Goal: Task Accomplishment & Management: Use online tool/utility

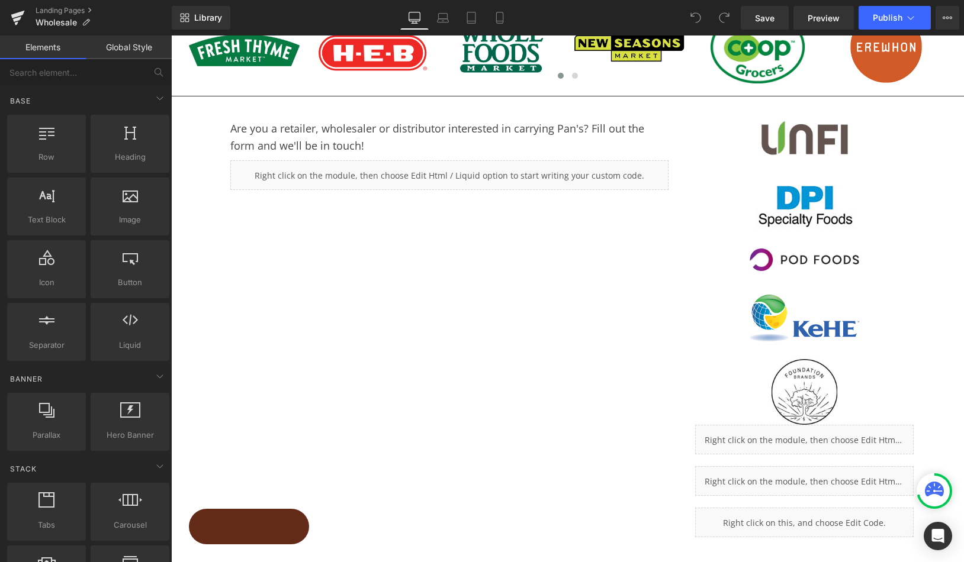
scroll to position [72, 0]
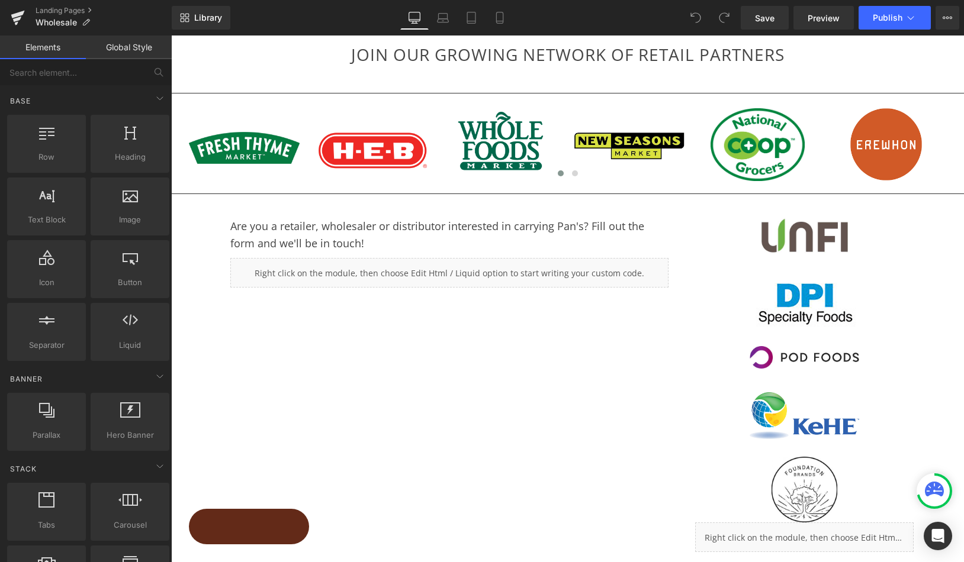
click at [573, 372] on div at bounding box center [567, 299] width 792 height 527
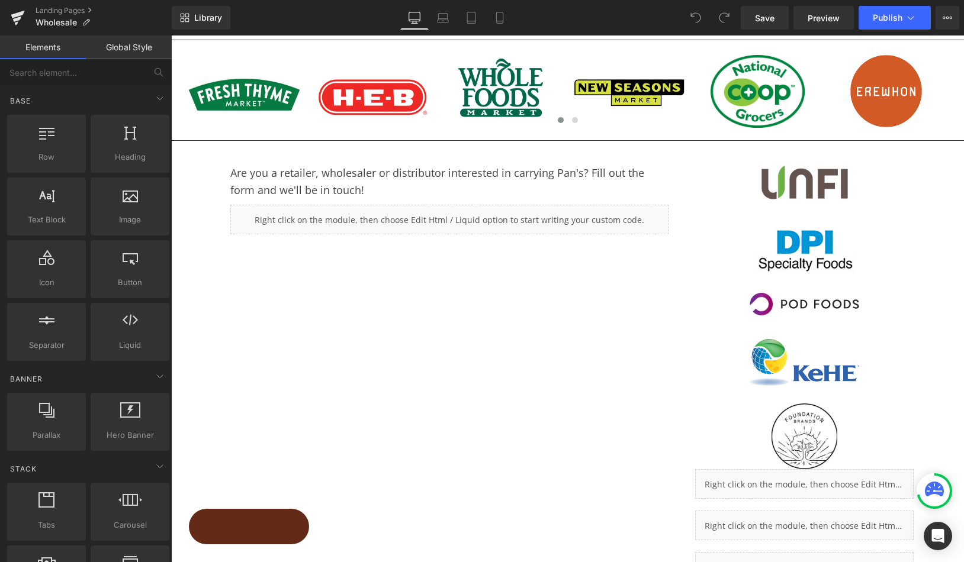
scroll to position [127, 0]
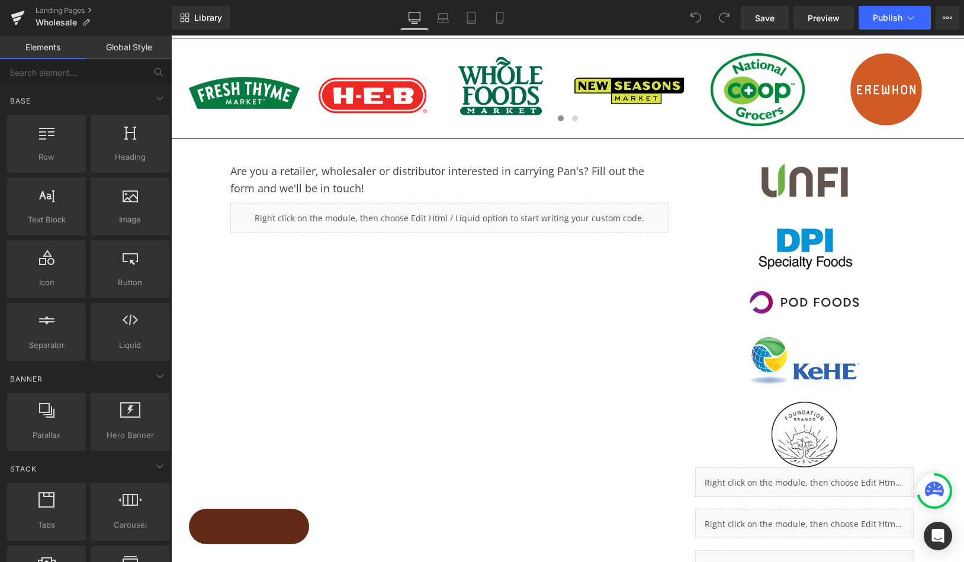
click at [783, 180] on div at bounding box center [567, 299] width 792 height 527
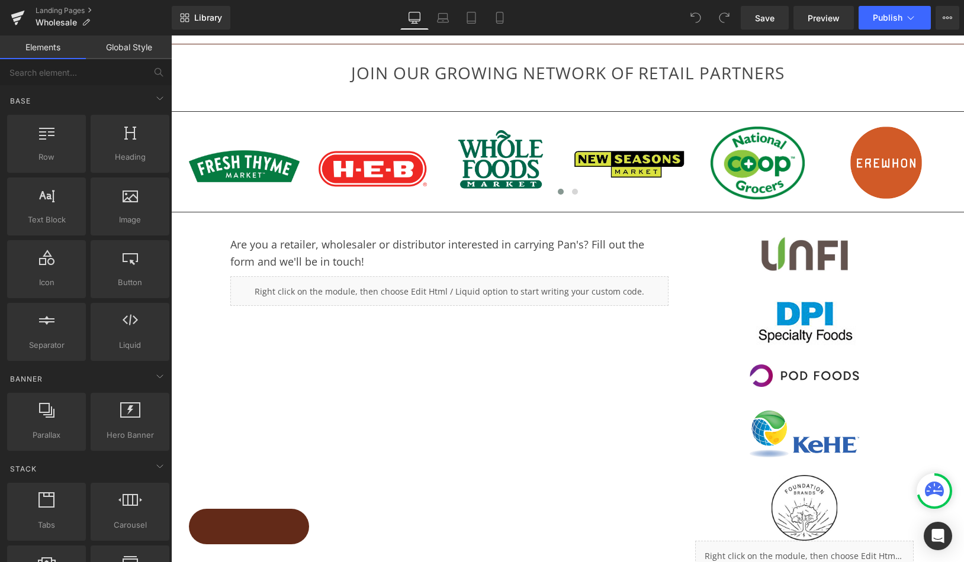
scroll to position [53, 0]
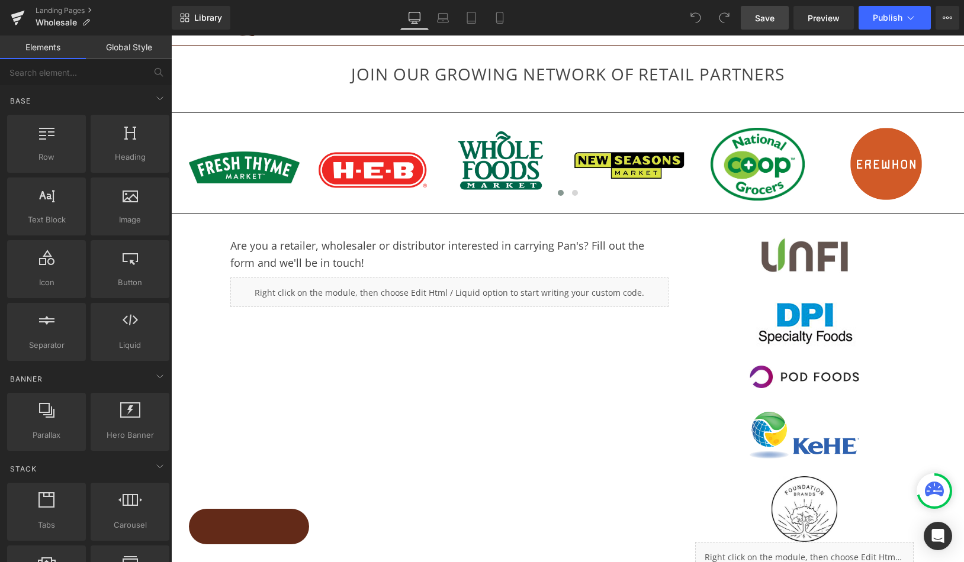
click at [770, 21] on span "Save" at bounding box center [765, 18] width 20 height 12
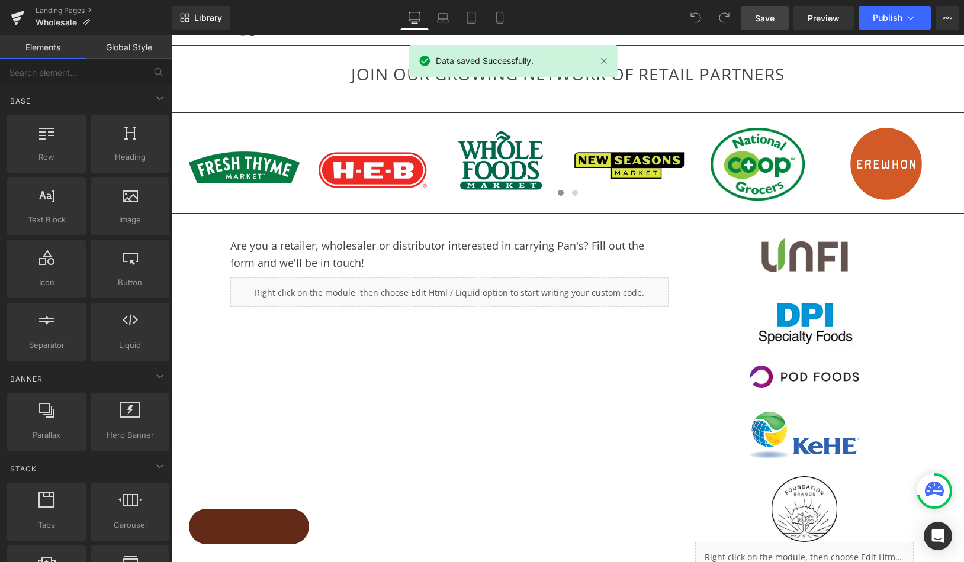
click at [747, 236] on div at bounding box center [567, 299] width 792 height 527
click at [764, 250] on div at bounding box center [567, 299] width 792 height 527
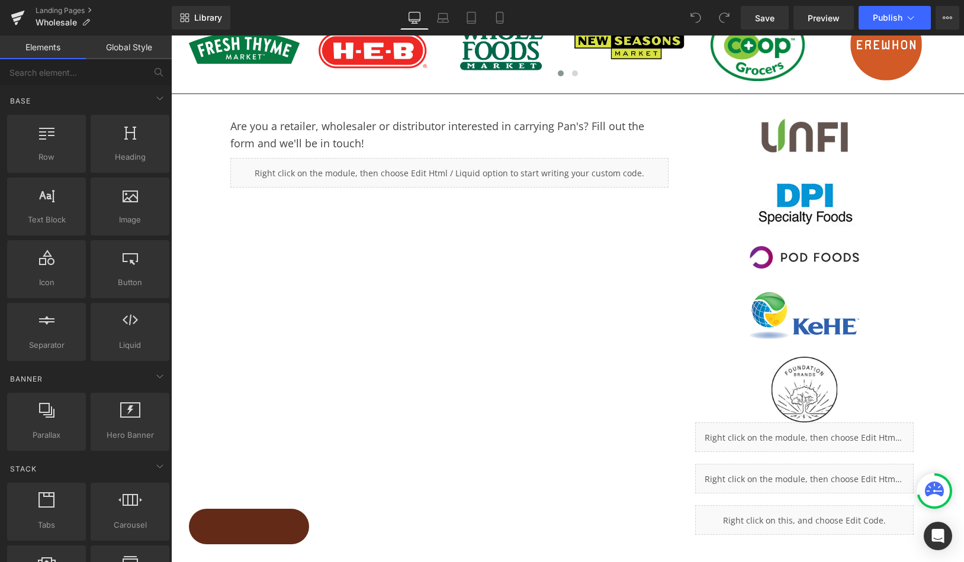
scroll to position [282, 0]
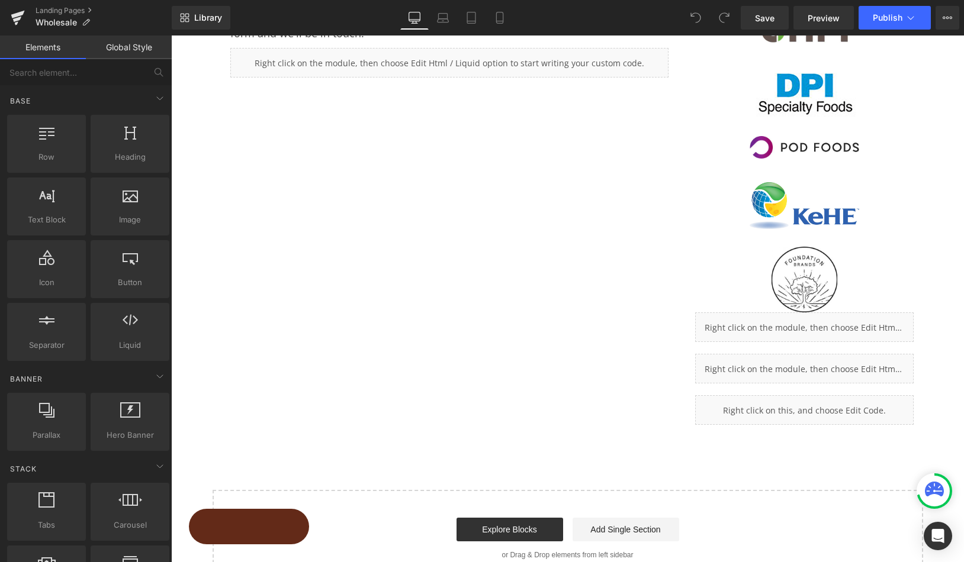
click at [841, 409] on div at bounding box center [567, 299] width 792 height 527
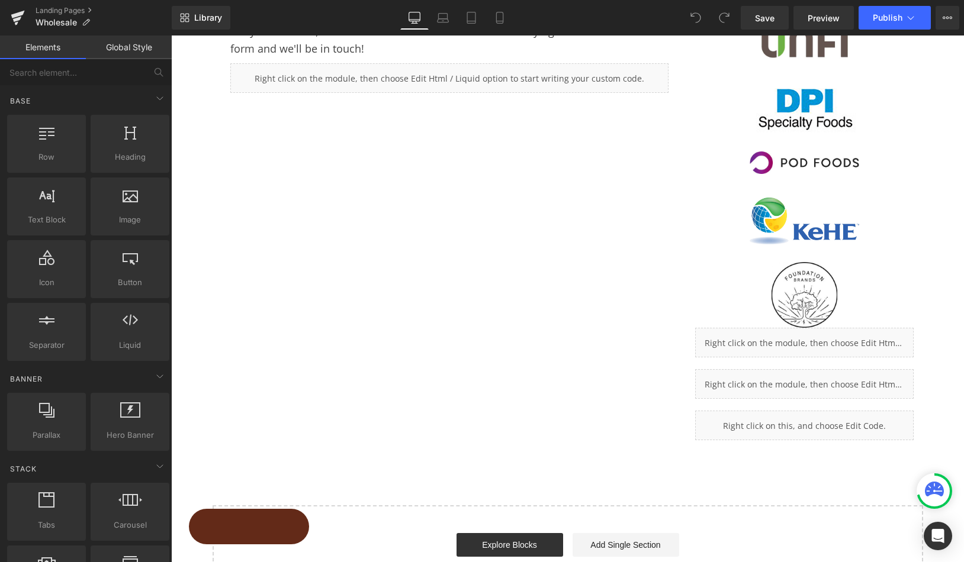
scroll to position [265, 0]
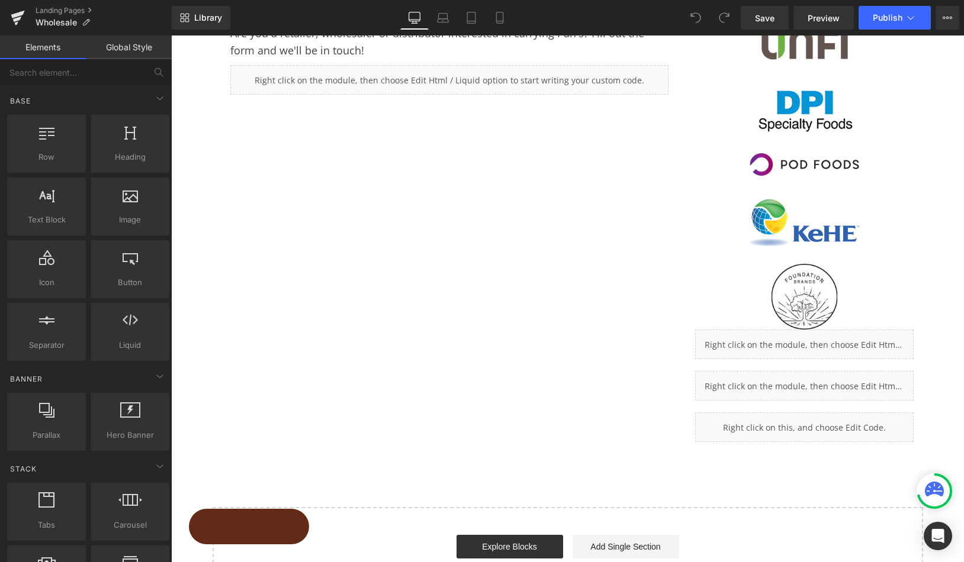
click at [758, 421] on div at bounding box center [567, 299] width 792 height 527
click at [161, 144] on div "Heading headings, titles, h1,h2,h3,h4,h5,h6" at bounding box center [130, 144] width 79 height 58
click at [368, 73] on div at bounding box center [567, 299] width 792 height 527
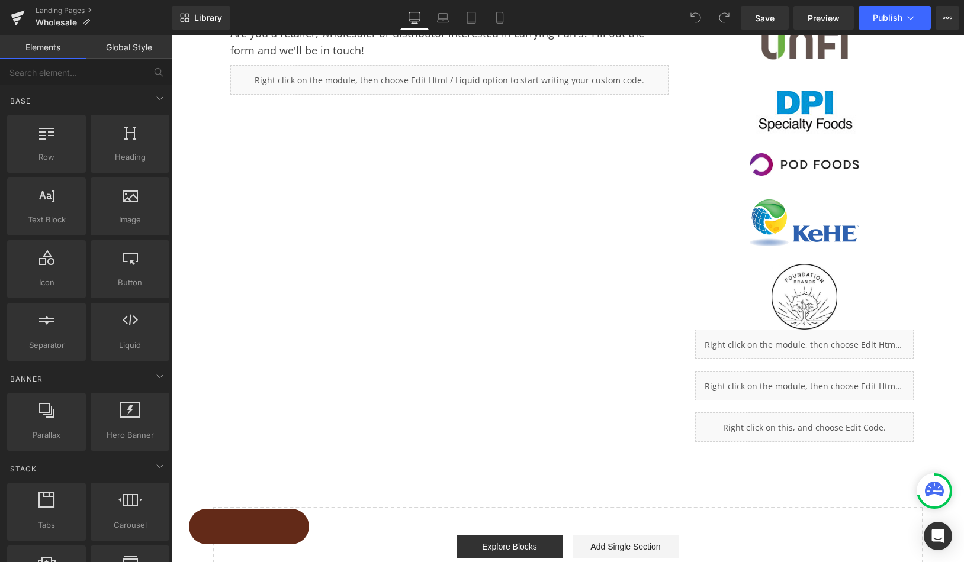
click at [368, 78] on div at bounding box center [567, 299] width 792 height 527
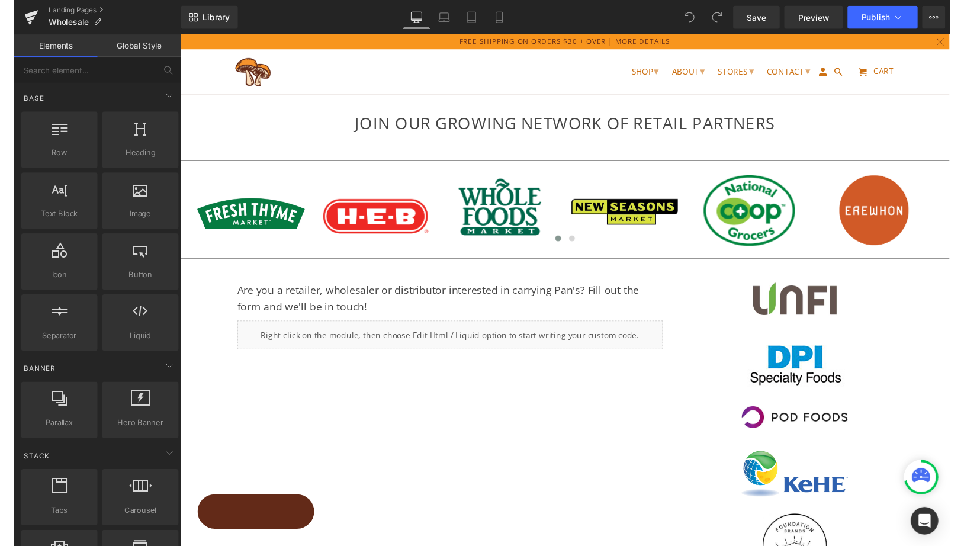
scroll to position [0, 0]
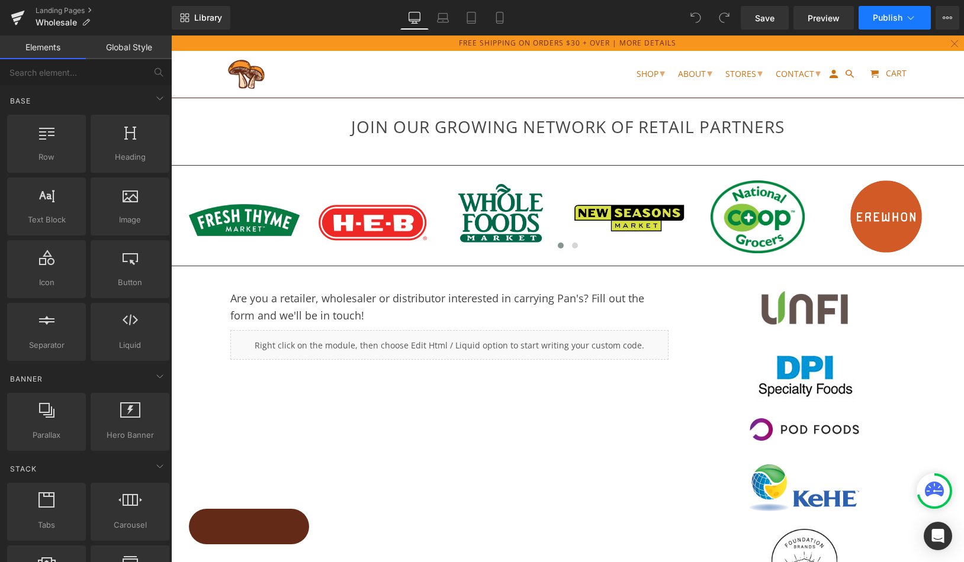
drag, startPoint x: 707, startPoint y: 1, endPoint x: 882, endPoint y: 21, distance: 175.7
click at [882, 21] on span "Publish" at bounding box center [887, 17] width 30 height 9
click at [803, 19] on link "Preview" at bounding box center [823, 18] width 60 height 24
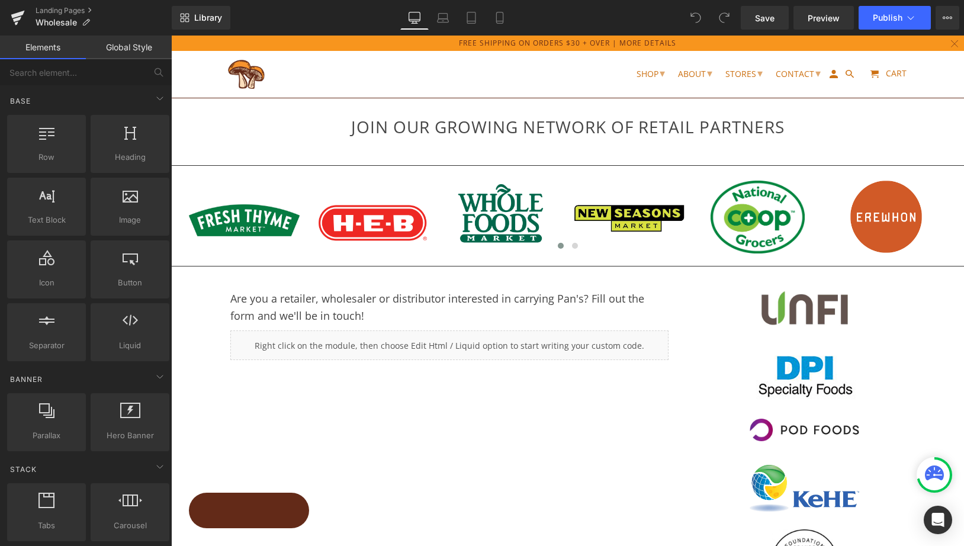
click at [352, 166] on div at bounding box center [567, 291] width 792 height 510
click at [337, 162] on div at bounding box center [567, 291] width 792 height 510
click at [329, 226] on div at bounding box center [567, 291] width 792 height 510
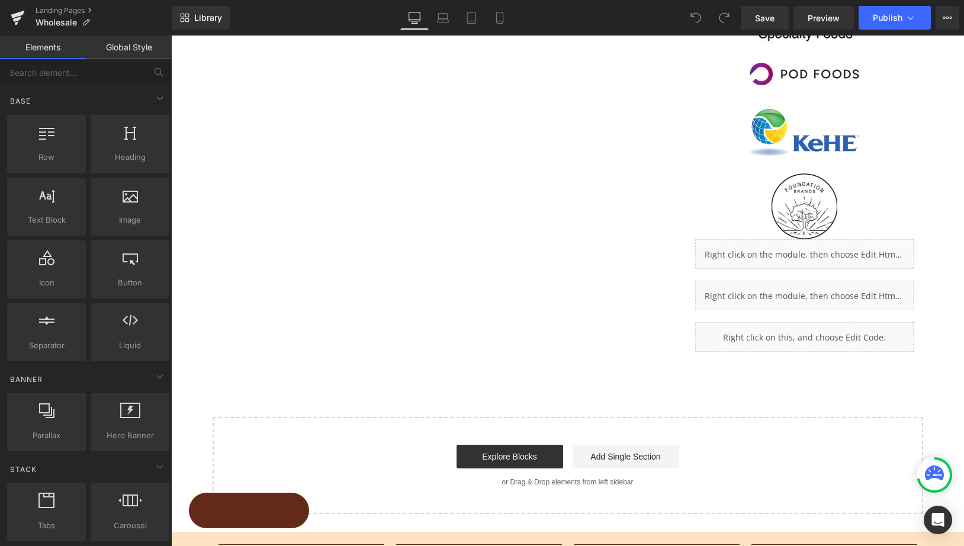
scroll to position [404, 0]
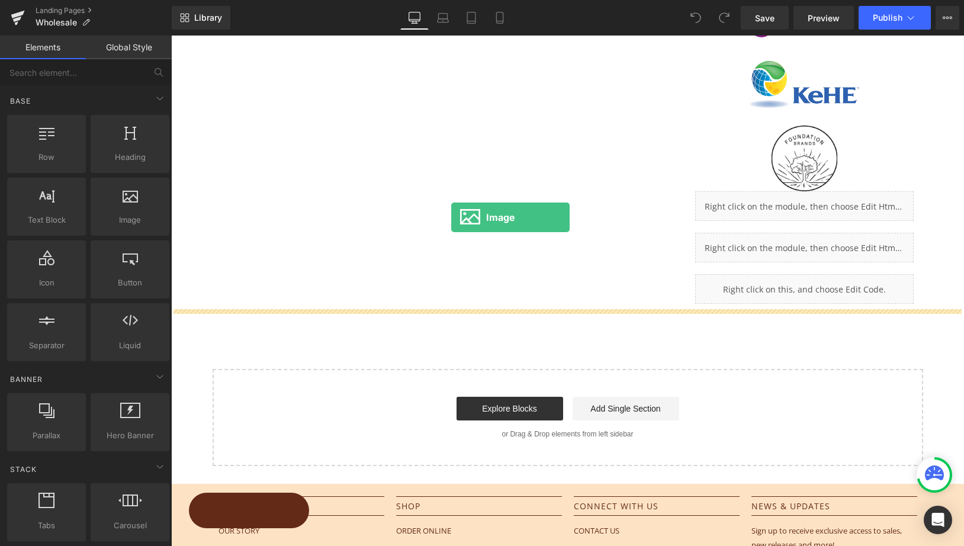
drag, startPoint x: 305, startPoint y: 240, endPoint x: 451, endPoint y: 217, distance: 147.4
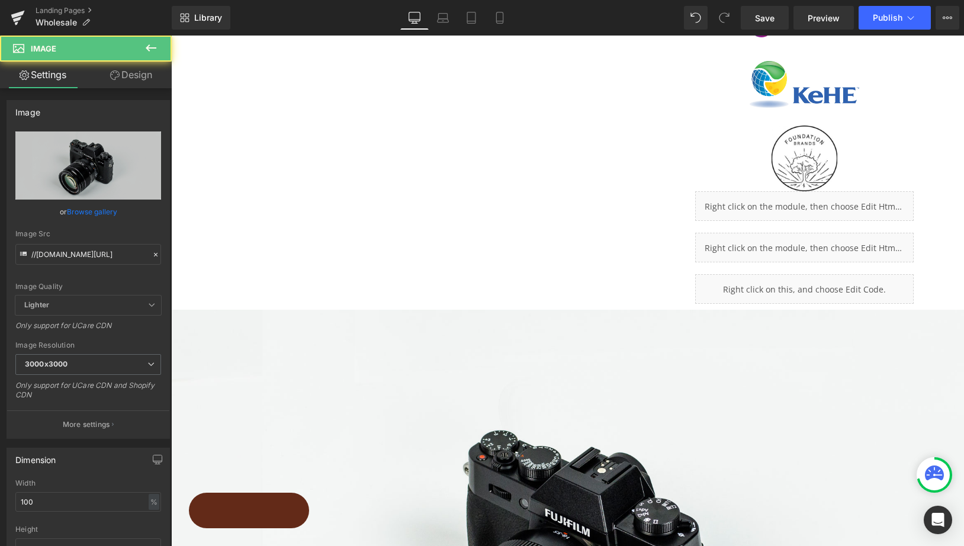
click at [454, 425] on div at bounding box center [567, 291] width 792 height 510
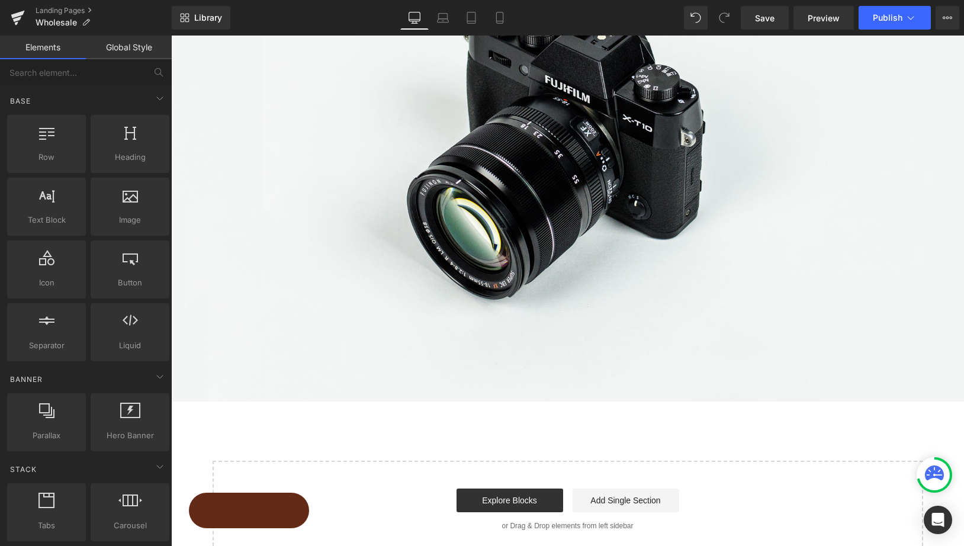
click at [573, 236] on div at bounding box center [567, 291] width 792 height 510
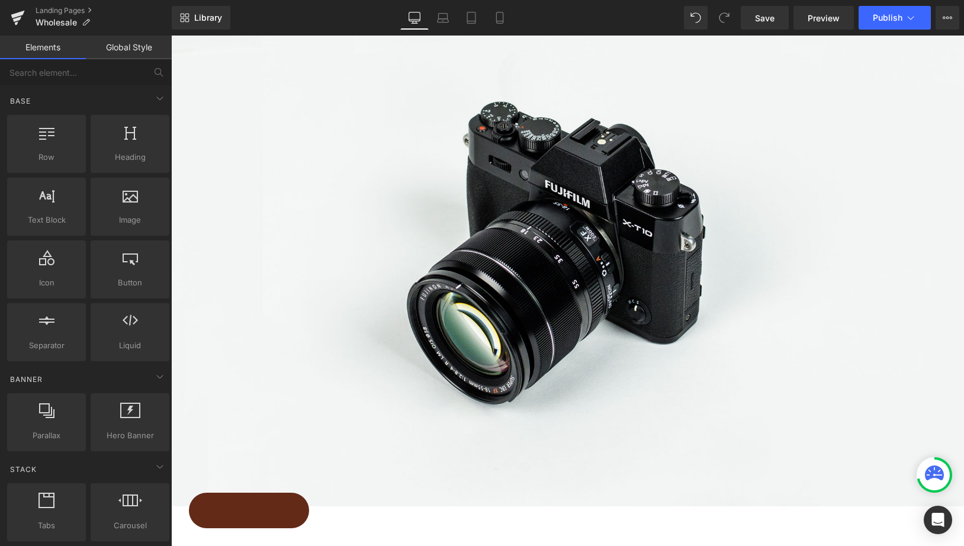
scroll to position [781, 0]
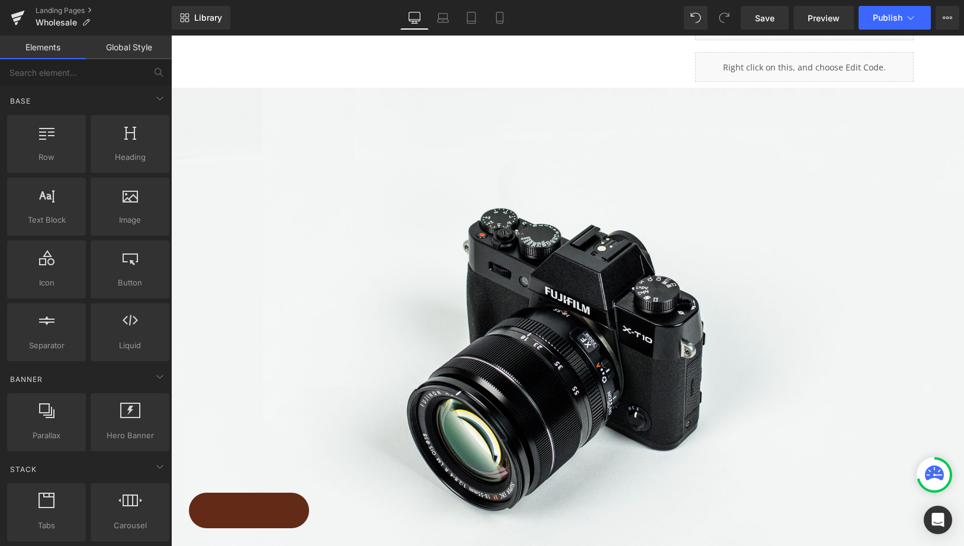
click at [682, 350] on div at bounding box center [567, 291] width 792 height 510
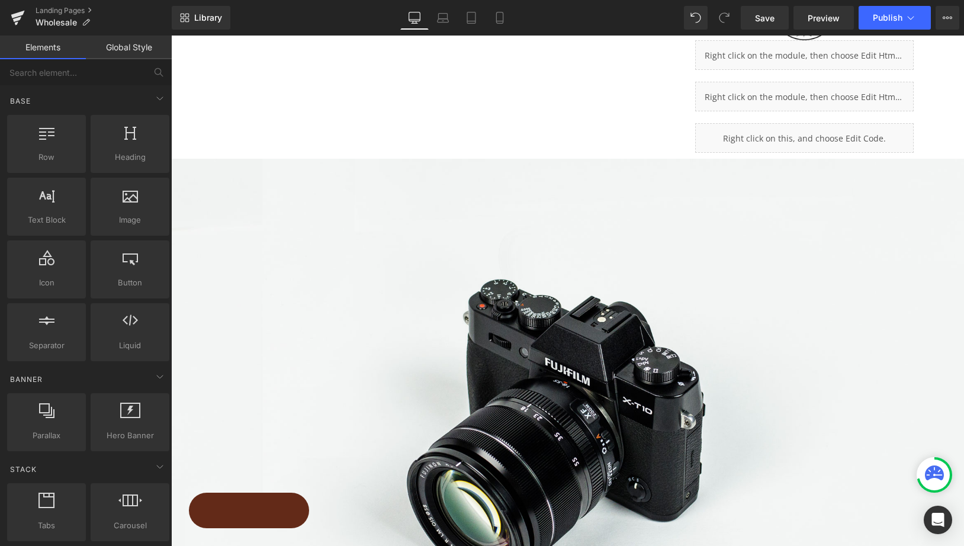
scroll to position [483, 0]
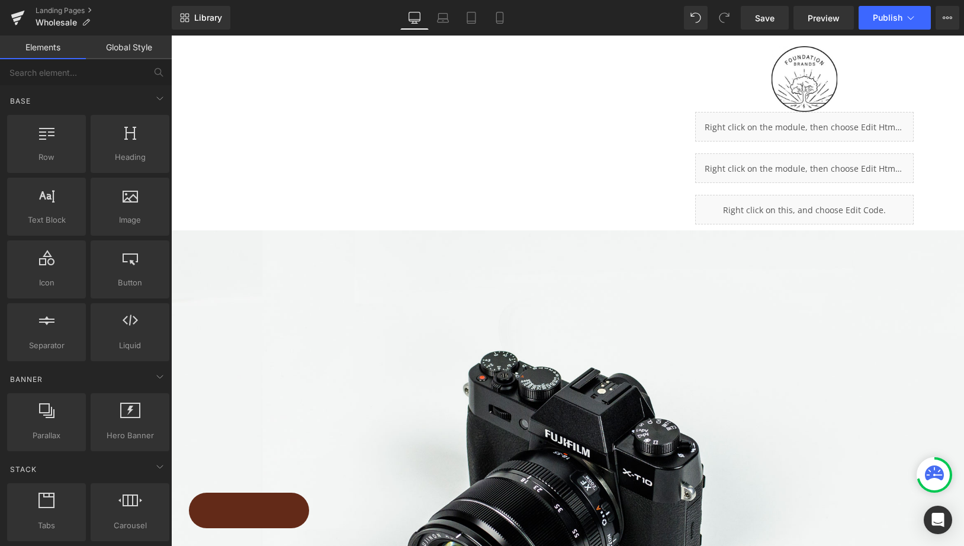
drag, startPoint x: 793, startPoint y: 317, endPoint x: 759, endPoint y: 258, distance: 68.4
click at [759, 258] on div at bounding box center [567, 291] width 792 height 510
click at [526, 478] on div at bounding box center [567, 291] width 792 height 510
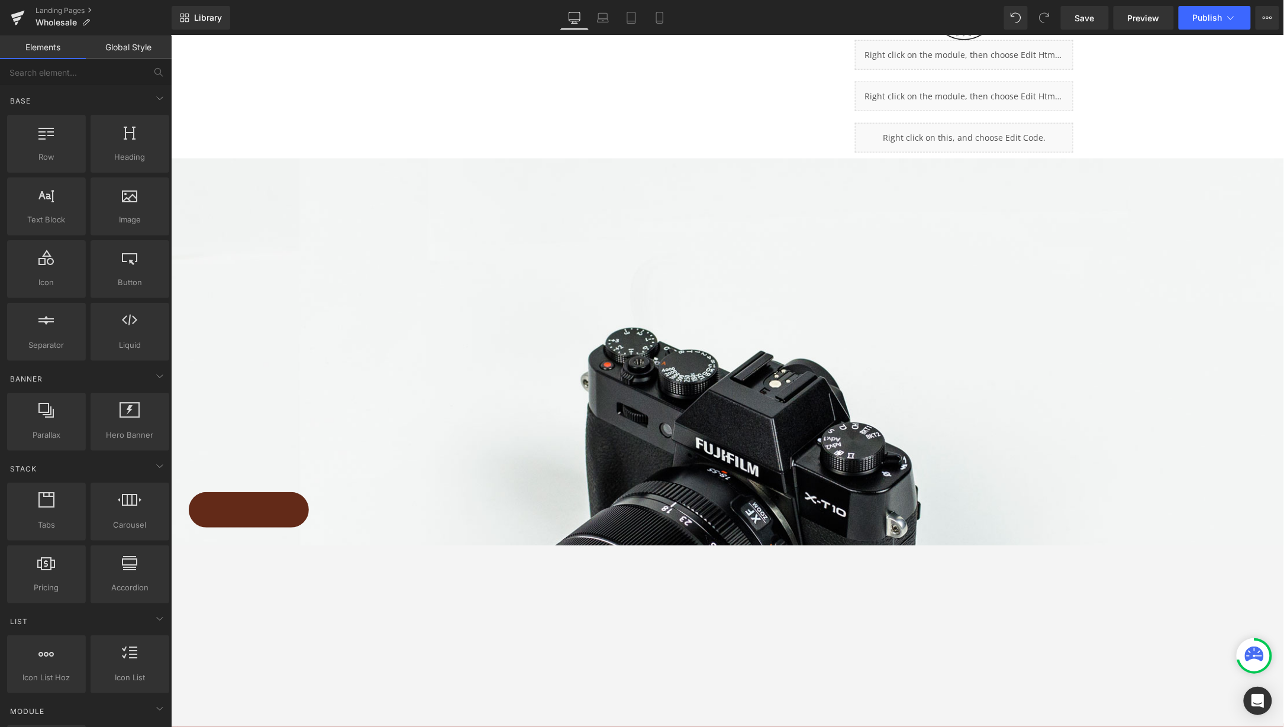
scroll to position [512, 0]
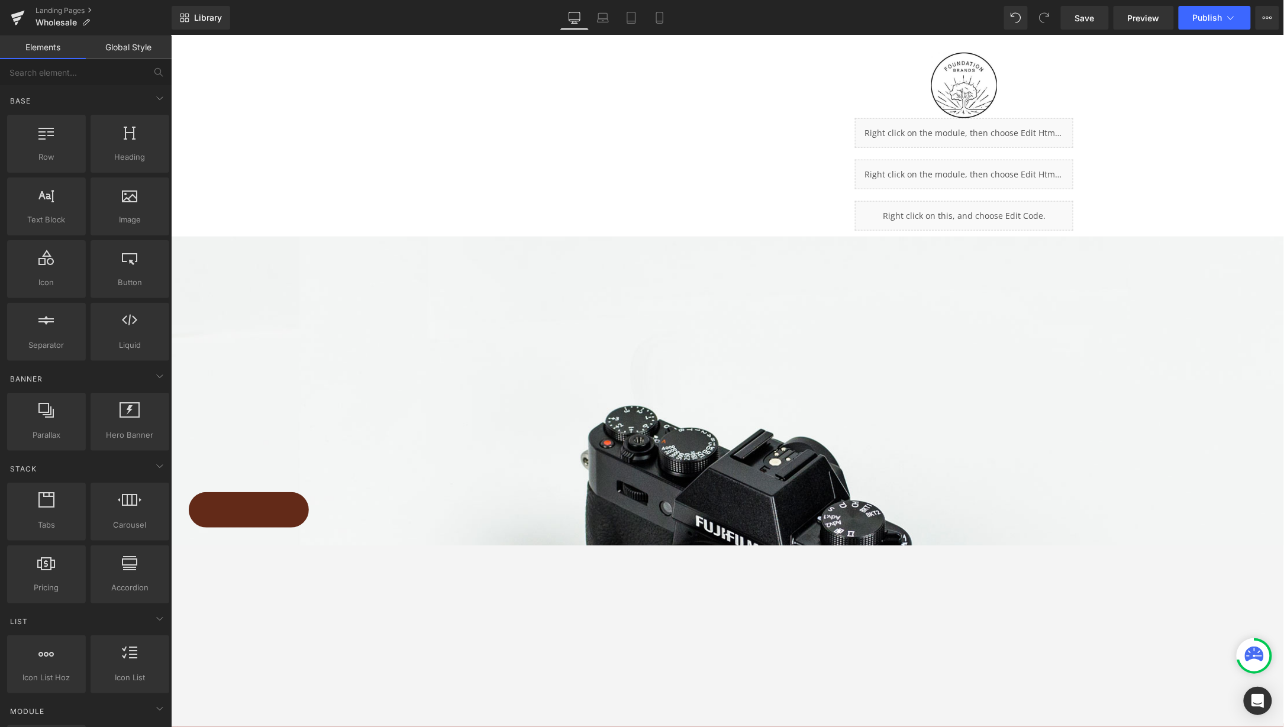
click at [261, 514] on div at bounding box center [726, 290] width 1113 height 510
click at [252, 508] on div at bounding box center [726, 290] width 1113 height 510
click at [629, 436] on div at bounding box center [726, 290] width 1113 height 510
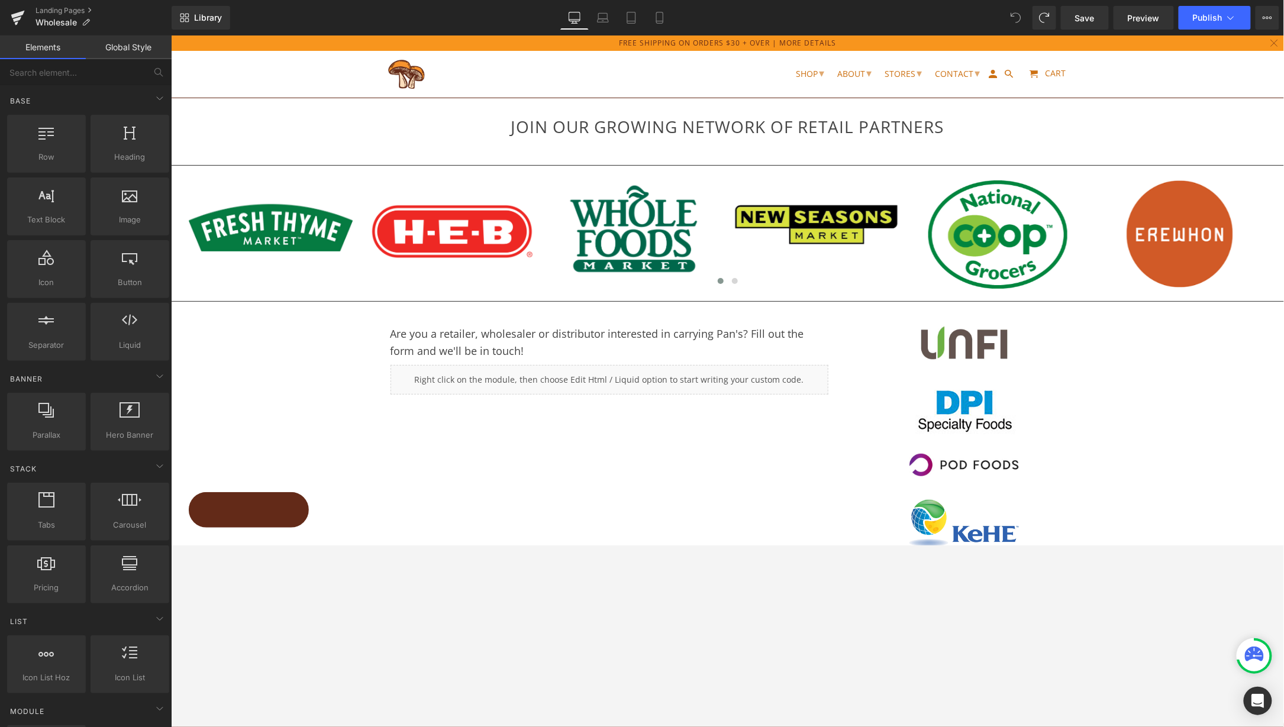
scroll to position [0, 0]
click at [963, 449] on div at bounding box center [726, 290] width 1113 height 510
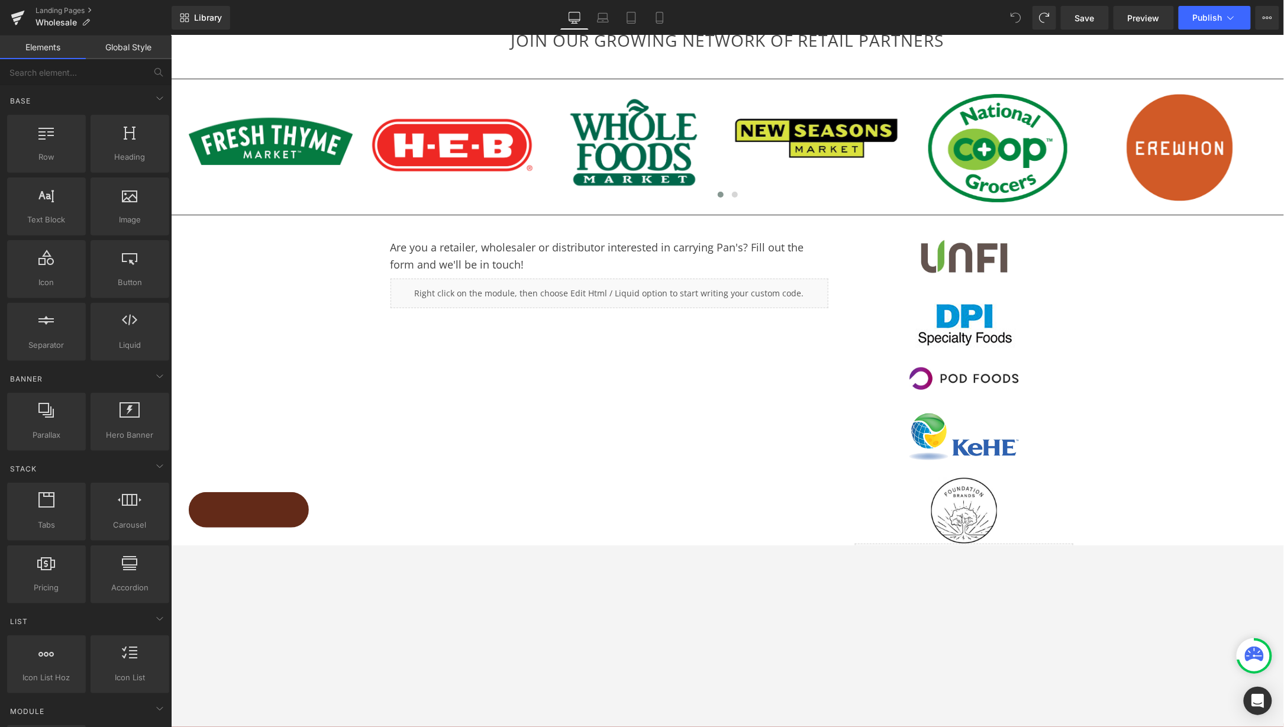
scroll to position [66, 0]
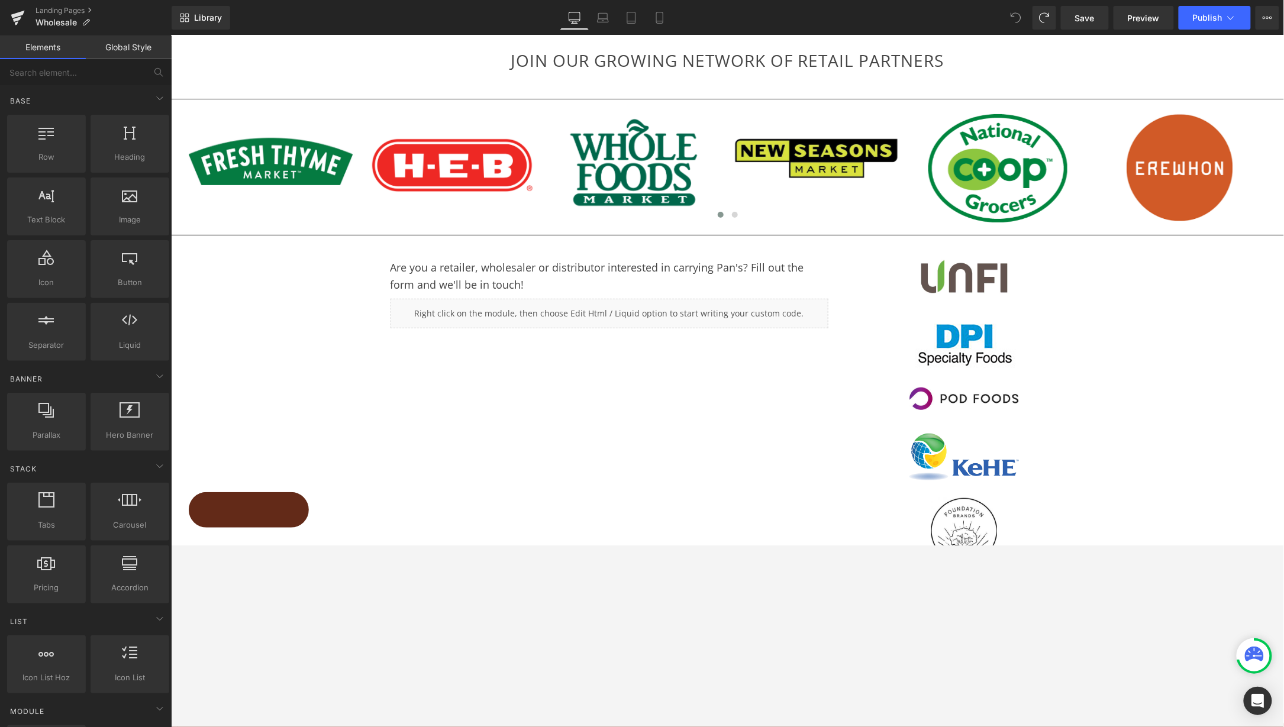
click at [963, 562] on icon at bounding box center [1254, 654] width 19 height 15
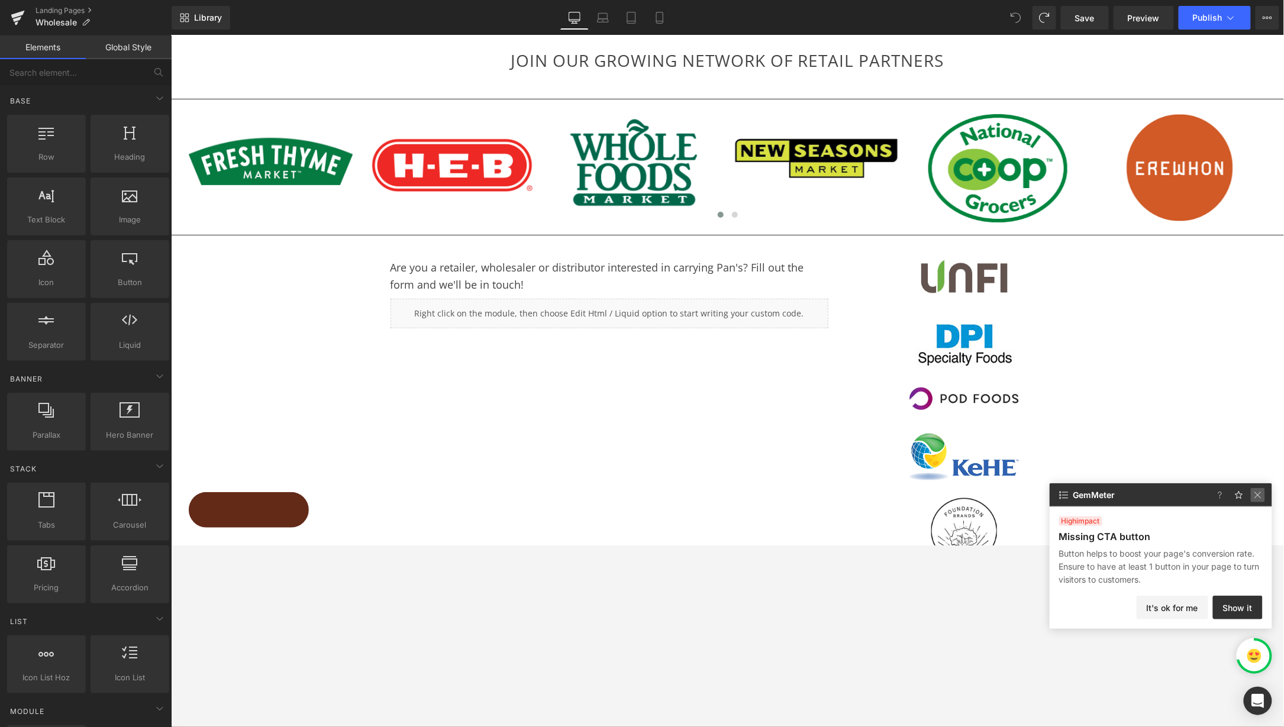
click at [0, 0] on img at bounding box center [0, 0] width 0 height 0
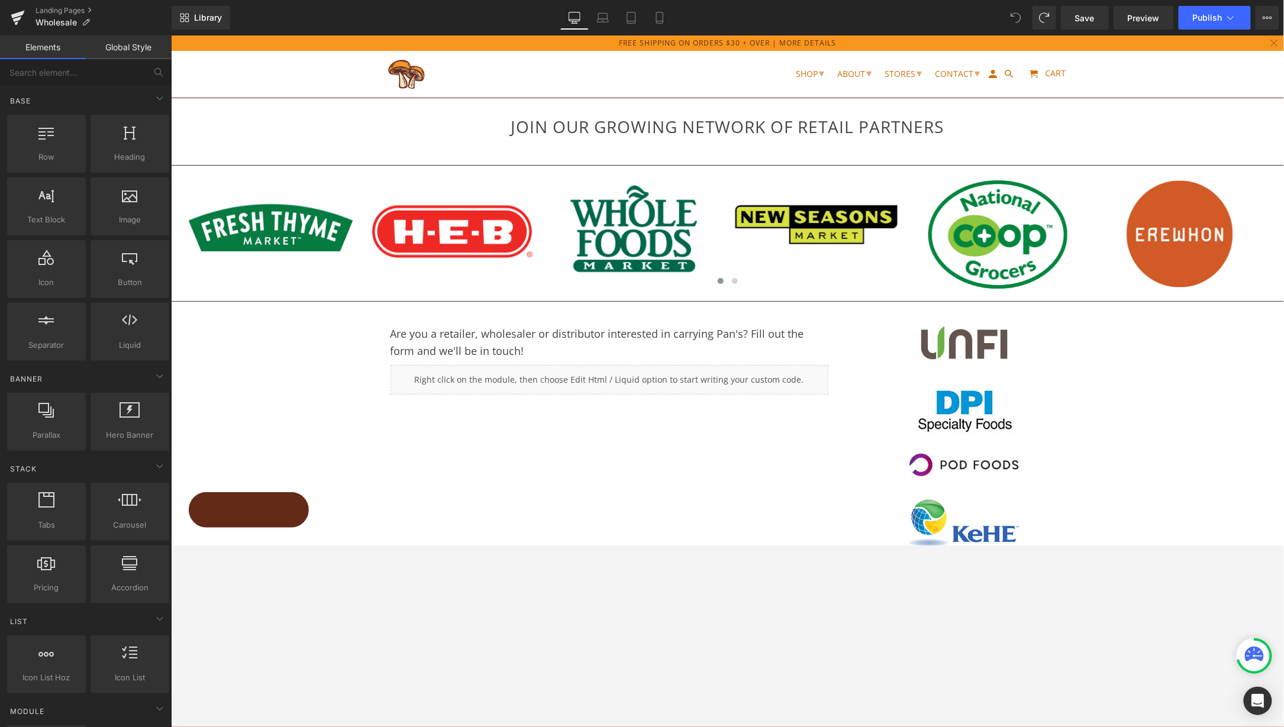
scroll to position [0, 0]
click at [963, 438] on div at bounding box center [726, 290] width 1113 height 510
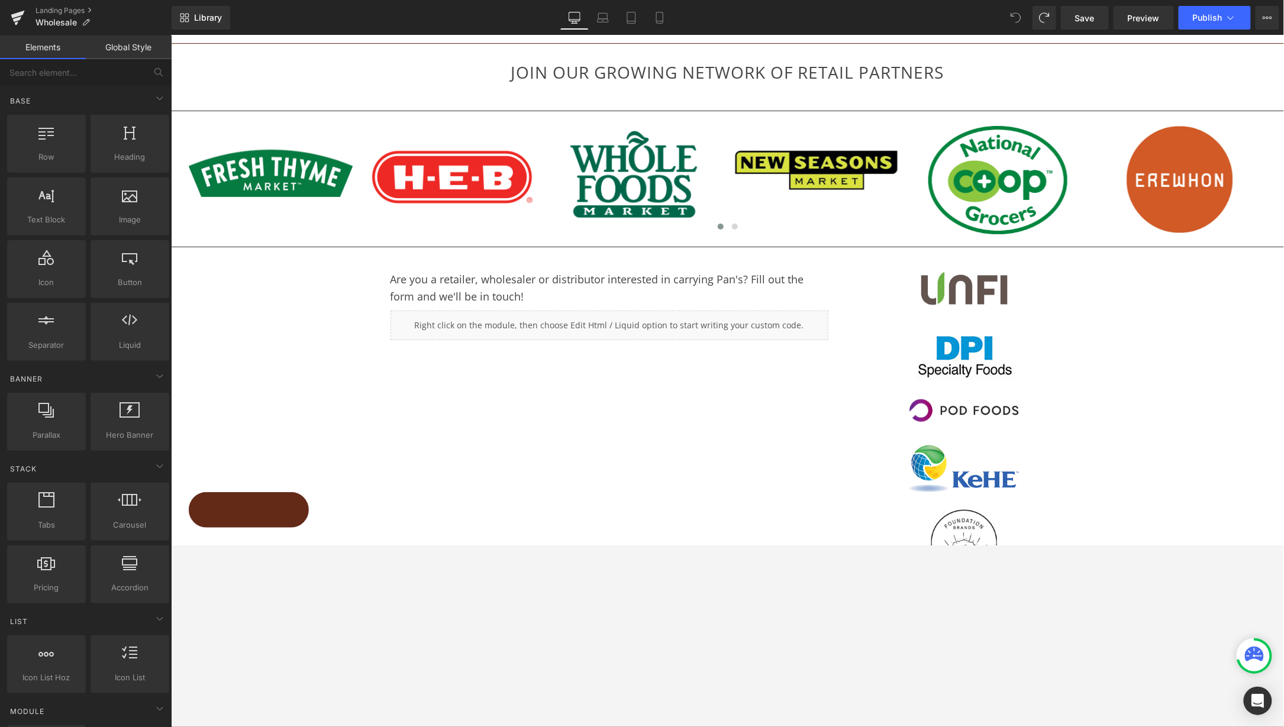
scroll to position [111, 0]
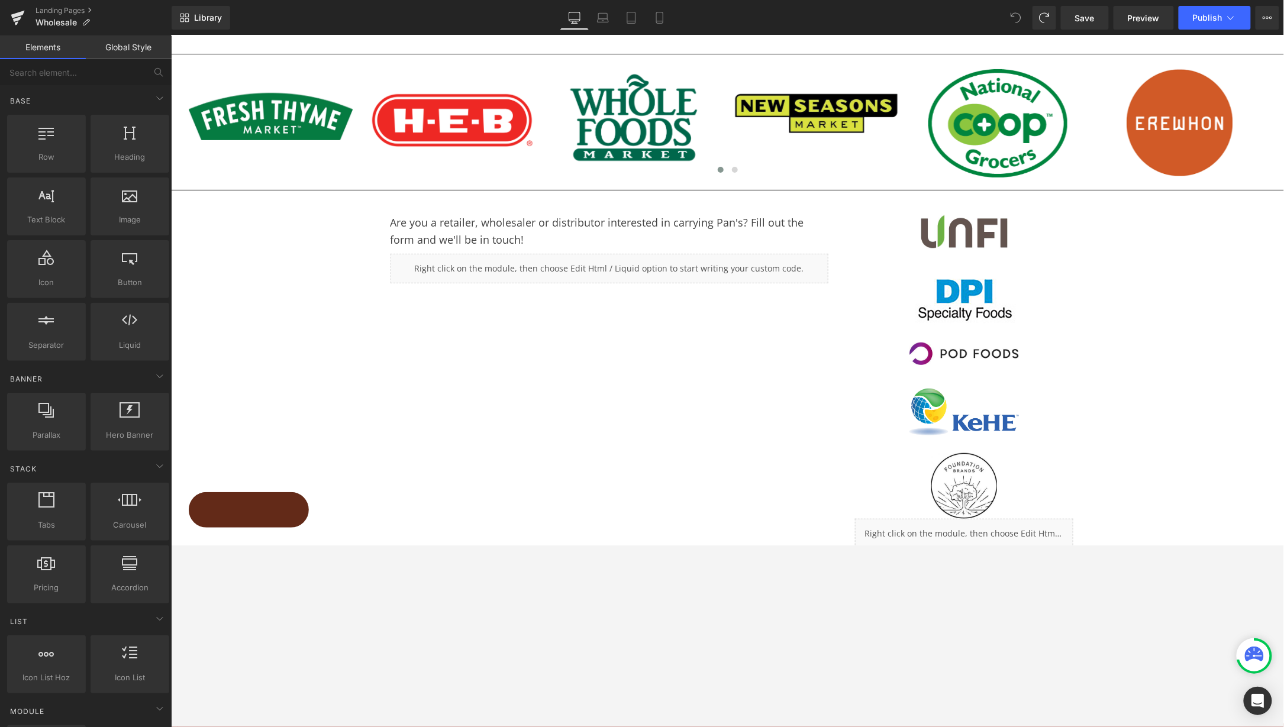
click at [960, 434] on div at bounding box center [726, 290] width 1113 height 510
drag, startPoint x: 962, startPoint y: 486, endPoint x: 926, endPoint y: 487, distance: 36.1
click at [926, 487] on div at bounding box center [726, 290] width 1113 height 510
drag, startPoint x: 909, startPoint y: 526, endPoint x: 894, endPoint y: 526, distance: 15.4
click at [907, 526] on div at bounding box center [726, 290] width 1113 height 510
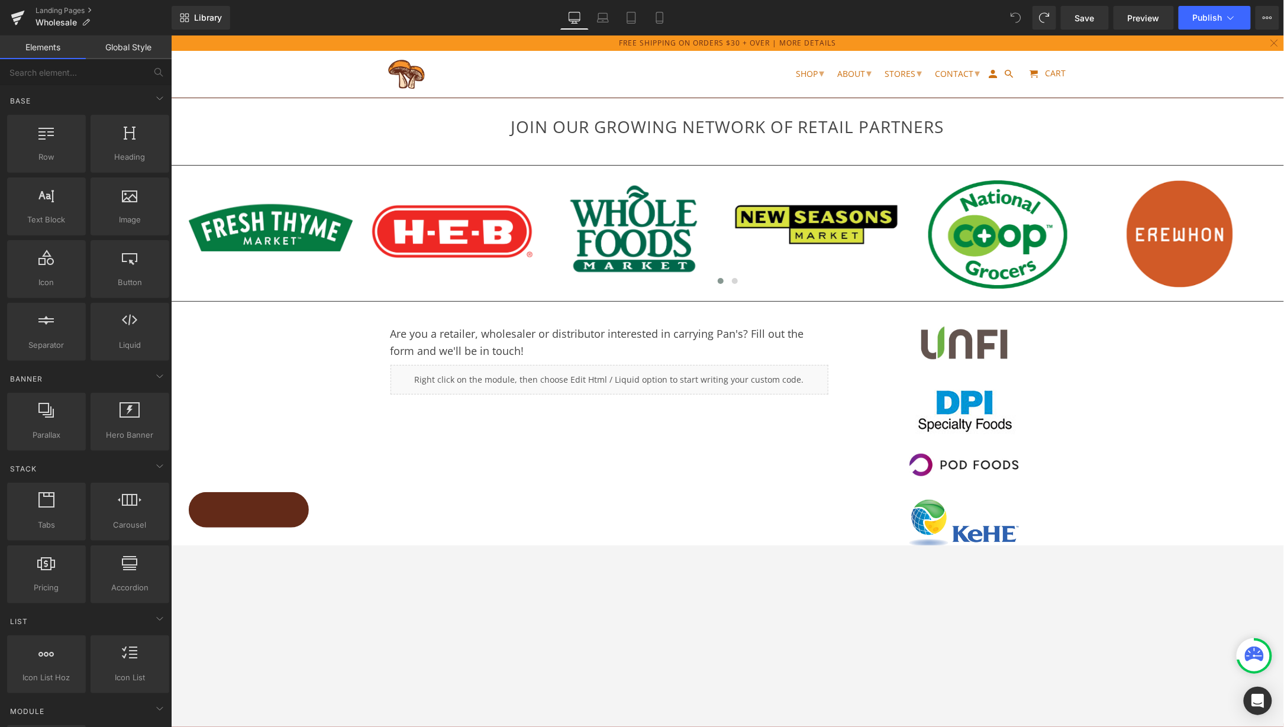
scroll to position [0, 0]
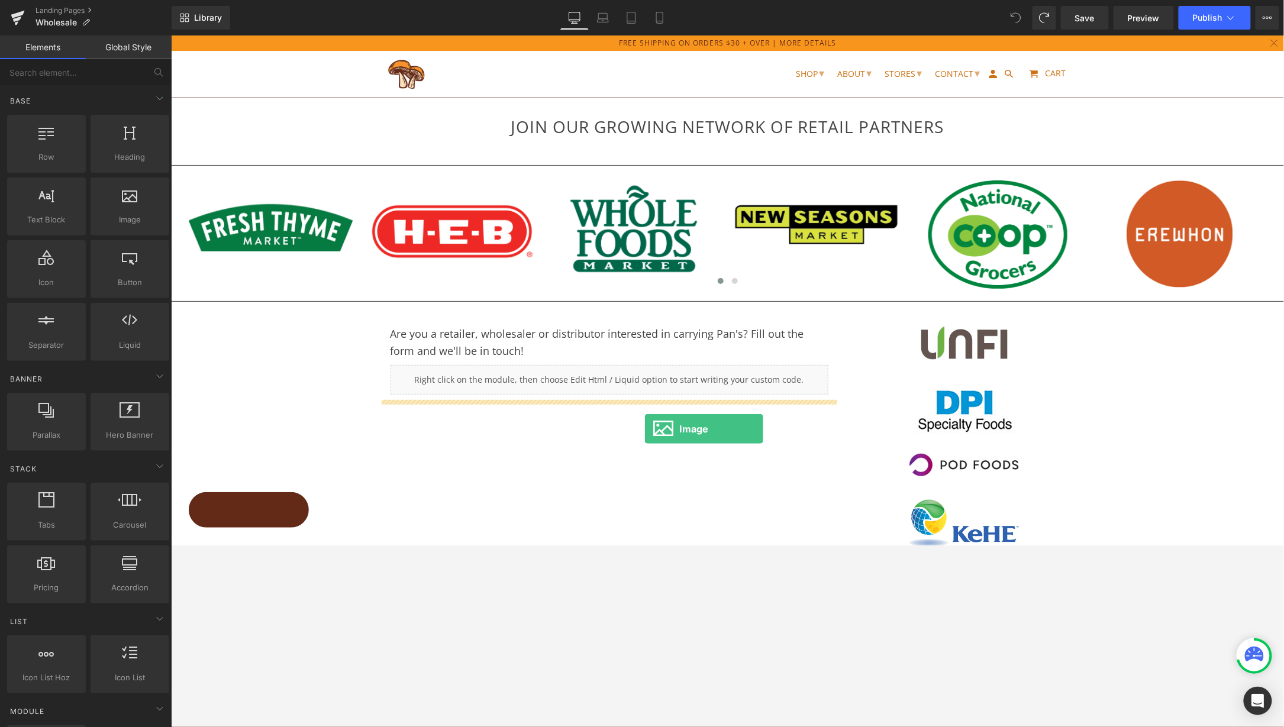
drag, startPoint x: 284, startPoint y: 243, endPoint x: 644, endPoint y: 428, distance: 404.7
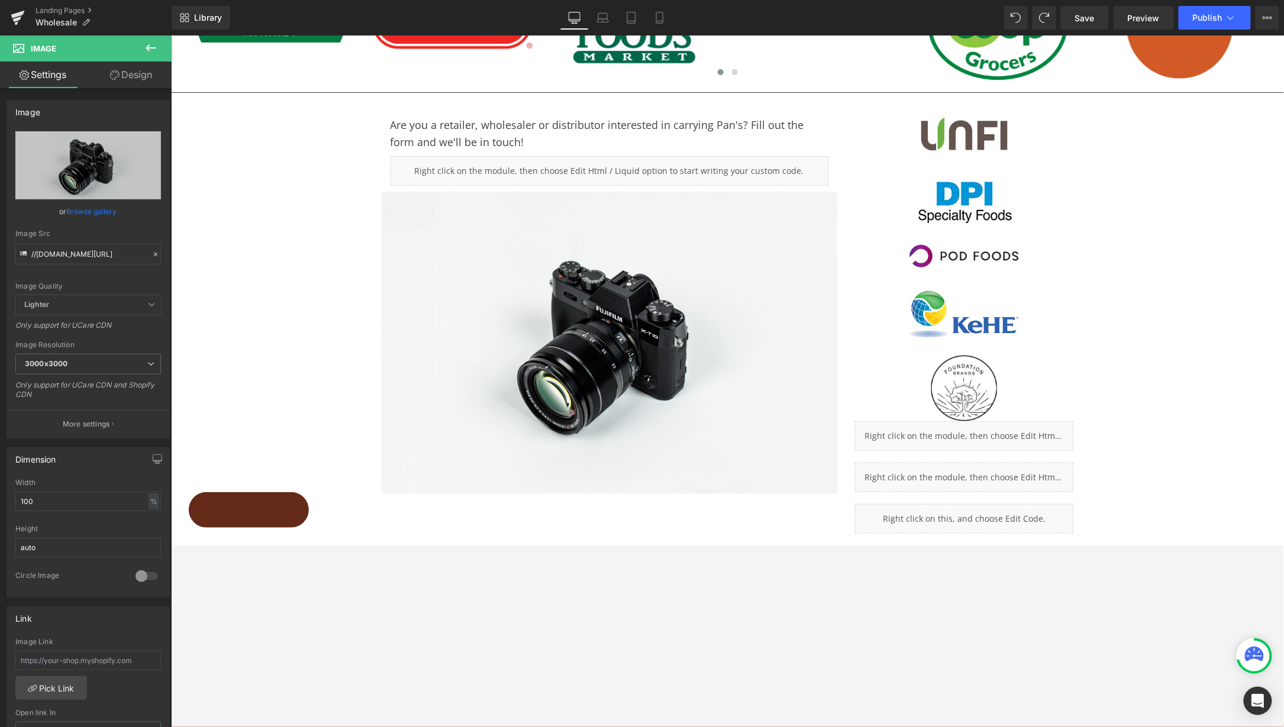
scroll to position [207, 0]
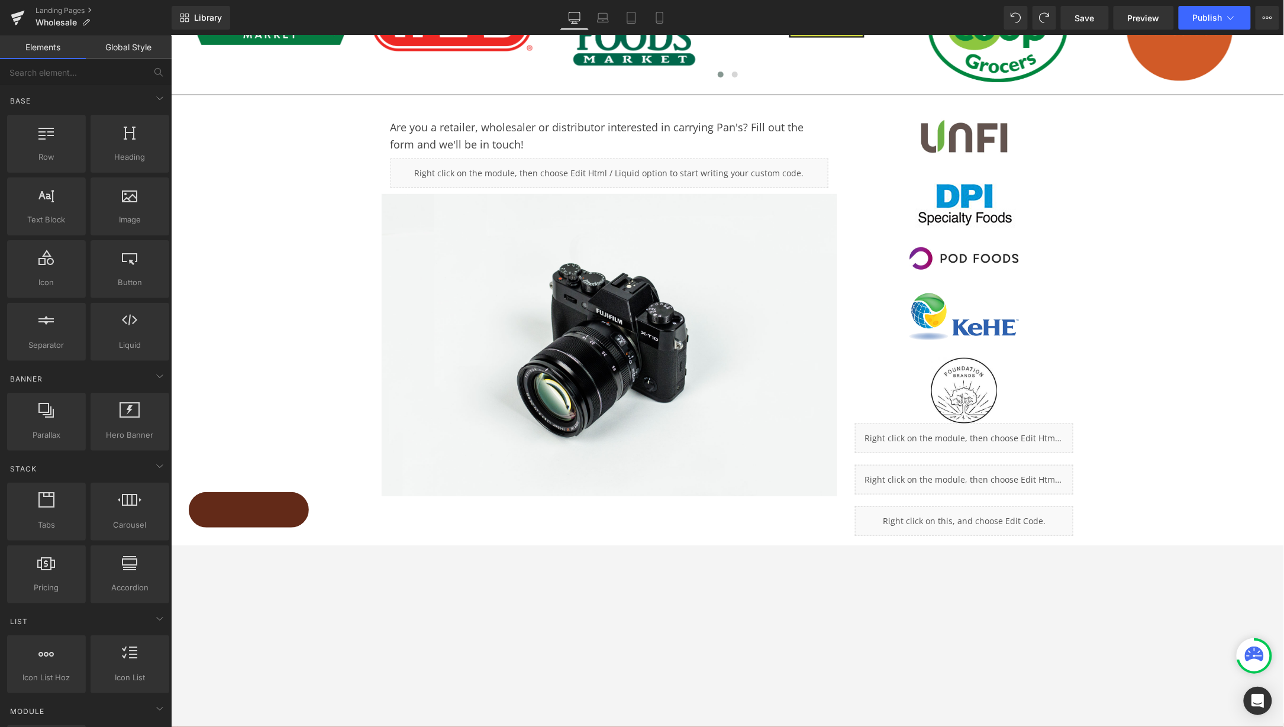
click at [580, 266] on div at bounding box center [726, 290] width 1113 height 510
drag, startPoint x: 543, startPoint y: 335, endPoint x: 582, endPoint y: 335, distance: 39.7
click at [544, 335] on div at bounding box center [726, 290] width 1113 height 510
drag, startPoint x: 585, startPoint y: 336, endPoint x: 437, endPoint y: 328, distance: 148.2
click at [437, 328] on div at bounding box center [726, 290] width 1113 height 510
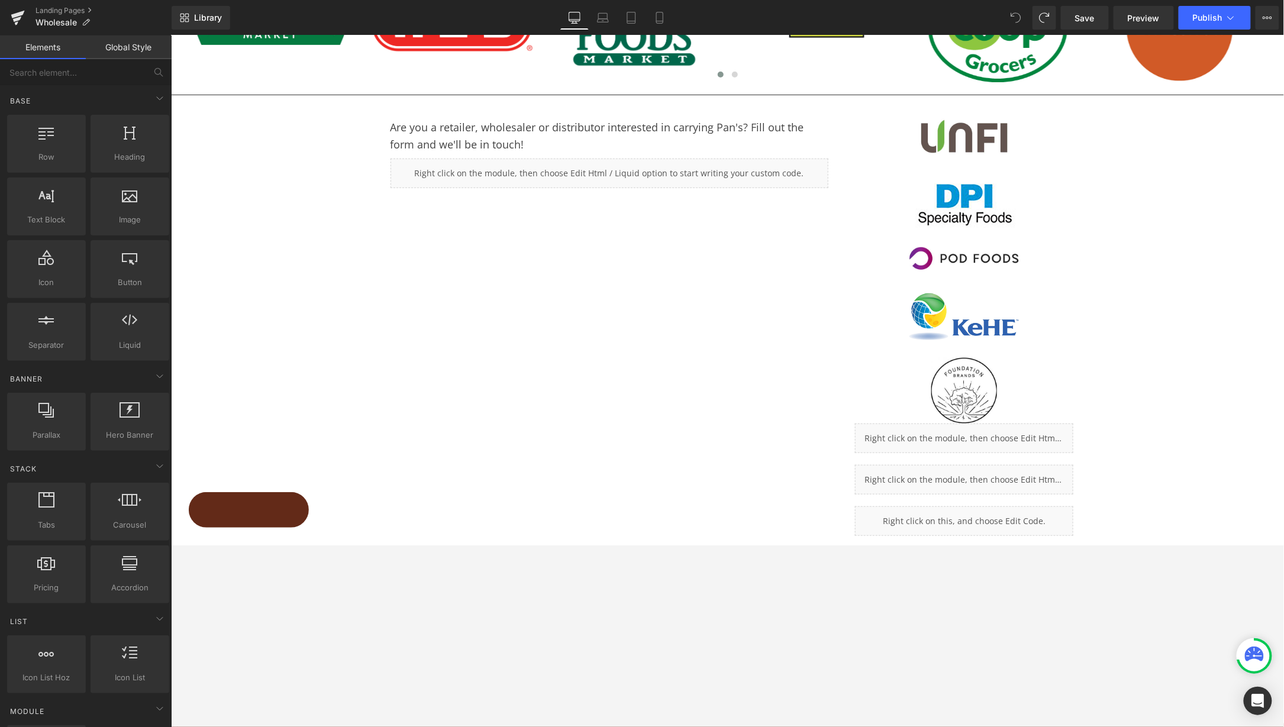
click at [915, 423] on div at bounding box center [726, 290] width 1113 height 510
drag, startPoint x: 952, startPoint y: 449, endPoint x: 896, endPoint y: 436, distance: 57.6
click at [896, 436] on div at bounding box center [726, 290] width 1113 height 510
click at [960, 384] on div at bounding box center [726, 290] width 1113 height 510
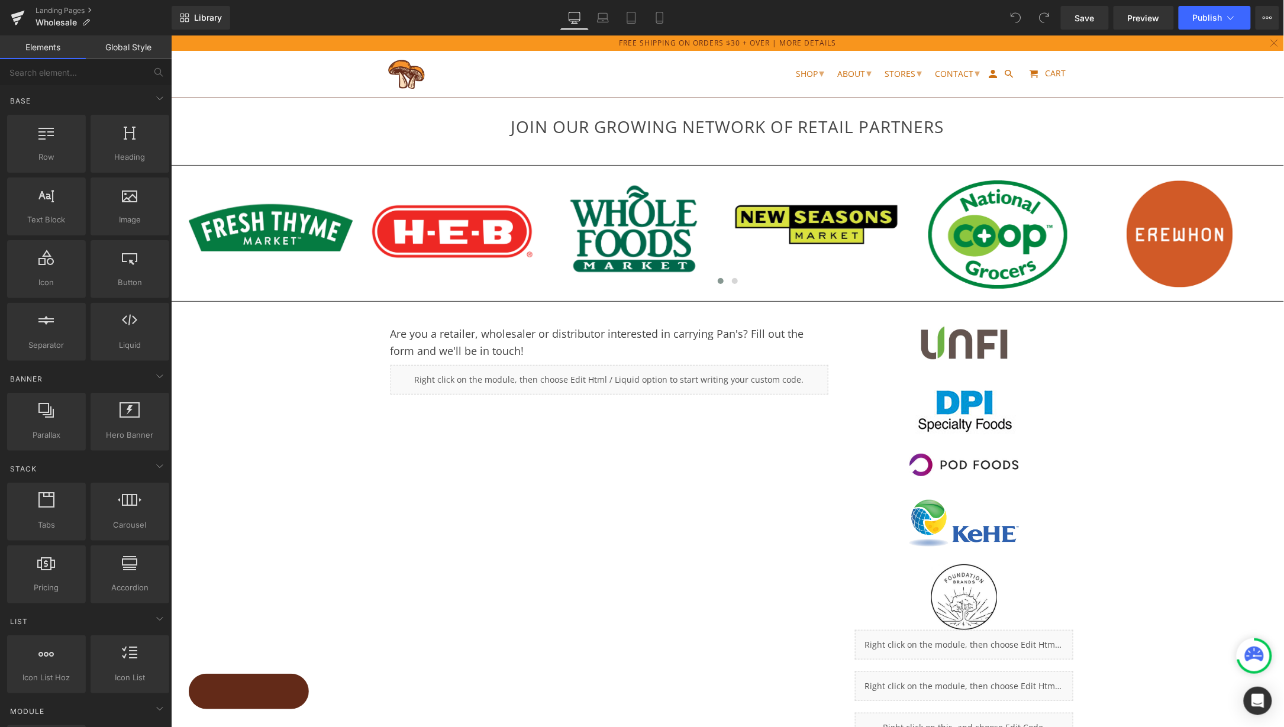
click at [597, 400] on div at bounding box center [726, 381] width 1113 height 692
click at [605, 22] on icon at bounding box center [603, 21] width 11 height 4
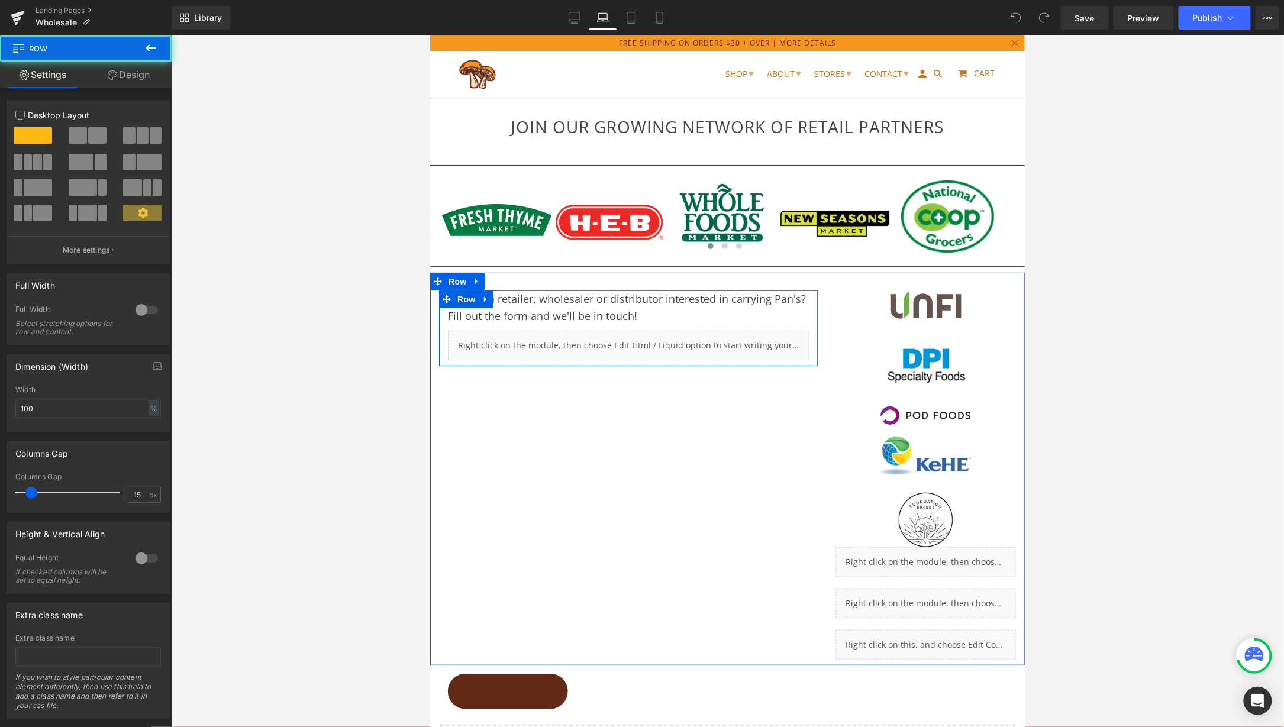
click at [663, 365] on div "Are you a retailer, wholesaler or distributor interested in carrying Pan's? Fil…" at bounding box center [628, 328] width 379 height 76
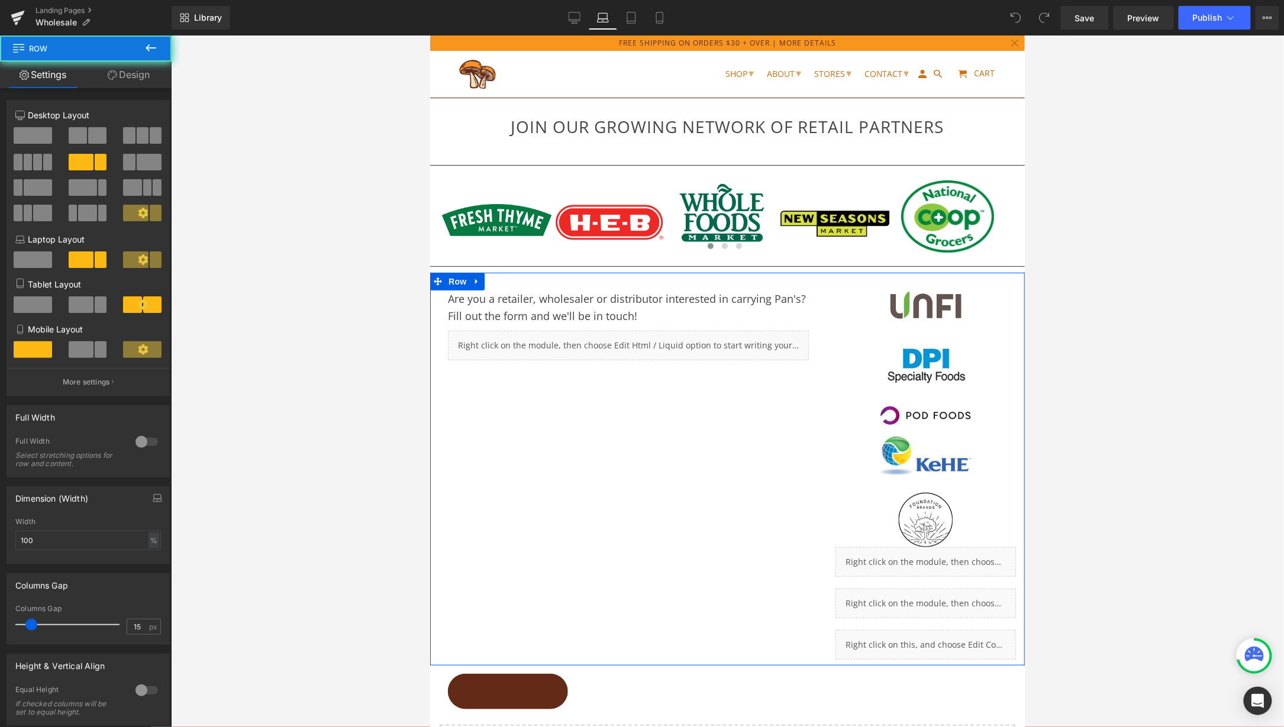
click at [719, 463] on div "Are you a retailer, wholesaler or distributor interested in carrying Pan's? Fil…" at bounding box center [727, 468] width 595 height 392
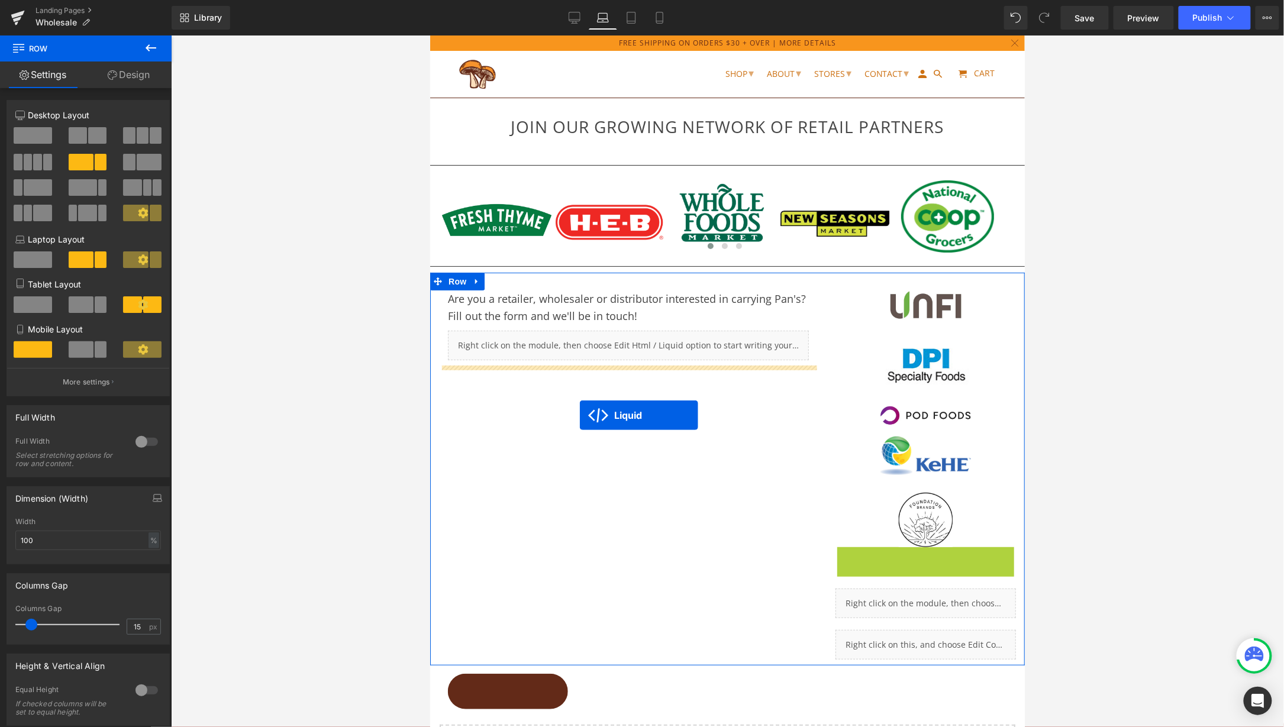
drag, startPoint x: 887, startPoint y: 553, endPoint x: 578, endPoint y: 415, distance: 339.1
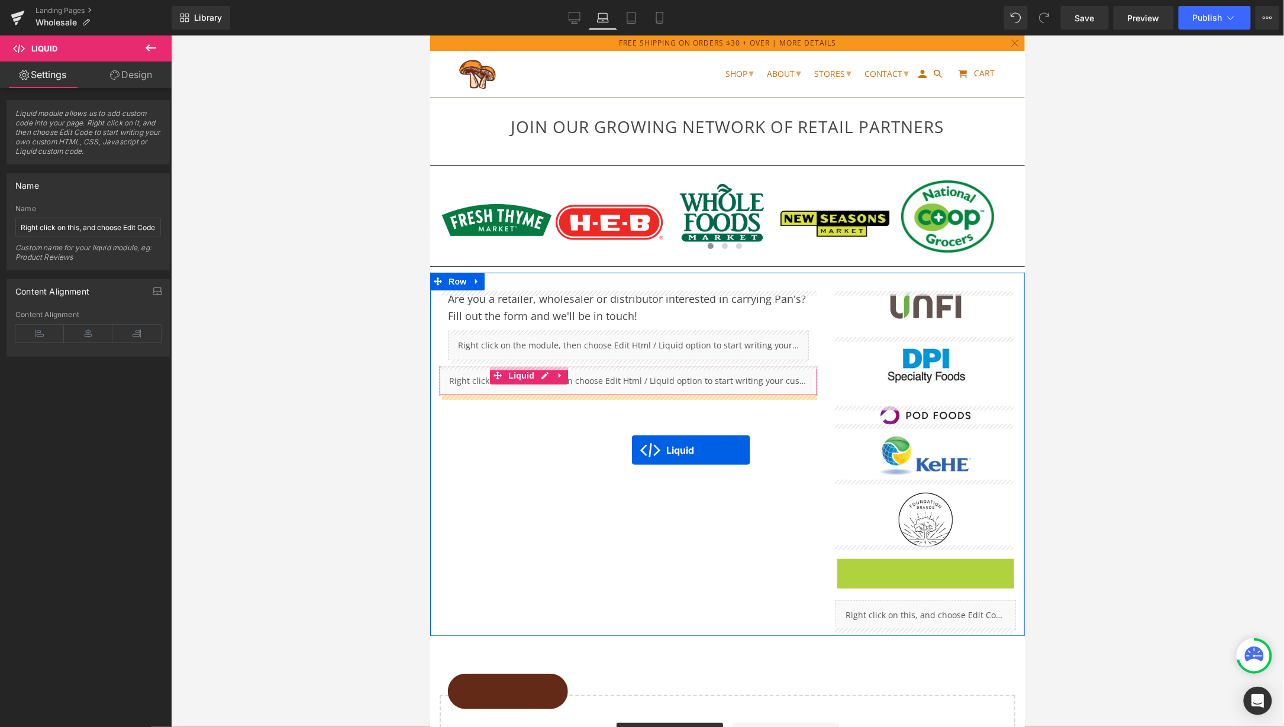
drag, startPoint x: 891, startPoint y: 566, endPoint x: 627, endPoint y: 450, distance: 288.3
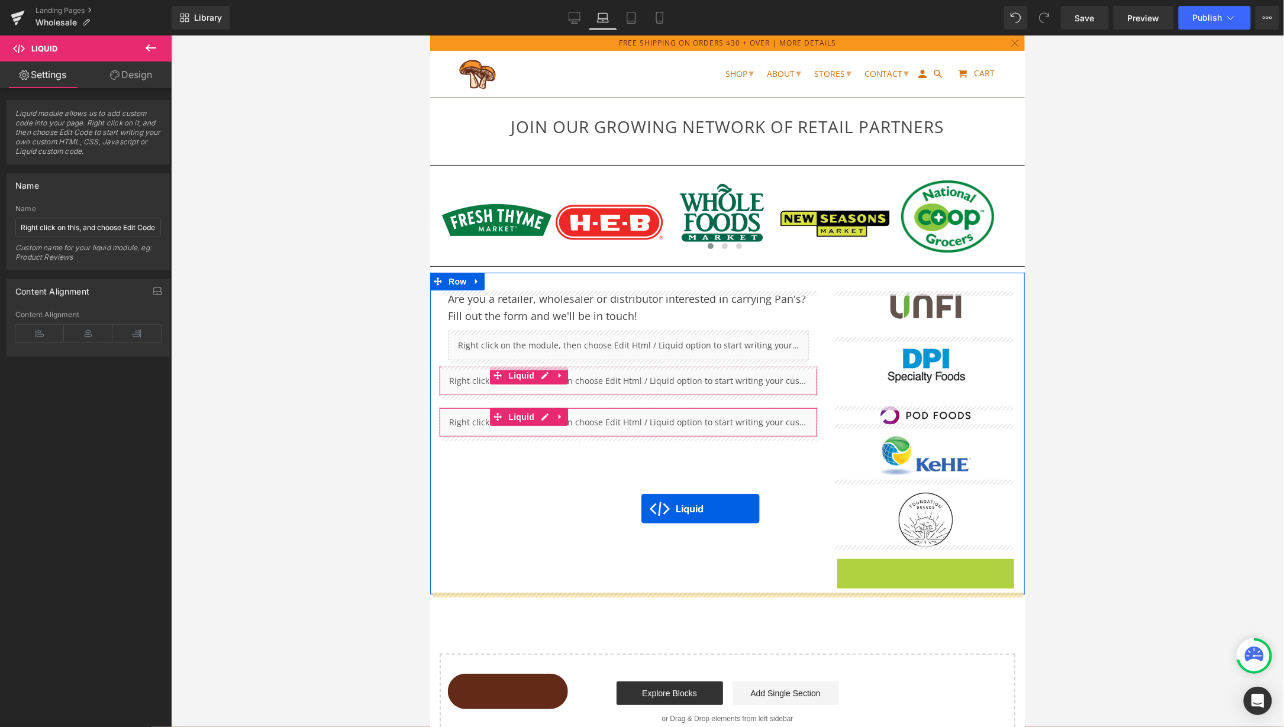
drag, startPoint x: 890, startPoint y: 565, endPoint x: 610, endPoint y: 492, distance: 290.0
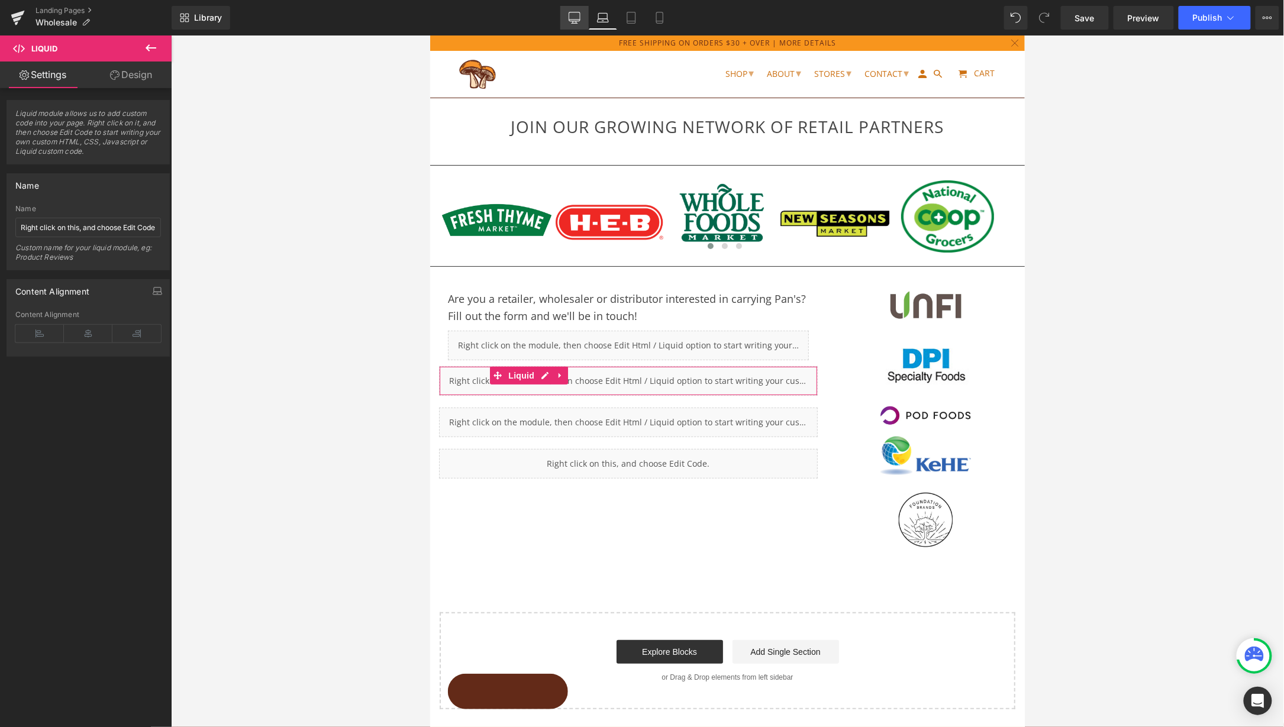
click at [573, 18] on icon at bounding box center [575, 18] width 12 height 12
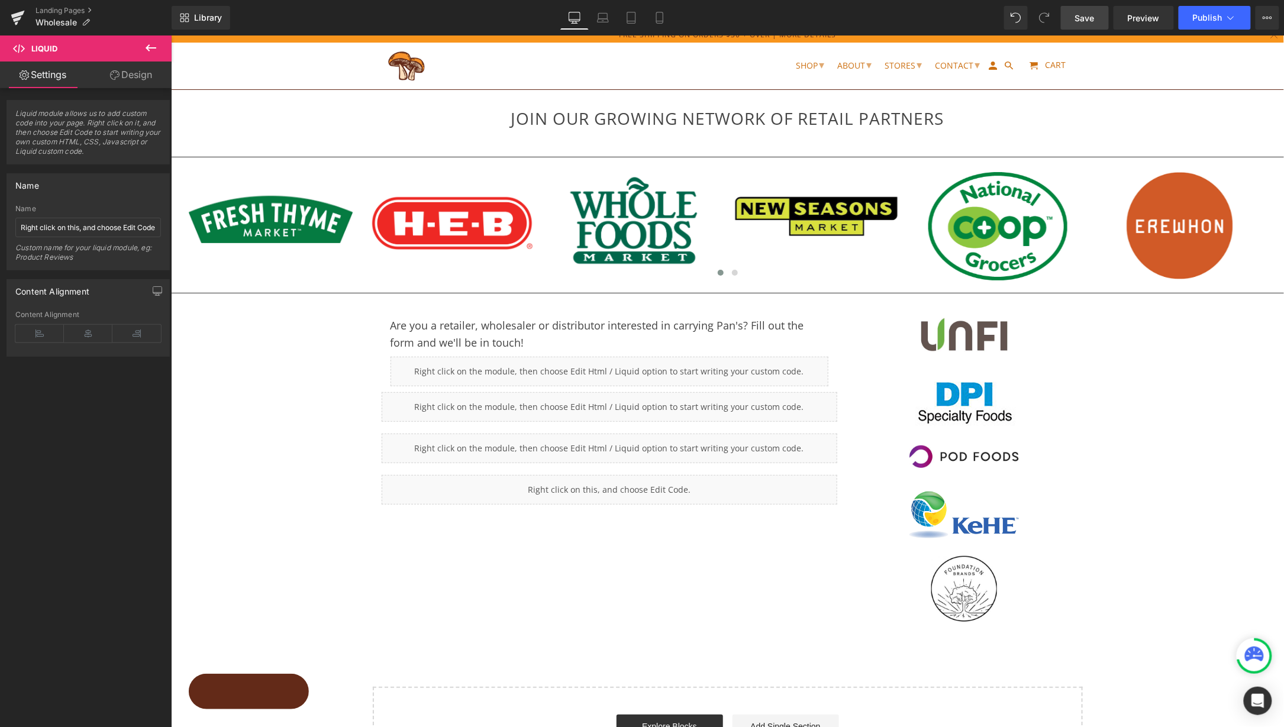
click at [1090, 20] on span "Save" at bounding box center [1085, 18] width 20 height 12
click at [1141, 22] on span "Preview" at bounding box center [1144, 18] width 32 height 12
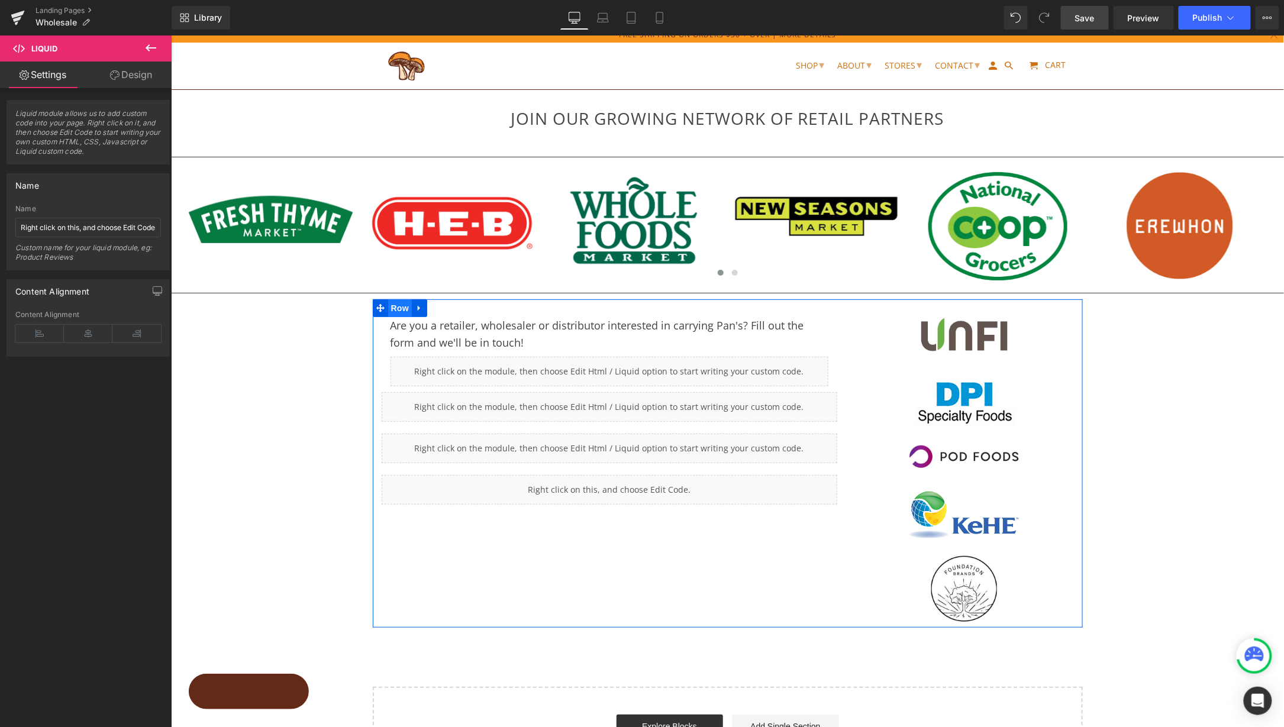
click at [398, 304] on span "Row" at bounding box center [400, 308] width 24 height 18
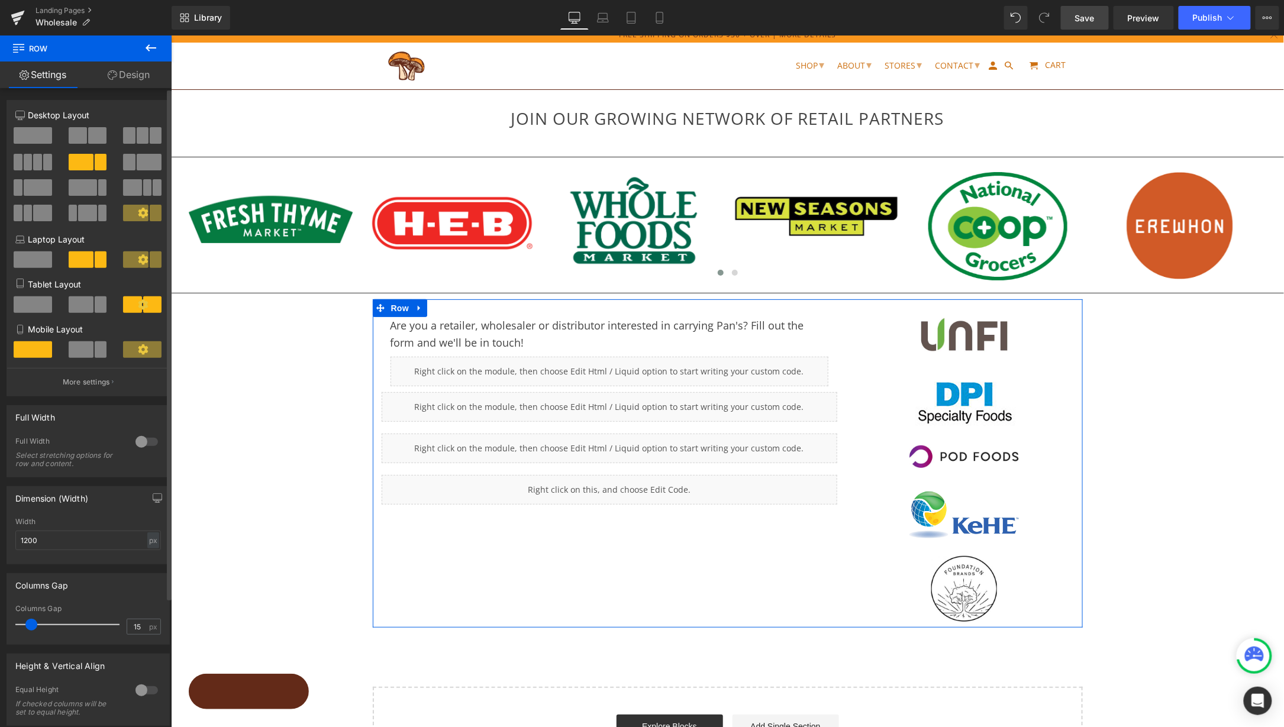
click at [88, 136] on span at bounding box center [97, 135] width 18 height 17
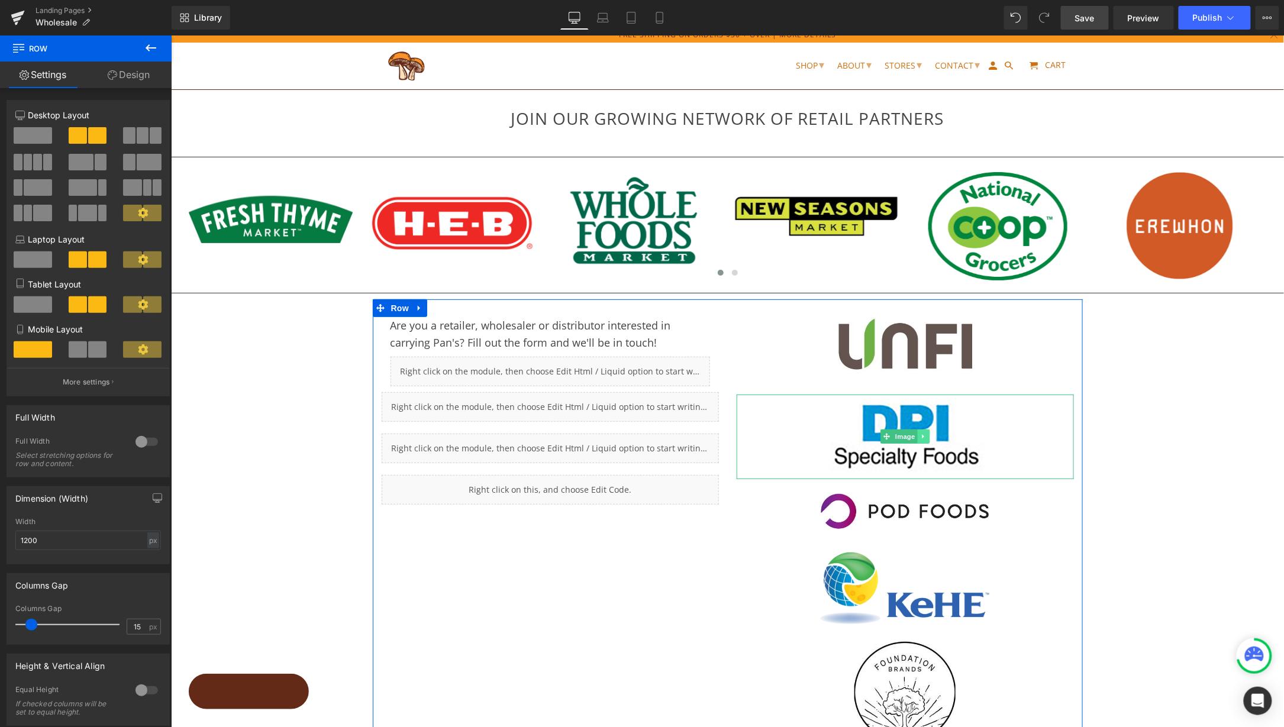
click at [920, 438] on icon at bounding box center [923, 436] width 7 height 7
click at [926, 438] on icon at bounding box center [929, 436] width 7 height 7
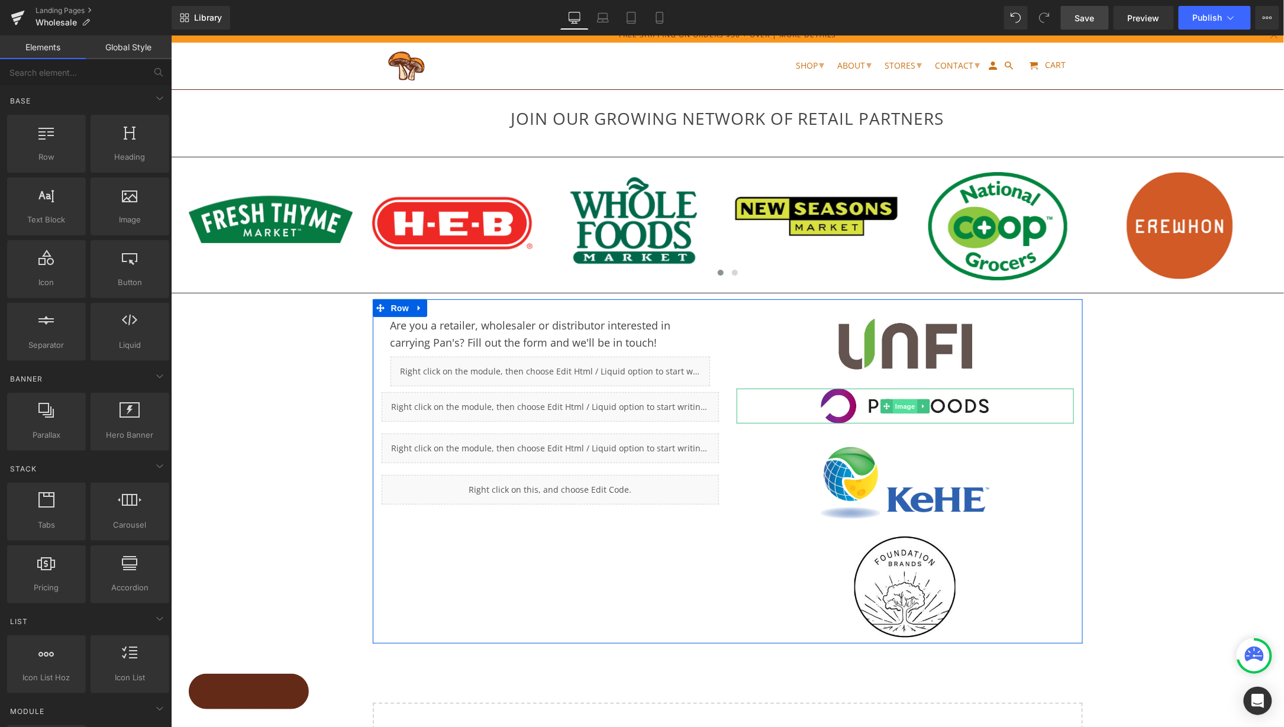
click at [895, 405] on span "Image" at bounding box center [904, 406] width 25 height 14
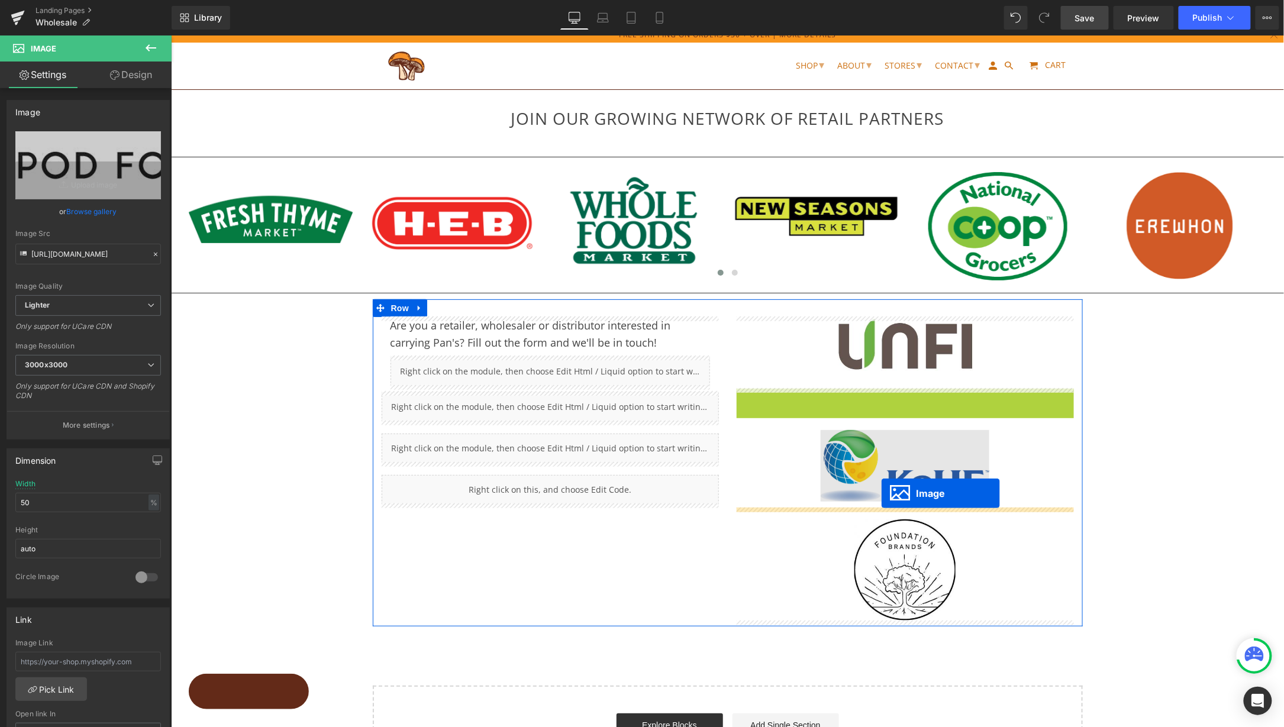
drag, startPoint x: 884, startPoint y: 405, endPoint x: 881, endPoint y: 492, distance: 87.1
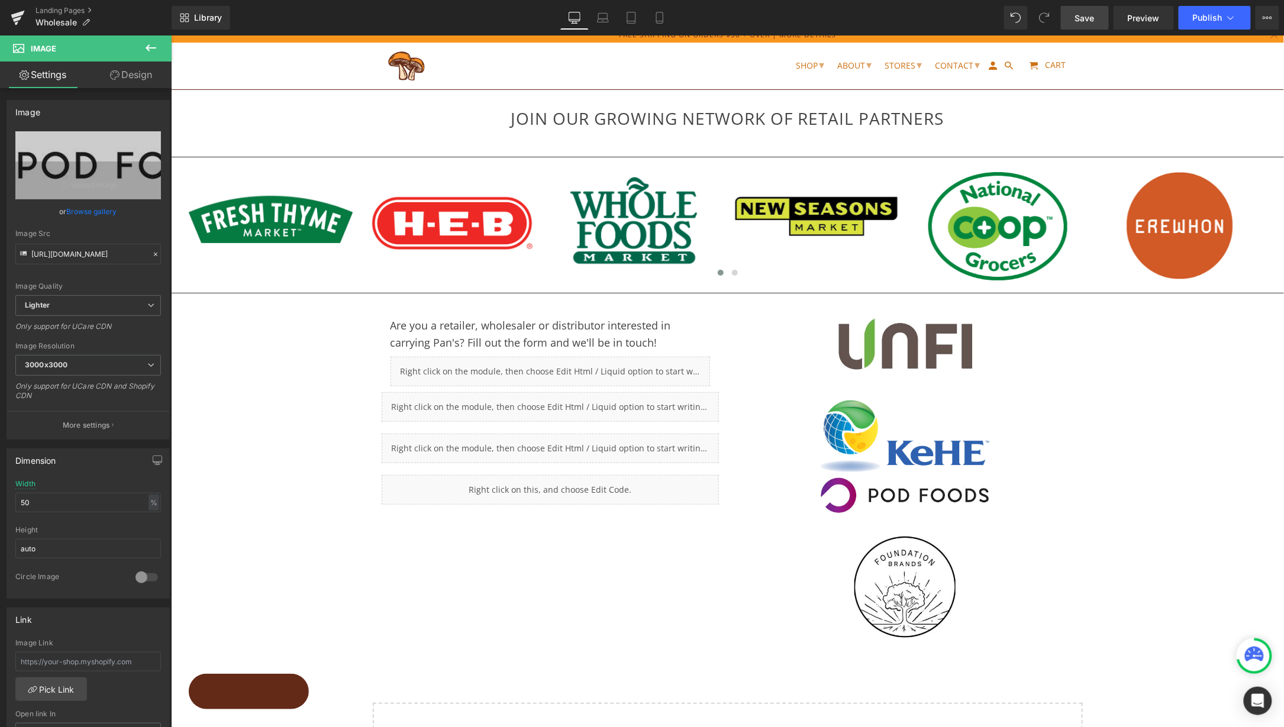
click at [148, 46] on icon at bounding box center [151, 47] width 11 height 7
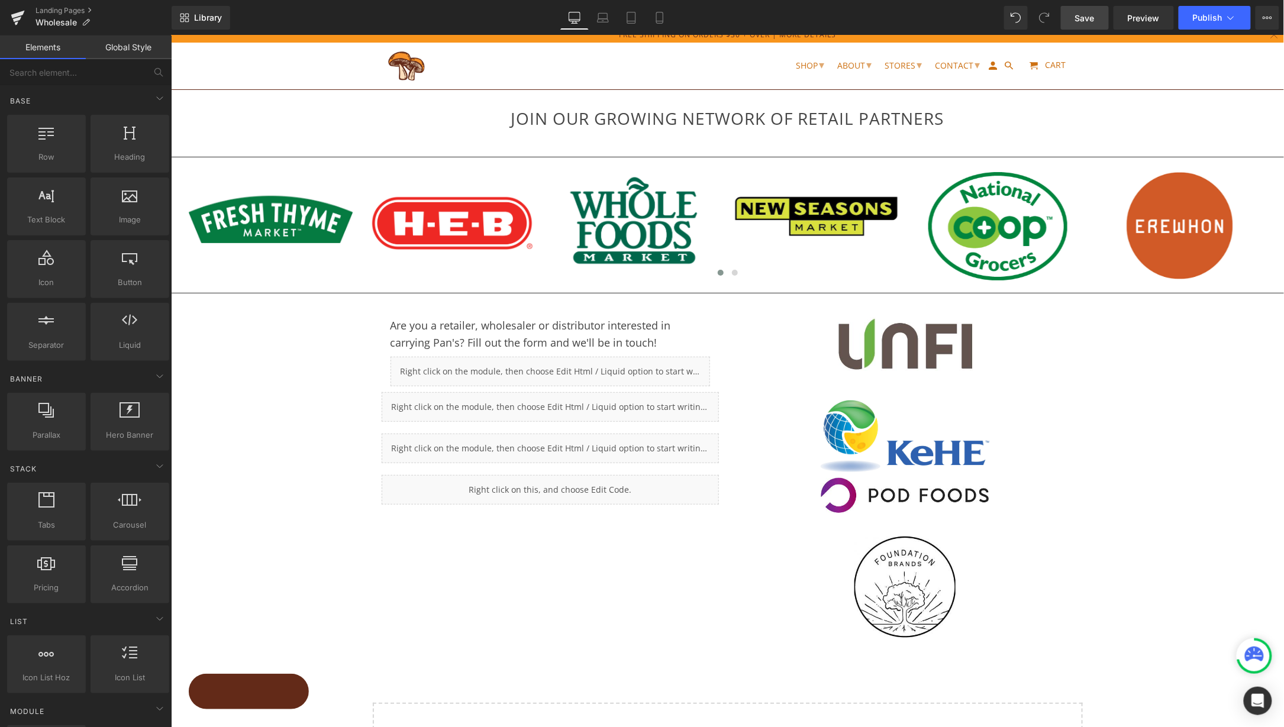
scroll to position [0, 0]
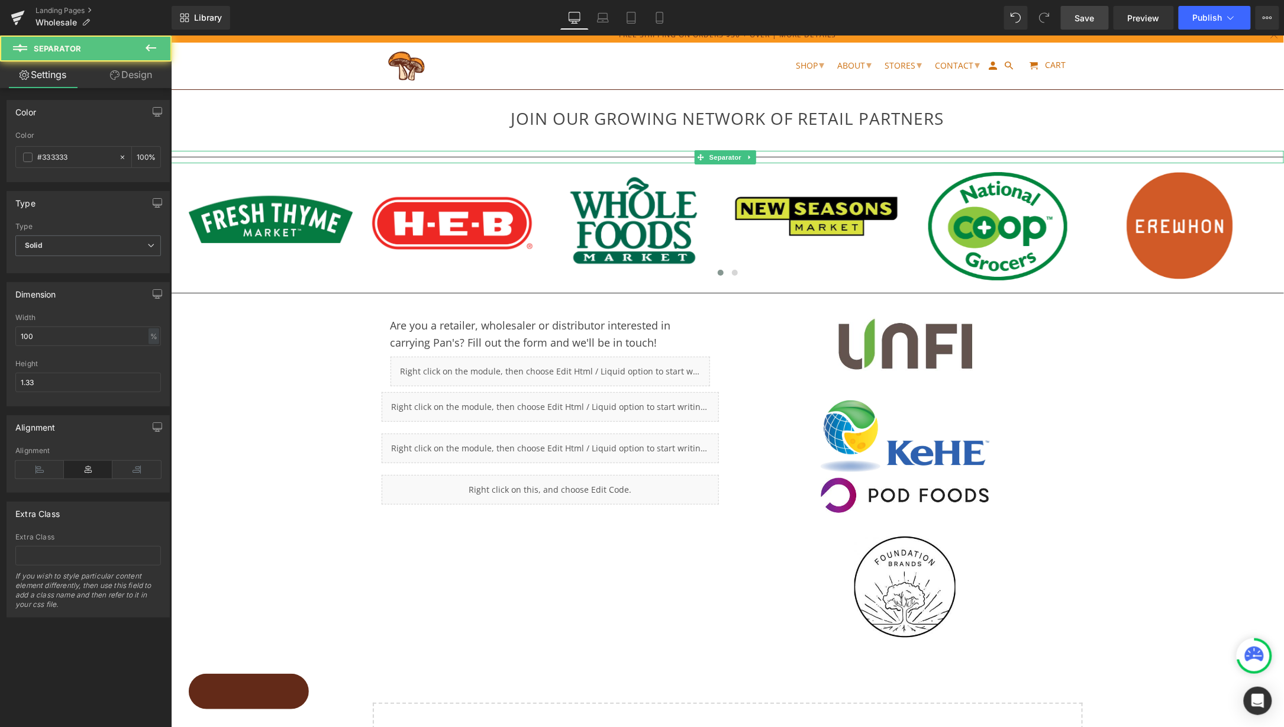
click at [313, 156] on hr at bounding box center [726, 159] width 1113 height 7
click at [748, 154] on icon at bounding box center [749, 156] width 2 height 4
click at [756, 154] on icon at bounding box center [755, 156] width 7 height 7
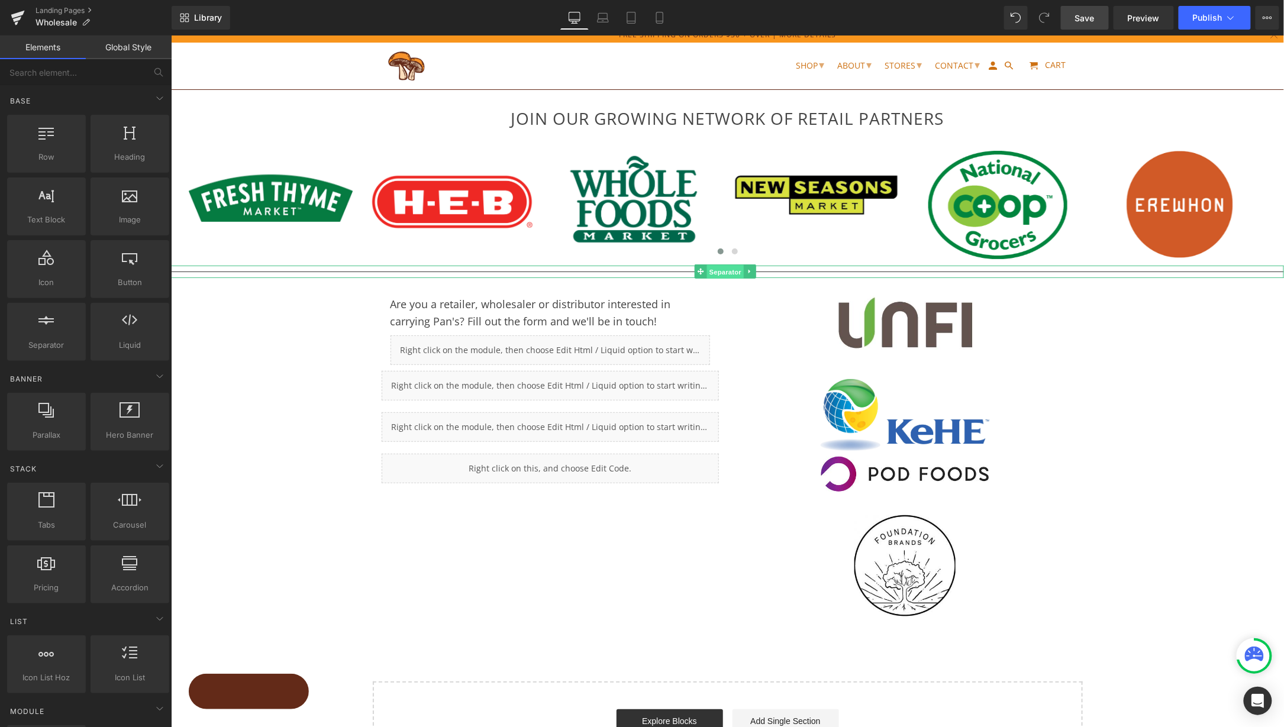
click at [723, 270] on span "Separator" at bounding box center [724, 272] width 37 height 14
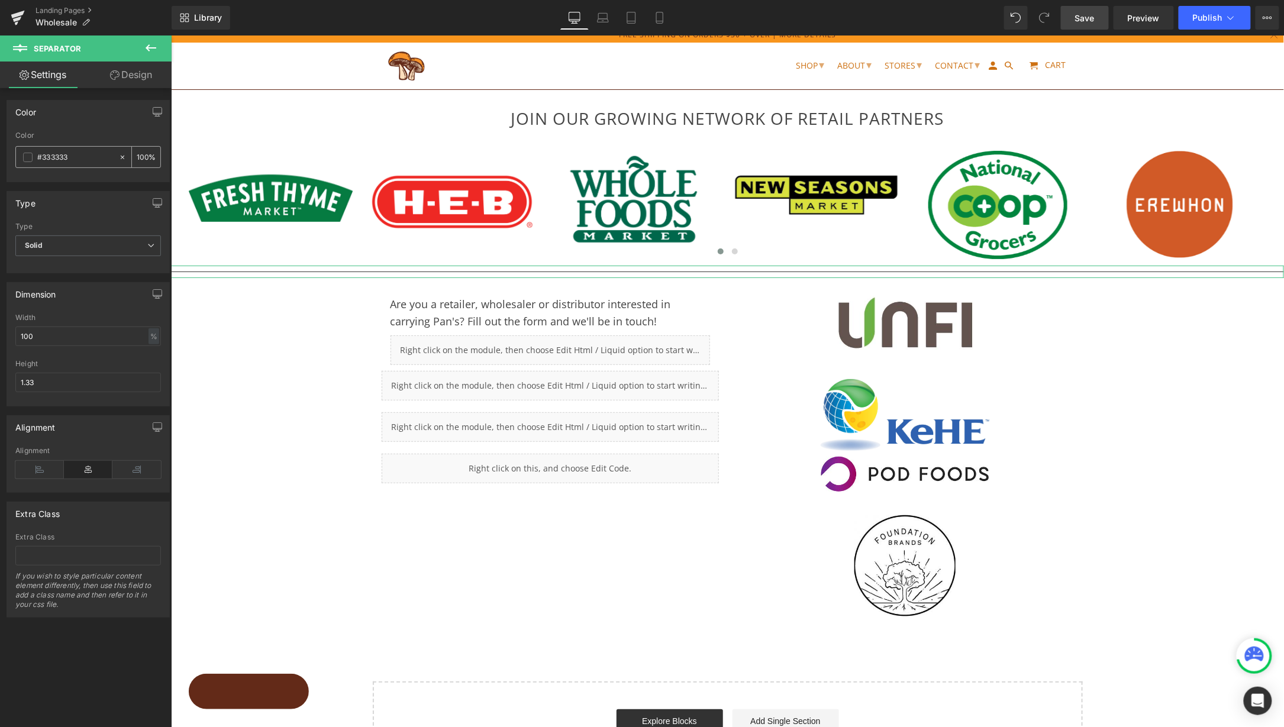
click at [30, 159] on span at bounding box center [27, 157] width 9 height 9
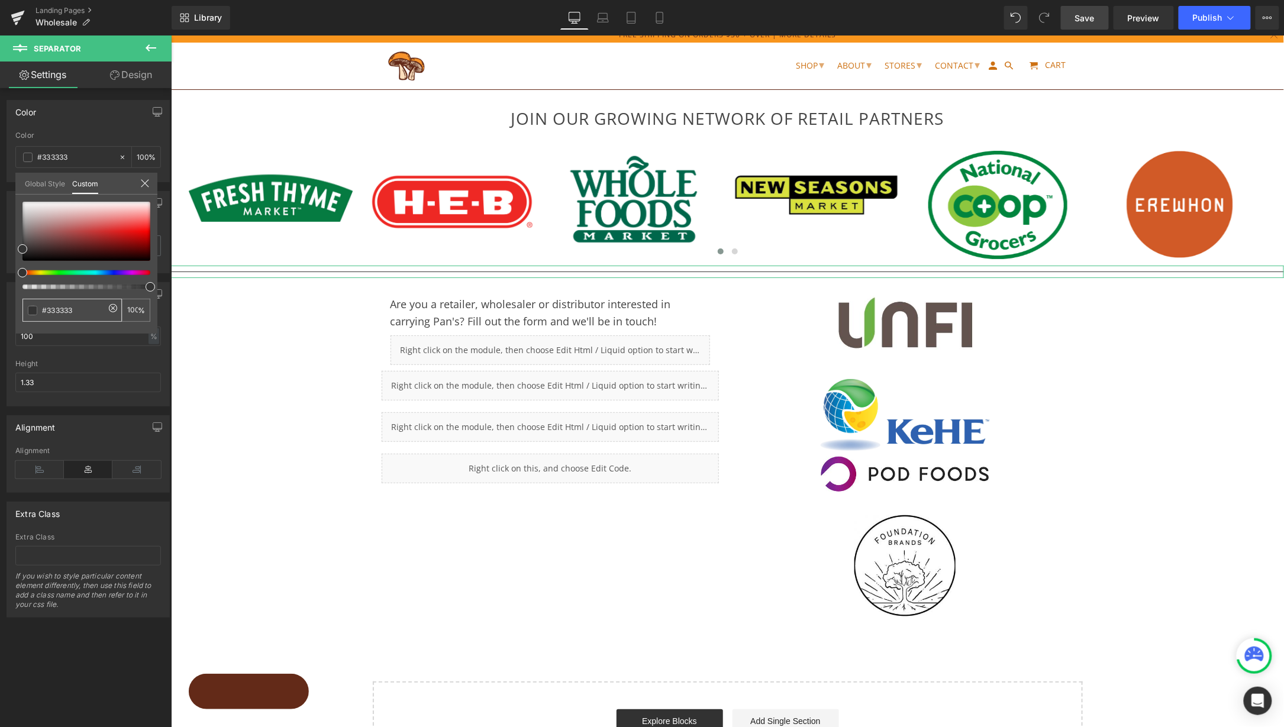
drag, startPoint x: 88, startPoint y: 308, endPoint x: 0, endPoint y: 308, distance: 87.6
click at [0, 182] on div "Color rgb(51, 51, 51) Color #333333 100 % Global Style Custom Setup Global Styl…" at bounding box center [88, 136] width 177 height 91
type input "6"
type input "0"
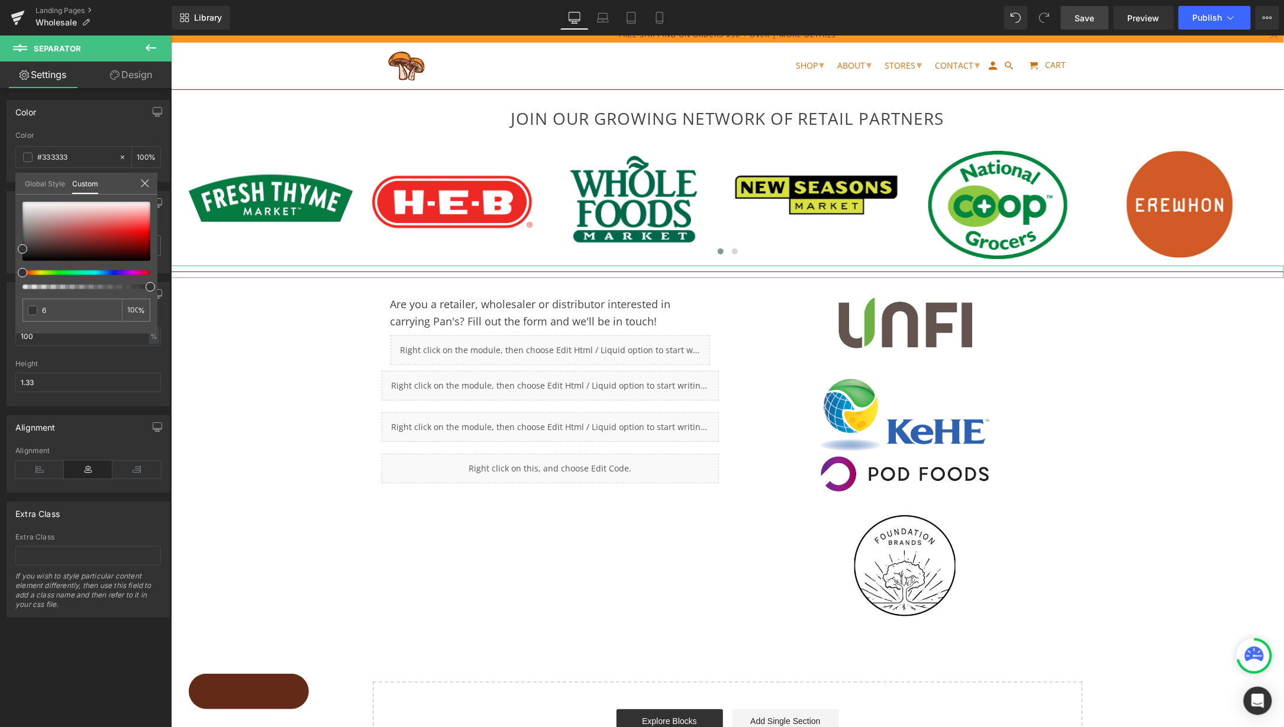
type input "0"
type input "63"
type input "632"
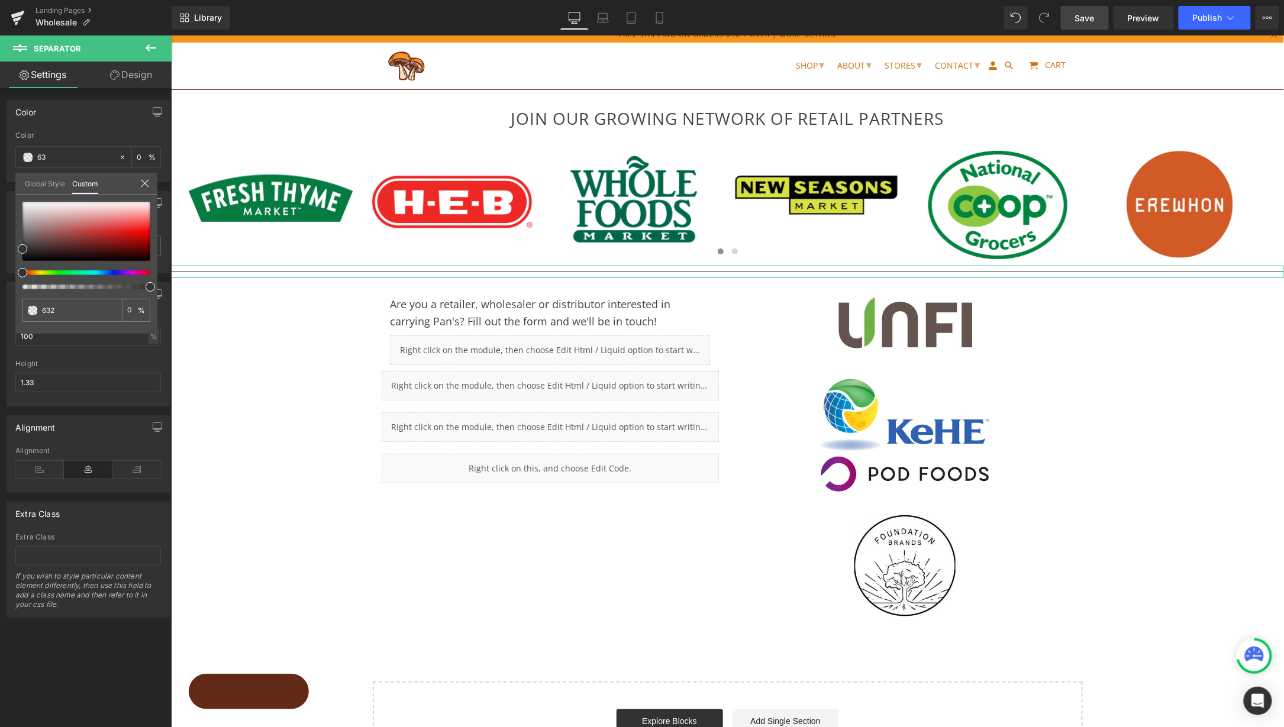
type input "100"
type input "632a"
type input "67"
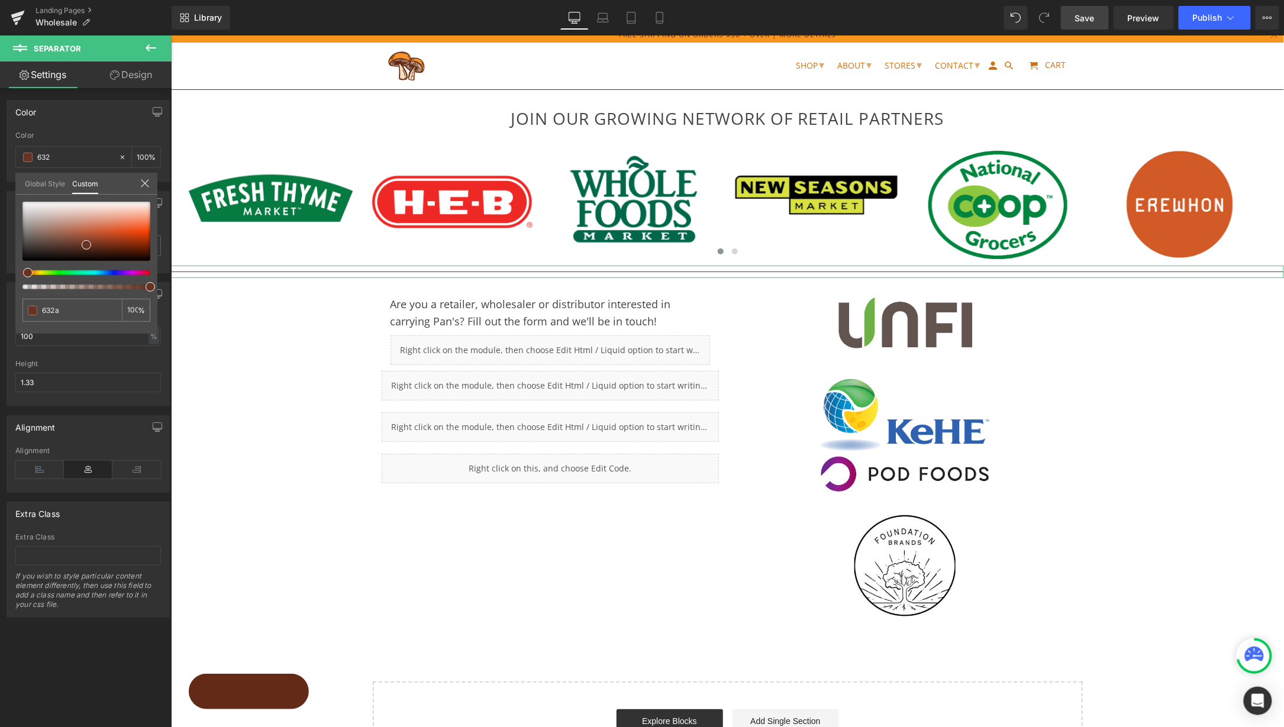
type input "67"
type input "632a1"
type input "0"
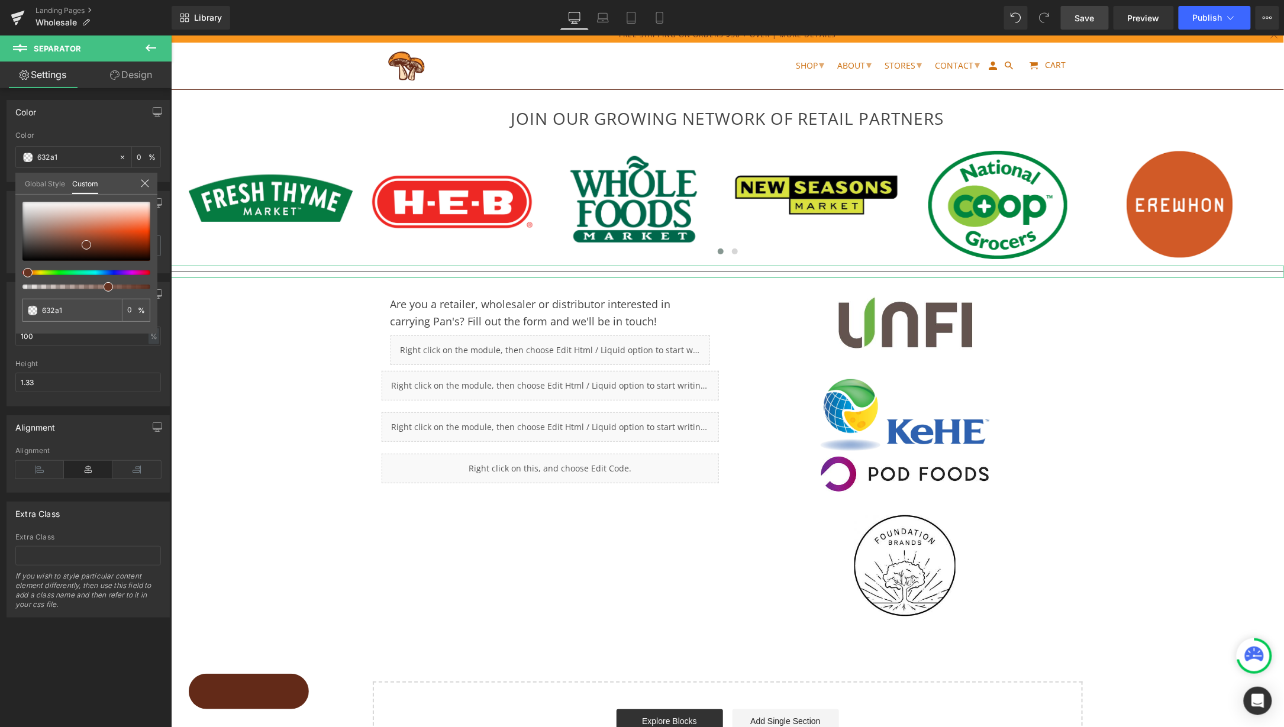
type input "632a18"
type input "100"
type input "632a18"
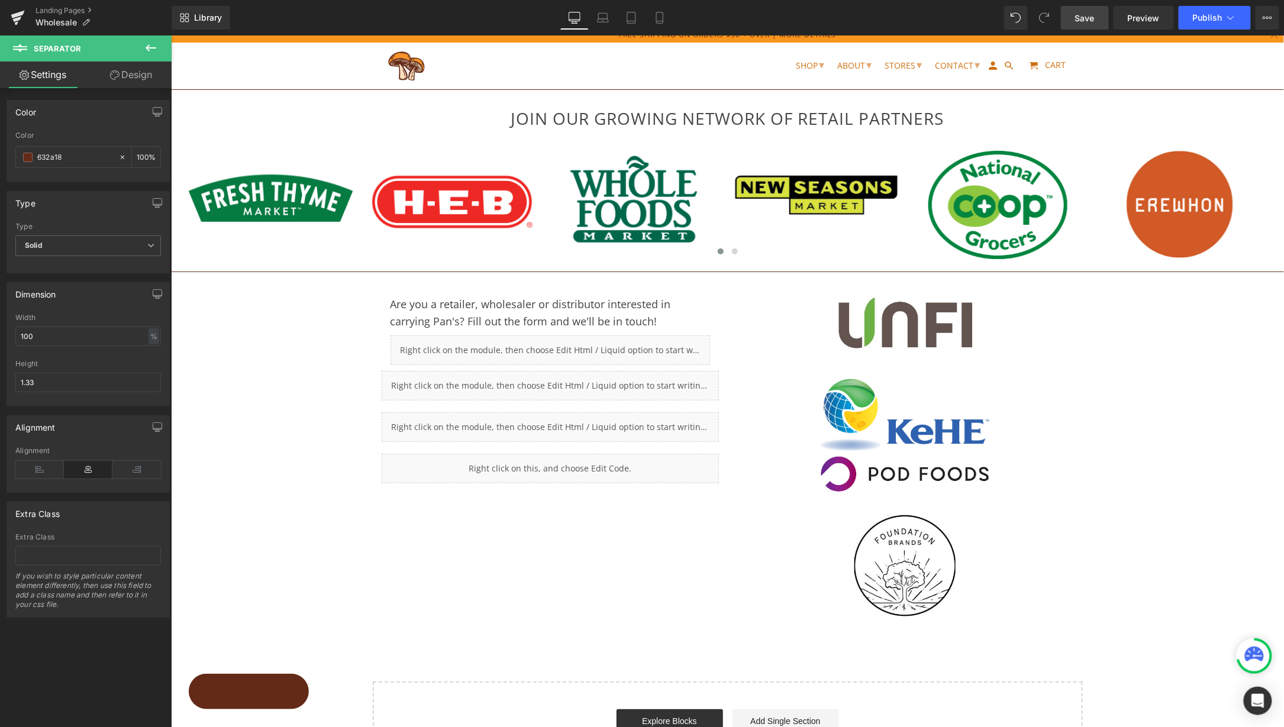
click at [600, 270] on body "Menu Continue Shopping Your Cart is Empty Menu Menu Shop About Stores Contact L…" at bounding box center [726, 552] width 1113 height 1050
click at [718, 272] on span "Separator" at bounding box center [724, 271] width 37 height 14
click at [146, 155] on div "100 %" at bounding box center [146, 157] width 28 height 21
drag, startPoint x: 138, startPoint y: 157, endPoint x: 123, endPoint y: 157, distance: 14.8
click at [123, 157] on div "100 %" at bounding box center [139, 157] width 42 height 21
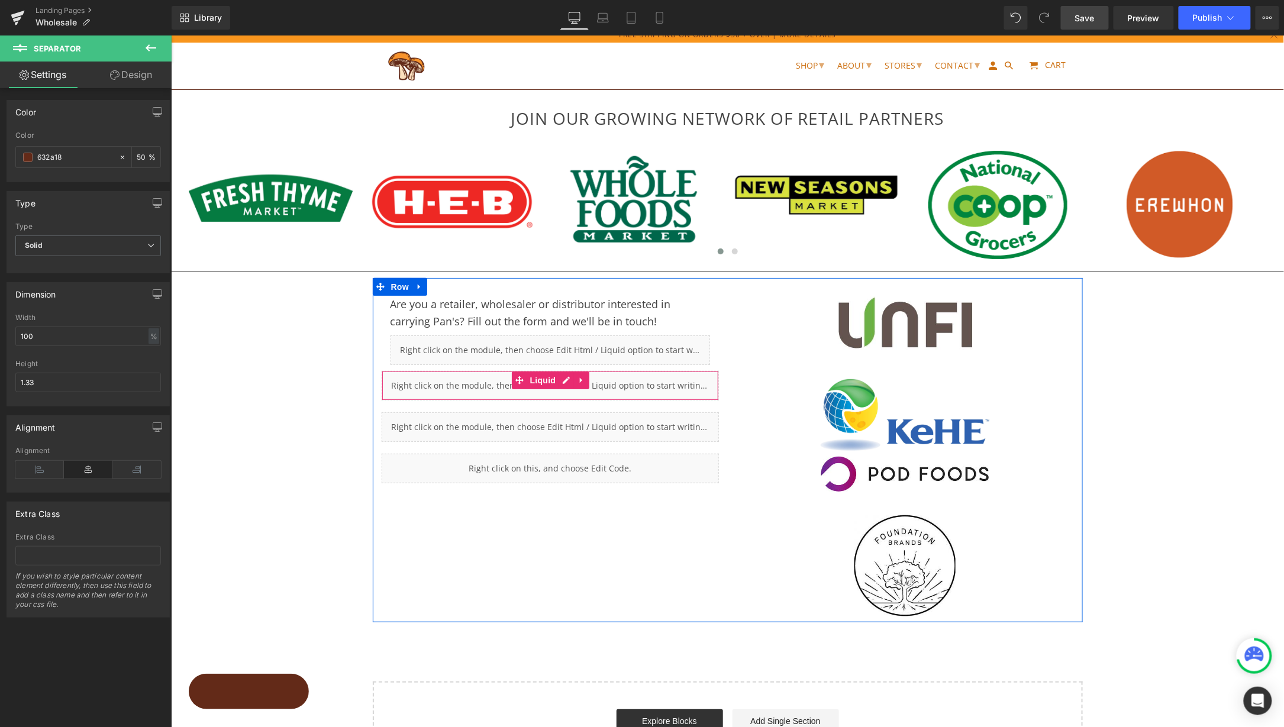
type input "50"
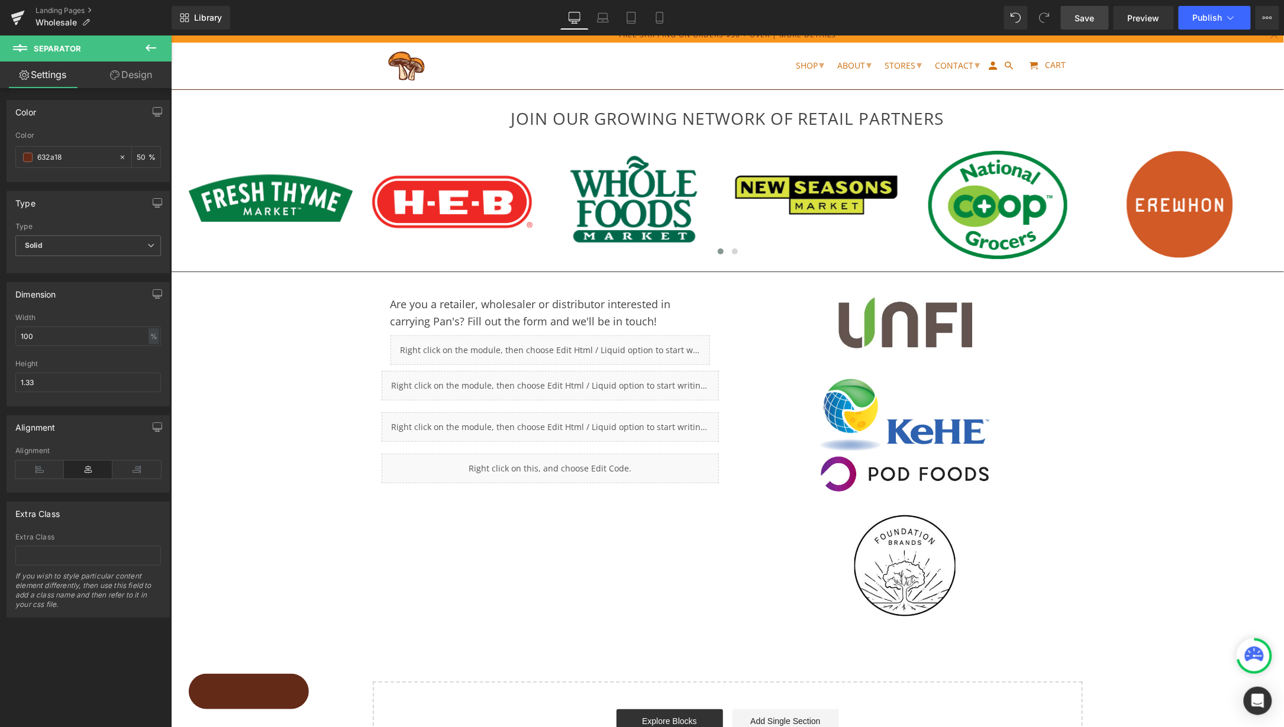
click at [1199, 415] on div "JOIN OUR GROWING NETWORK OF RETAIL PARTNERS Heading Row Image Image Image Image…" at bounding box center [726, 403] width 1113 height 752
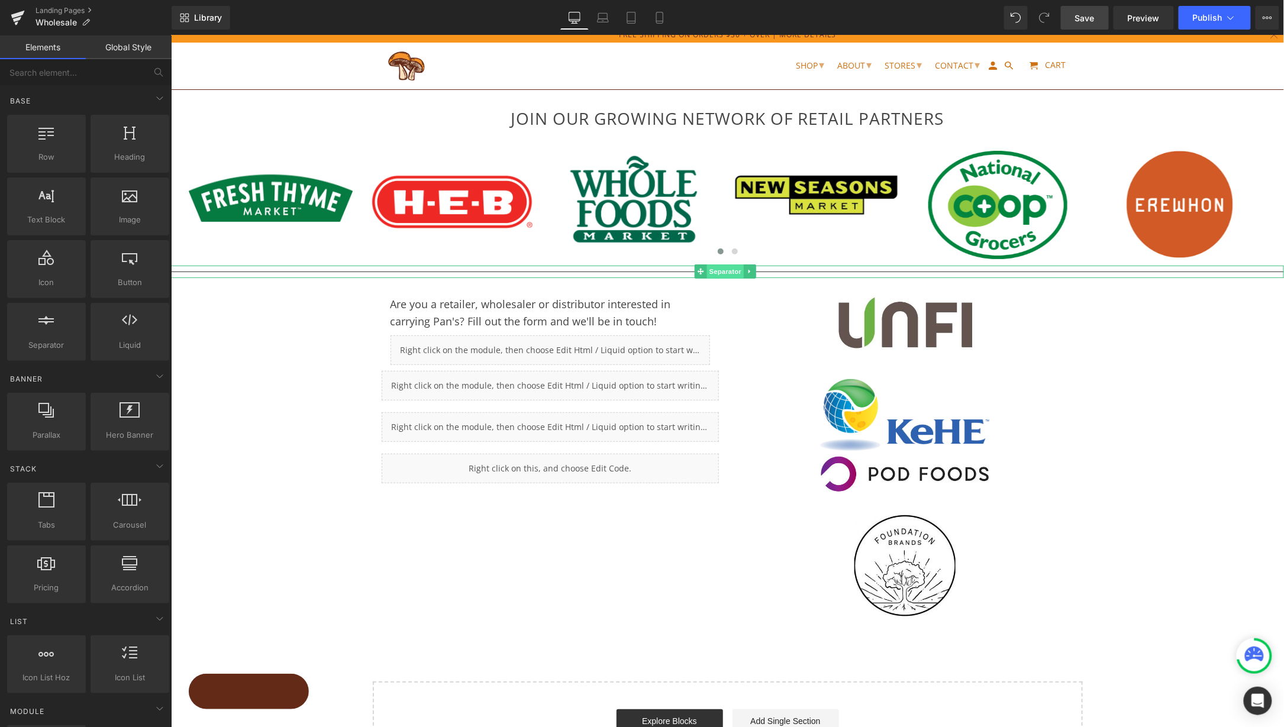
click at [721, 266] on span "Separator" at bounding box center [724, 271] width 37 height 14
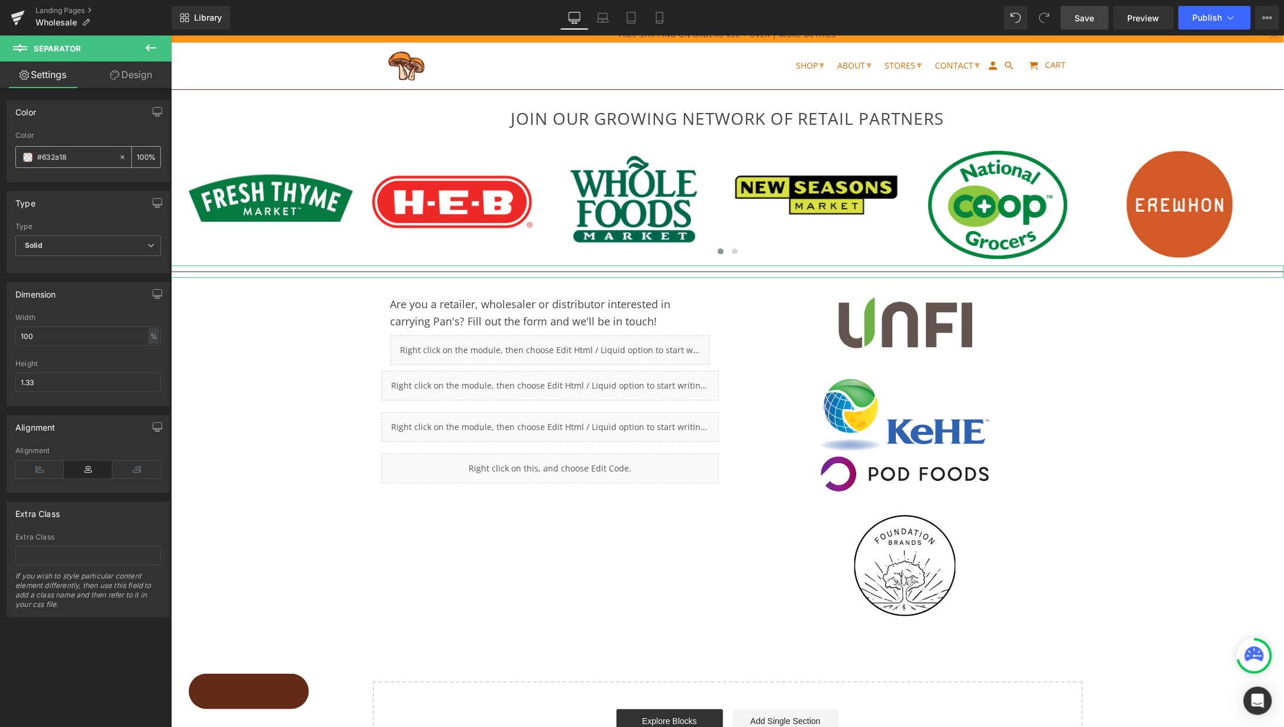
click at [137, 159] on input "100" at bounding box center [143, 156] width 12 height 13
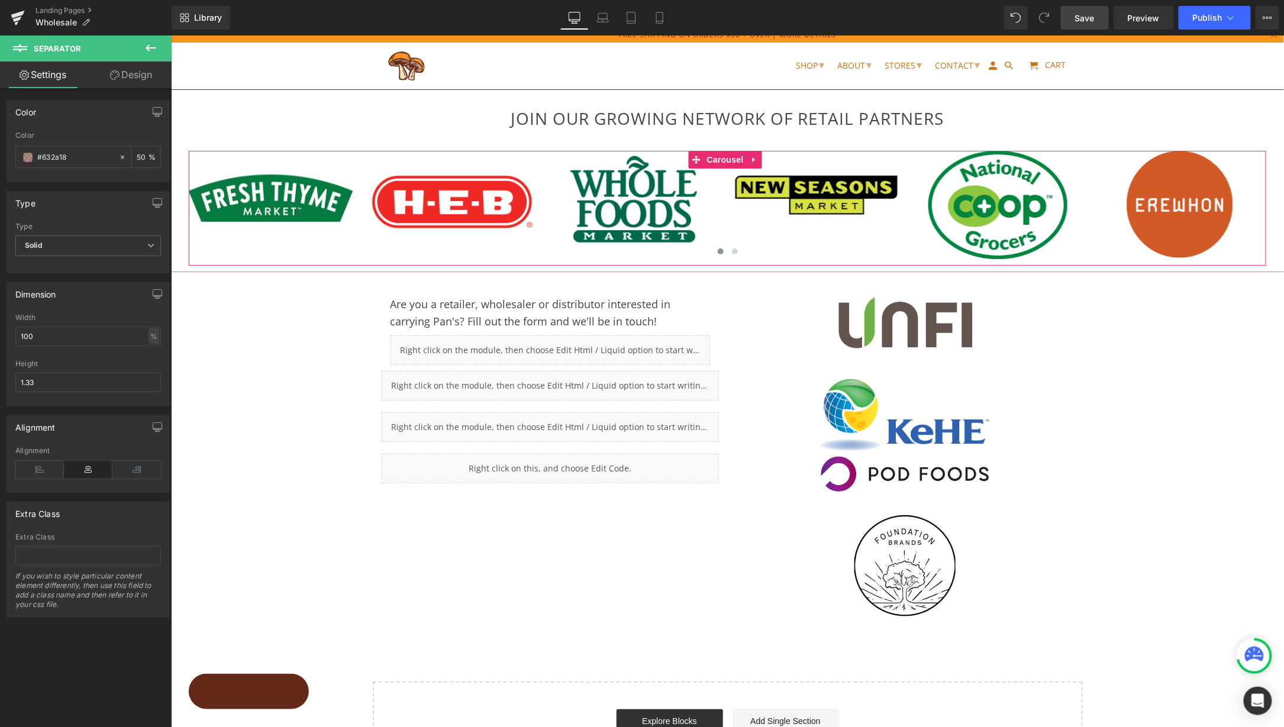
type input "50"
click at [145, 175] on div at bounding box center [88, 178] width 146 height 8
click at [93, 239] on span "Solid" at bounding box center [88, 246] width 146 height 21
click at [90, 247] on span "Solid" at bounding box center [85, 246] width 141 height 21
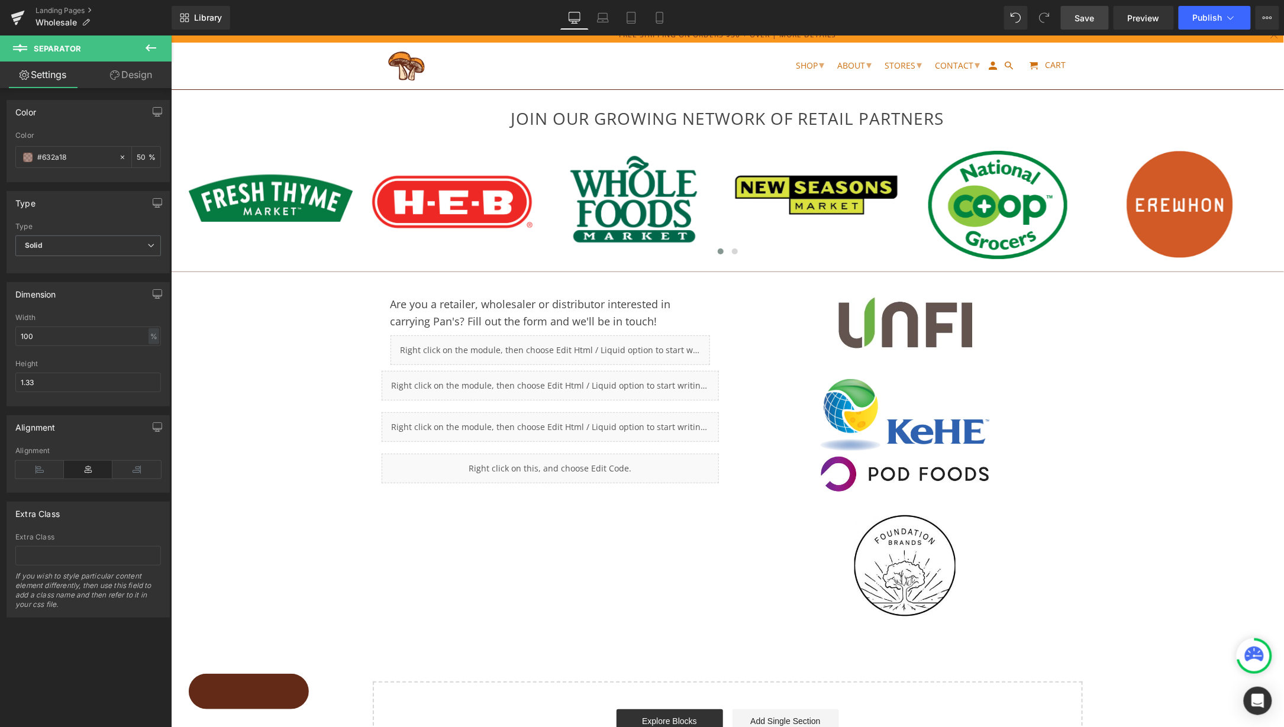
click at [1164, 398] on div "JOIN OUR GROWING NETWORK OF RETAIL PARTNERS Heading Row Image Image Image Image…" at bounding box center [726, 403] width 1113 height 752
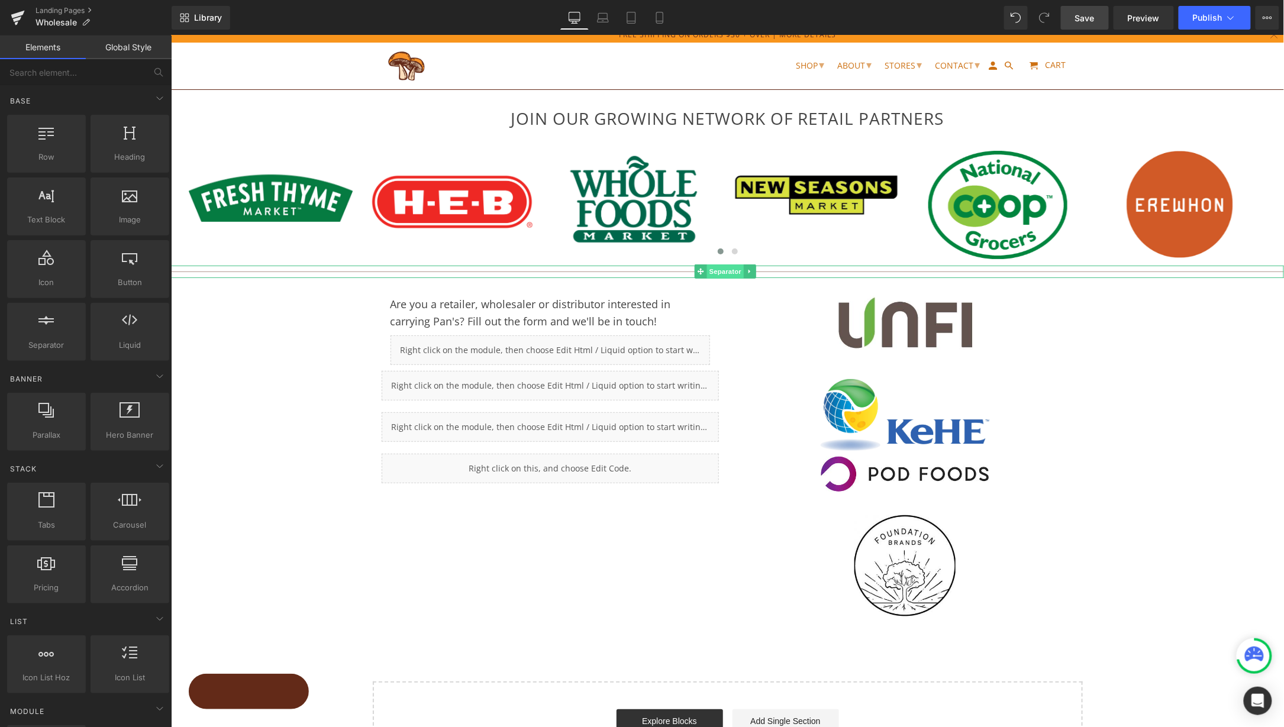
click at [726, 270] on span "Separator" at bounding box center [724, 271] width 37 height 14
click at [1204, 507] on div "JOIN OUR GROWING NETWORK OF RETAIL PARTNERS Heading Row Image Image Image Image…" at bounding box center [726, 403] width 1113 height 752
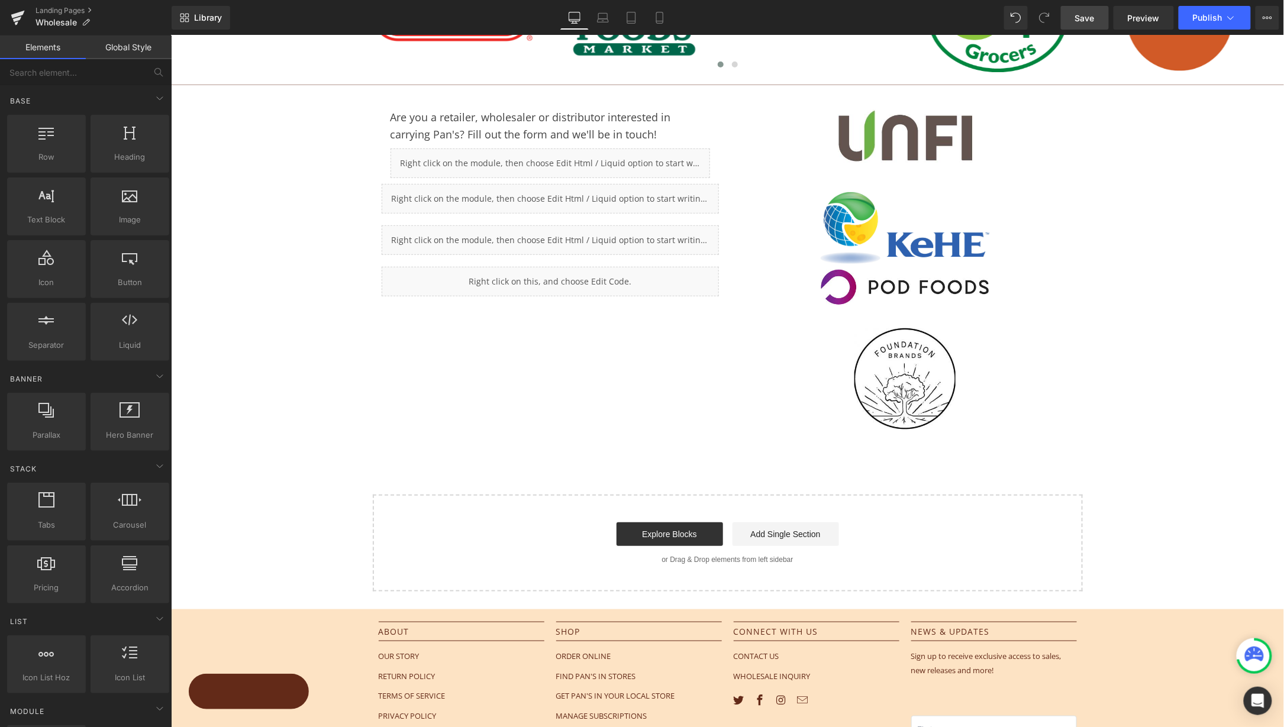
scroll to position [197, 0]
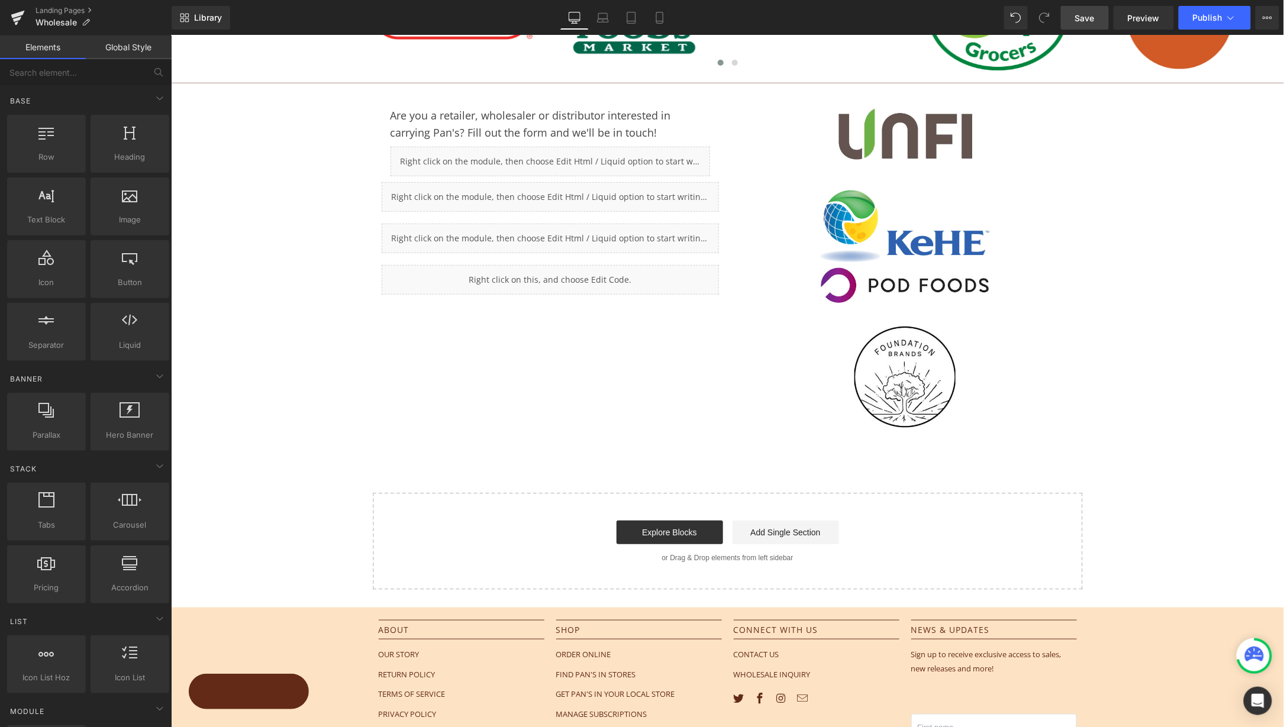
click at [1097, 20] on link "Save" at bounding box center [1085, 18] width 48 height 24
click at [1151, 20] on span "Preview" at bounding box center [1144, 18] width 32 height 12
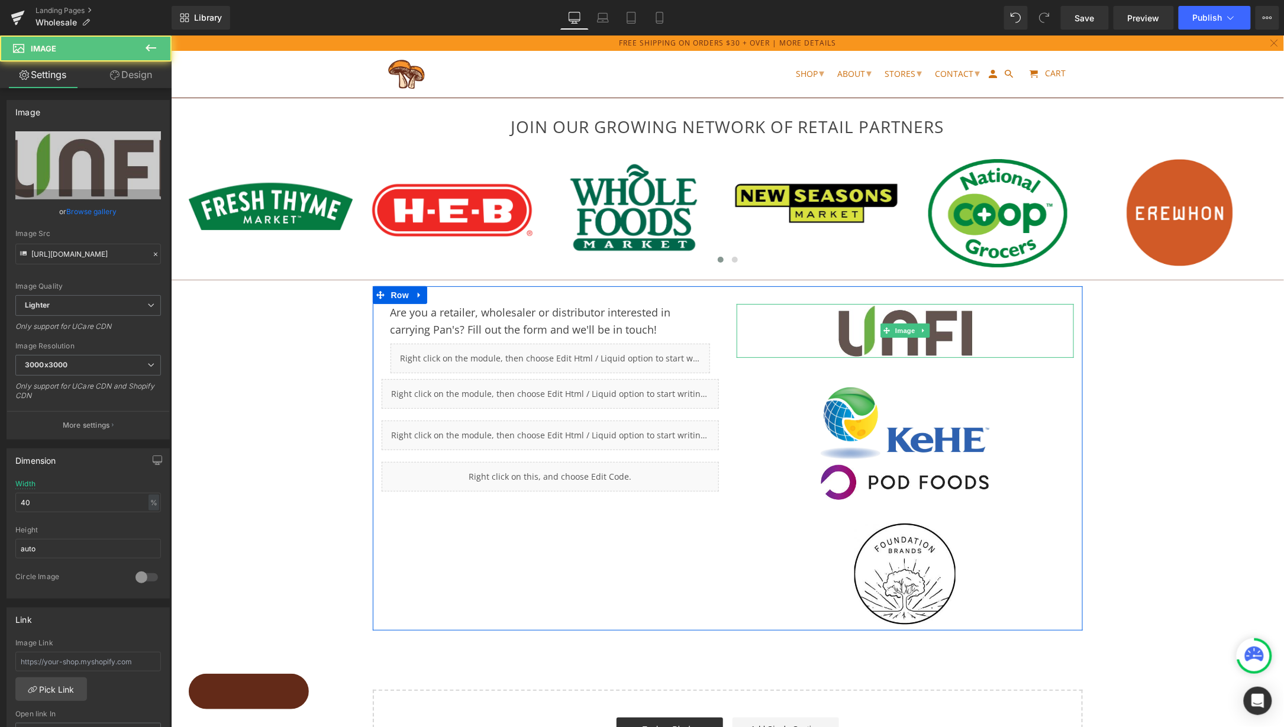
scroll to position [0, 0]
click at [808, 314] on div at bounding box center [904, 331] width 337 height 54
click at [392, 296] on span "Row" at bounding box center [400, 295] width 24 height 18
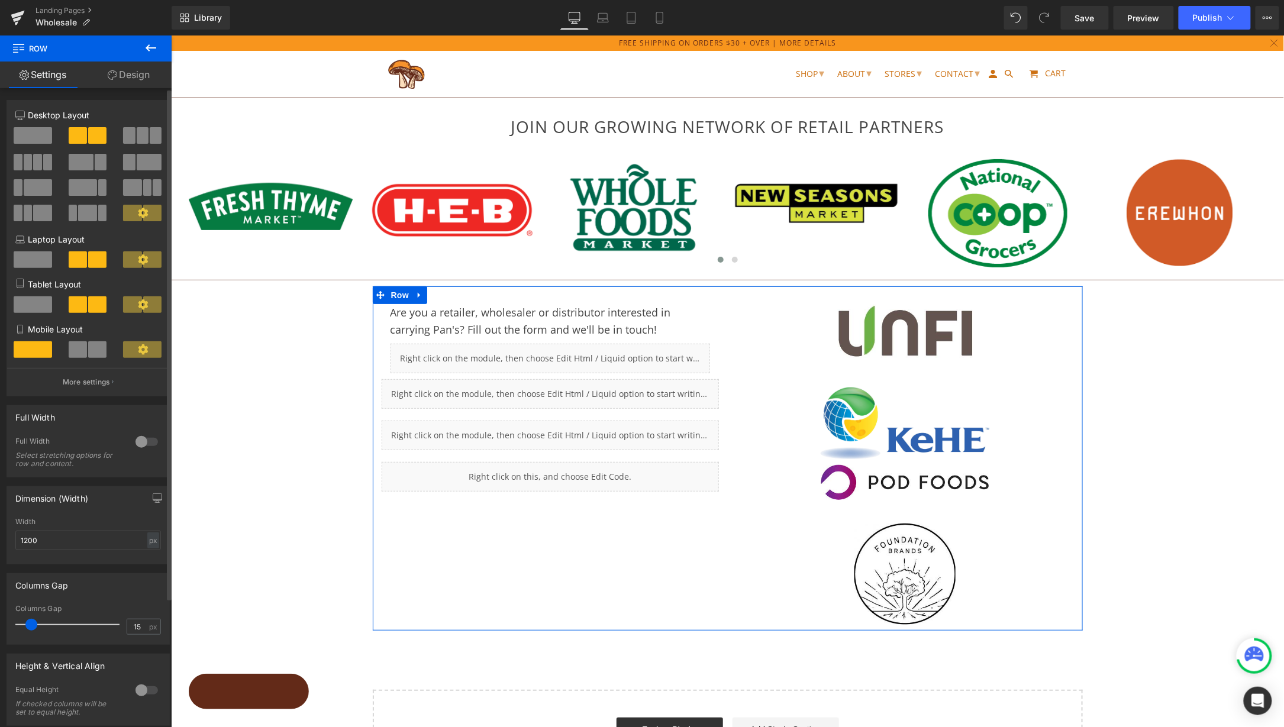
click at [143, 187] on span at bounding box center [147, 187] width 9 height 17
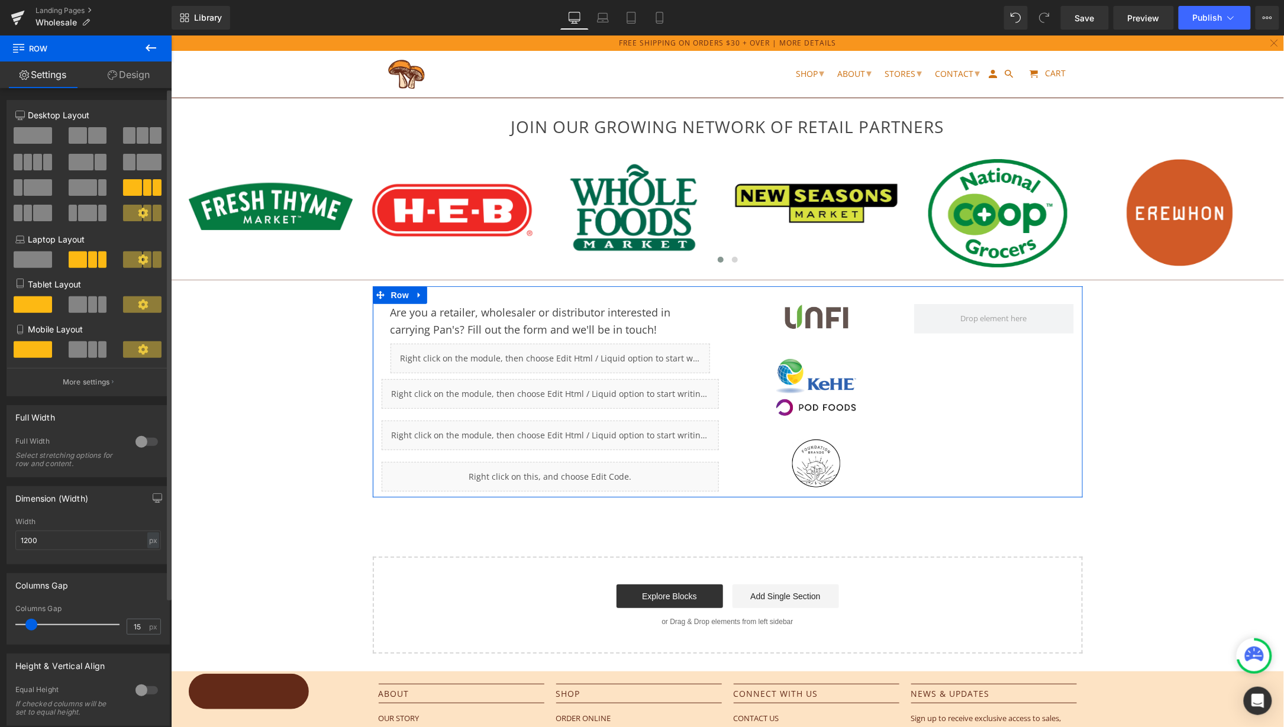
click at [144, 130] on button at bounding box center [143, 135] width 40 height 17
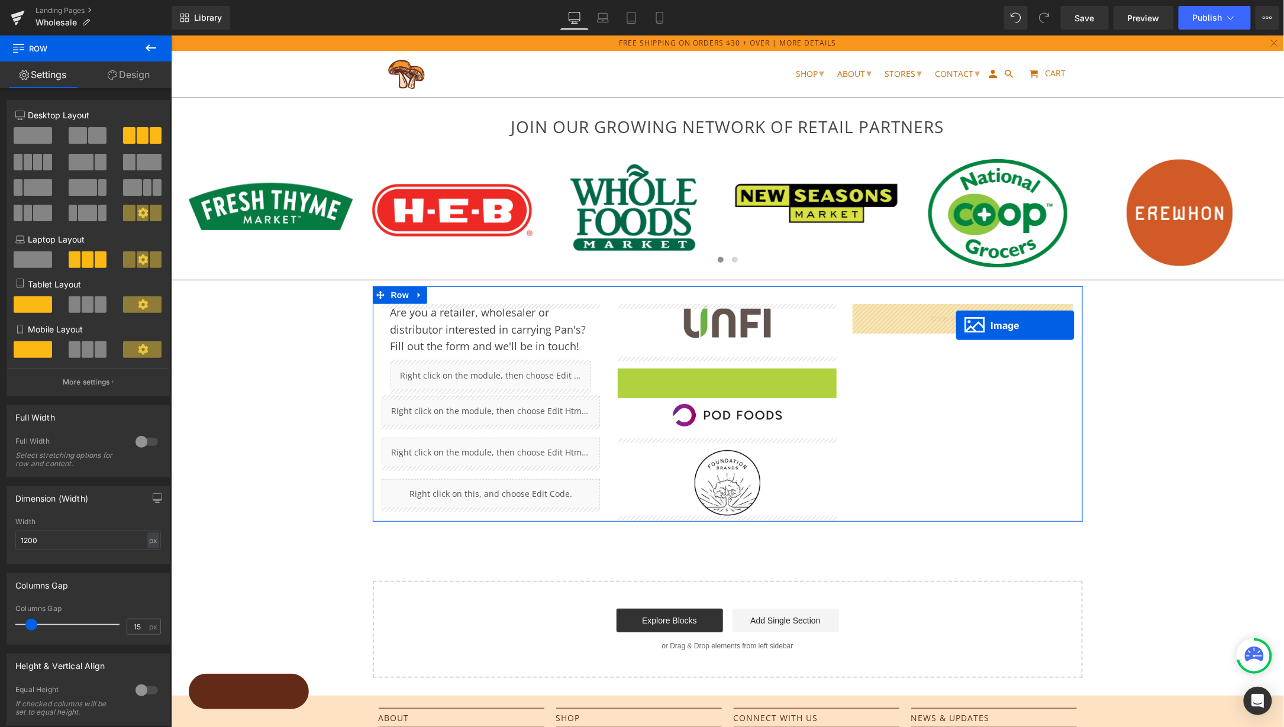
drag, startPoint x: 708, startPoint y: 388, endPoint x: 955, endPoint y: 324, distance: 254.9
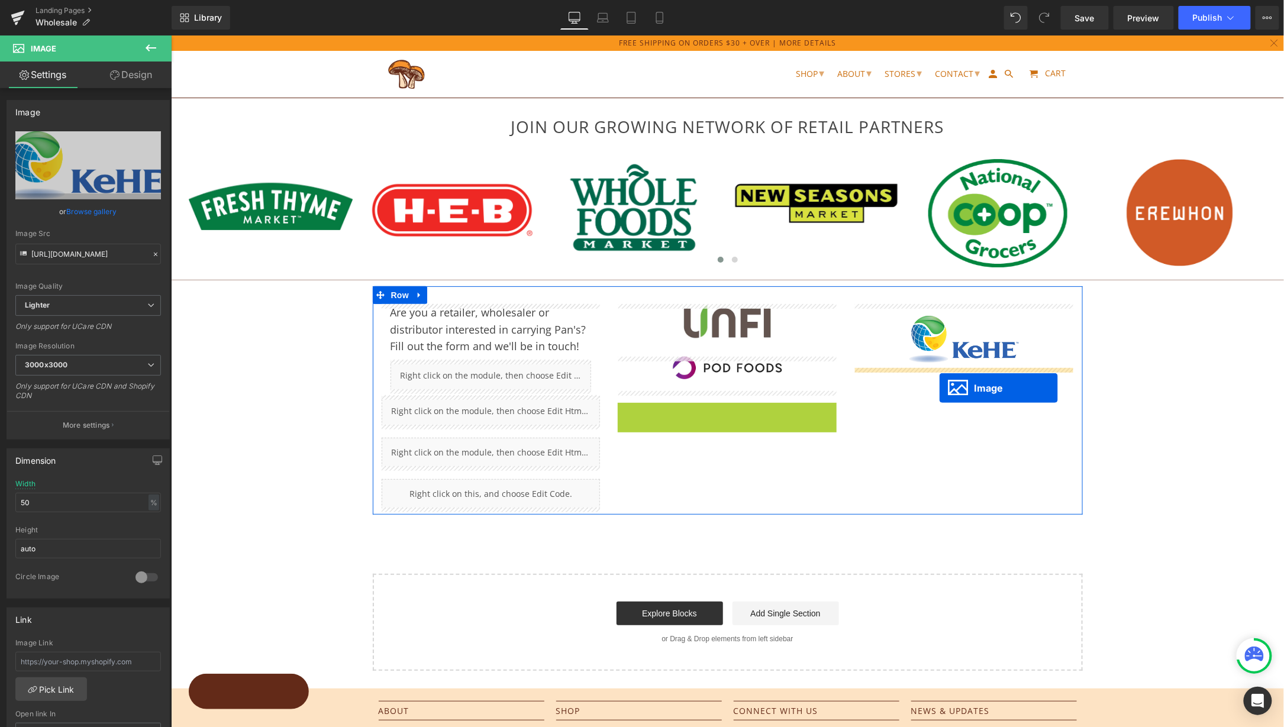
drag, startPoint x: 704, startPoint y: 434, endPoint x: 939, endPoint y: 388, distance: 239.5
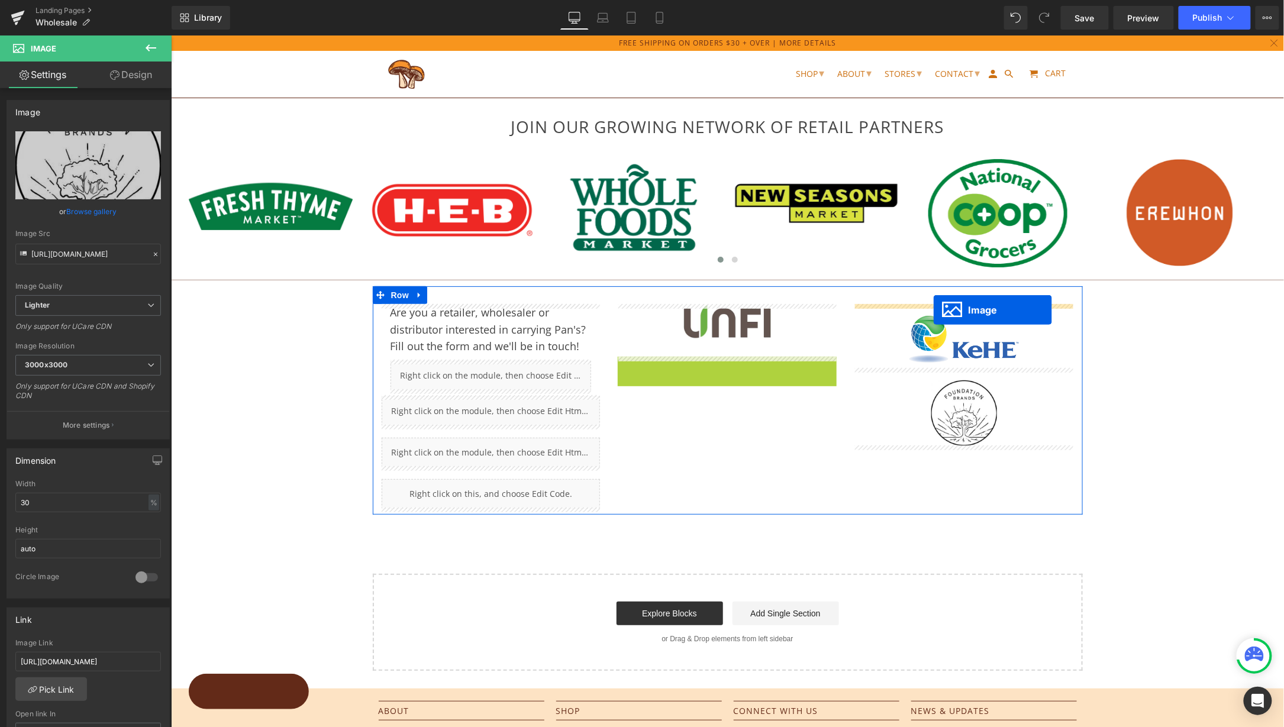
drag, startPoint x: 705, startPoint y: 367, endPoint x: 933, endPoint y: 310, distance: 234.4
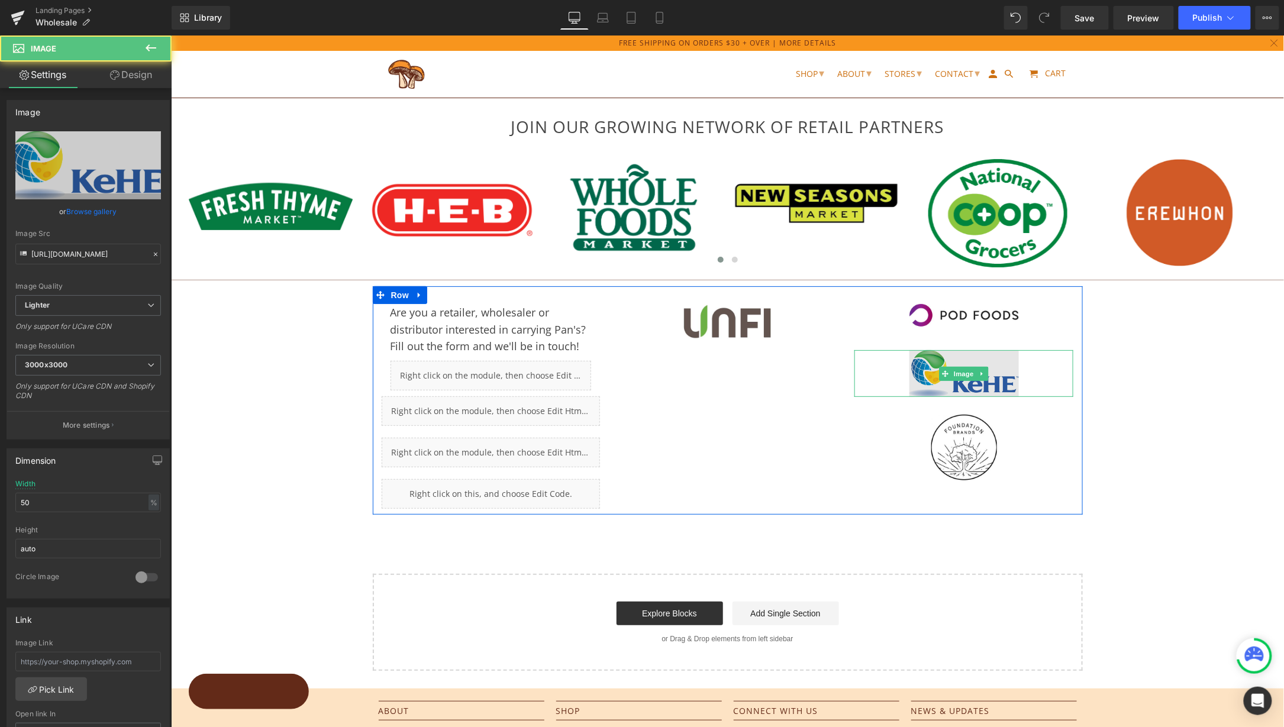
click at [922, 362] on img at bounding box center [963, 373] width 109 height 47
click at [950, 360] on img at bounding box center [963, 373] width 109 height 47
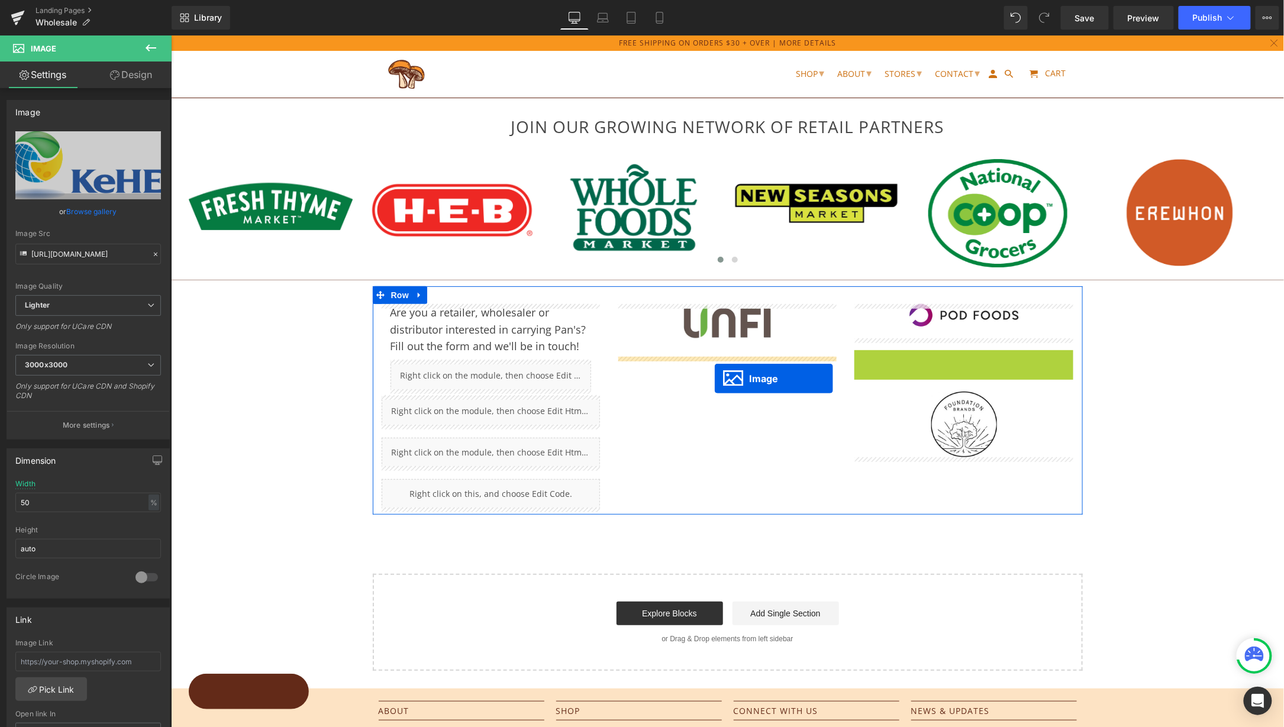
drag, startPoint x: 943, startPoint y: 372, endPoint x: 714, endPoint y: 378, distance: 229.1
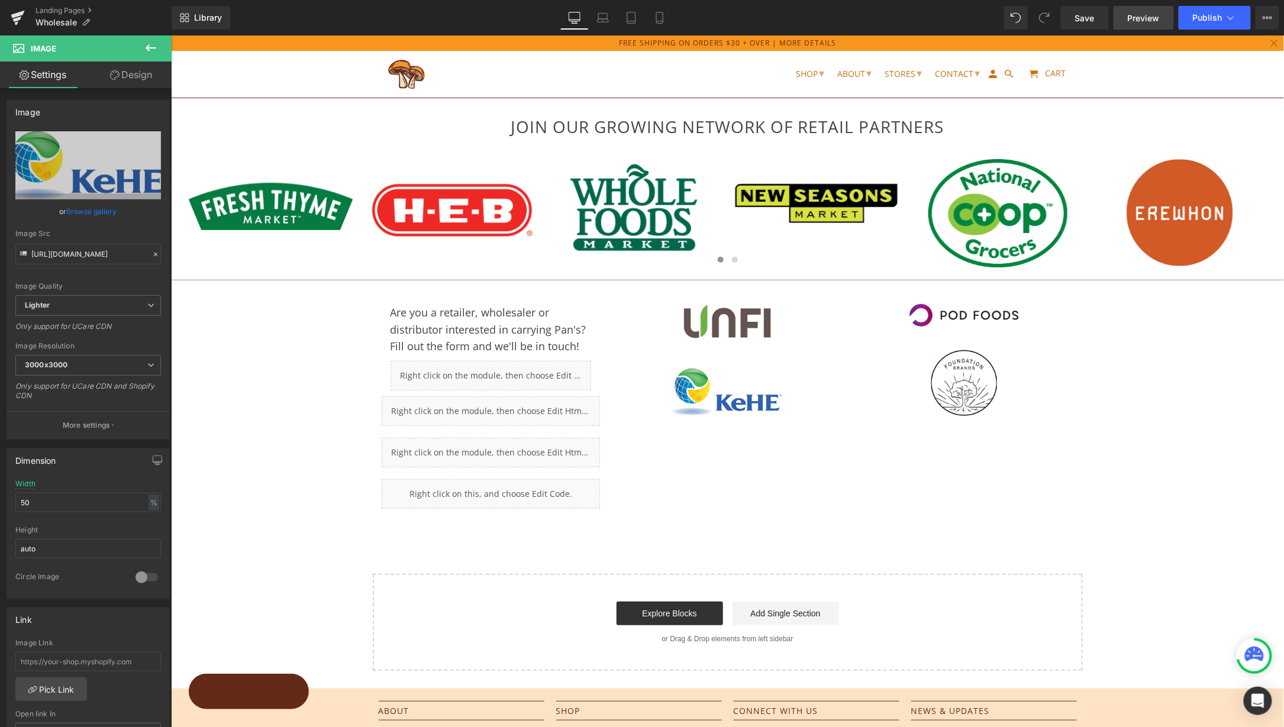
click at [1139, 20] on span "Preview" at bounding box center [1144, 18] width 32 height 12
click at [1085, 19] on span "Save" at bounding box center [1085, 18] width 20 height 12
click at [1147, 22] on span "Preview" at bounding box center [1144, 18] width 32 height 12
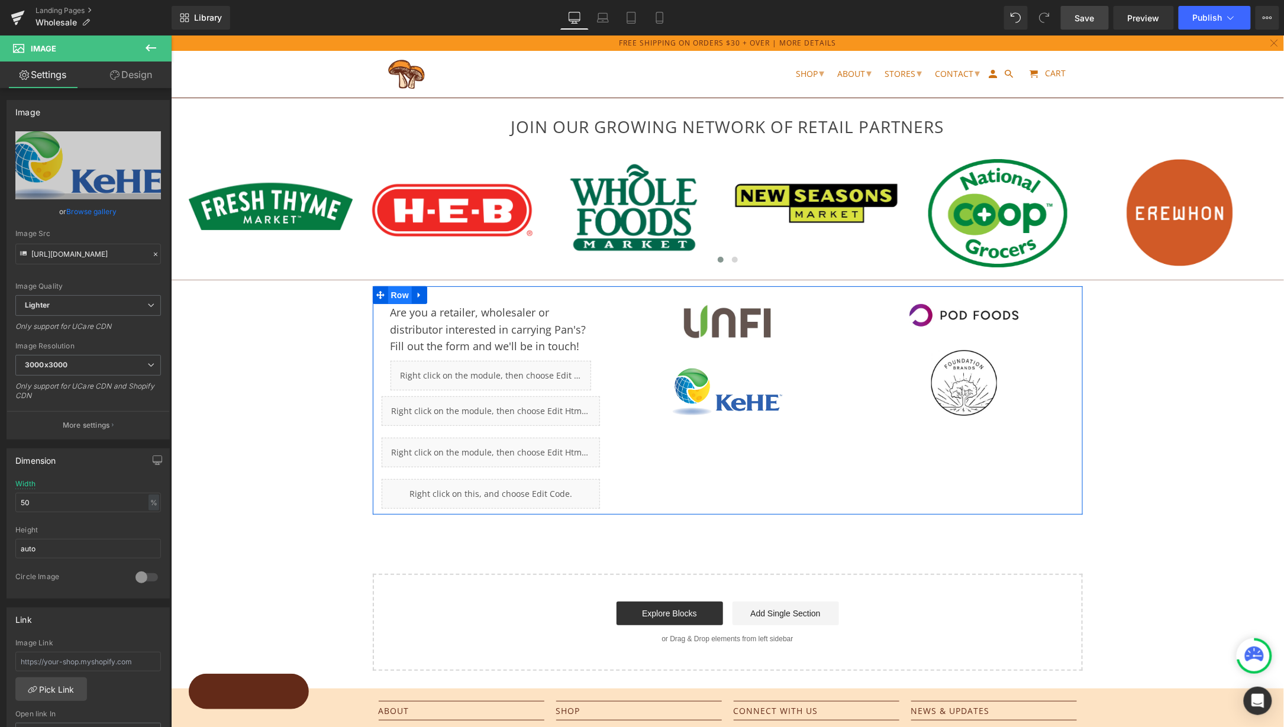
click at [397, 294] on span "Row" at bounding box center [400, 295] width 24 height 18
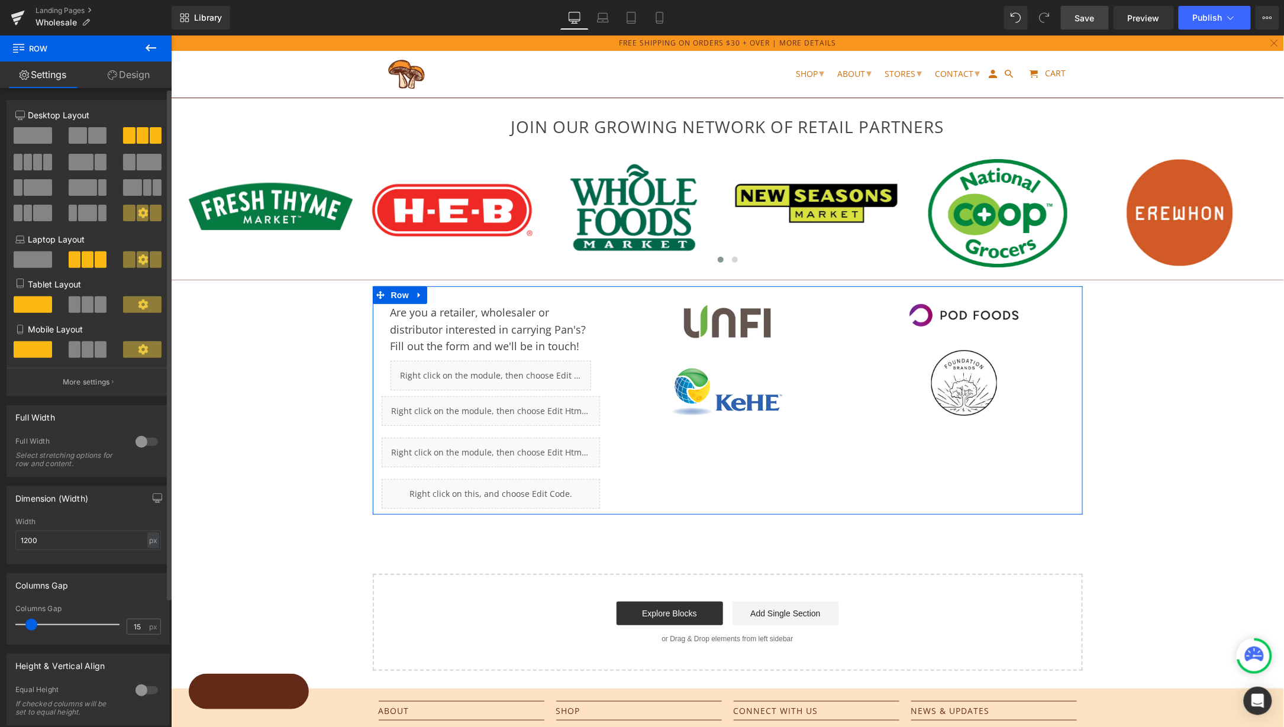
click at [146, 191] on span at bounding box center [147, 187] width 9 height 17
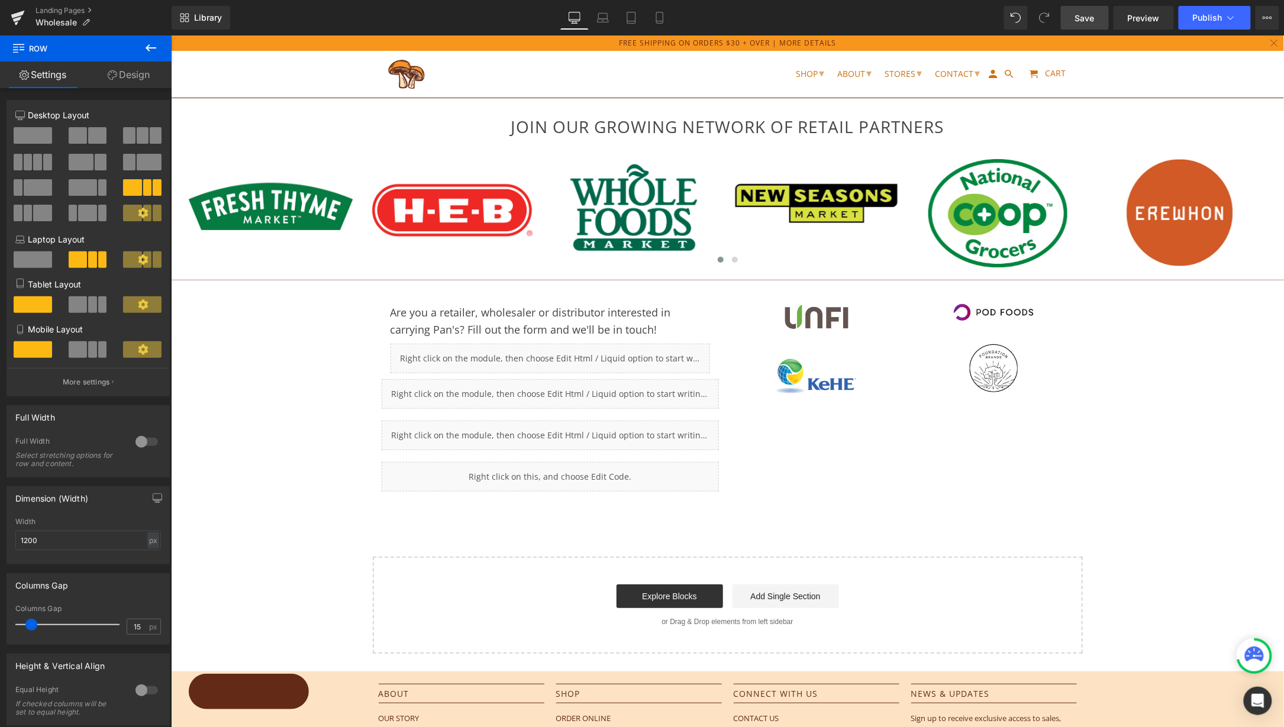
click at [1075, 22] on link "Save" at bounding box center [1085, 18] width 48 height 24
click at [1151, 20] on span "Preview" at bounding box center [1144, 18] width 32 height 12
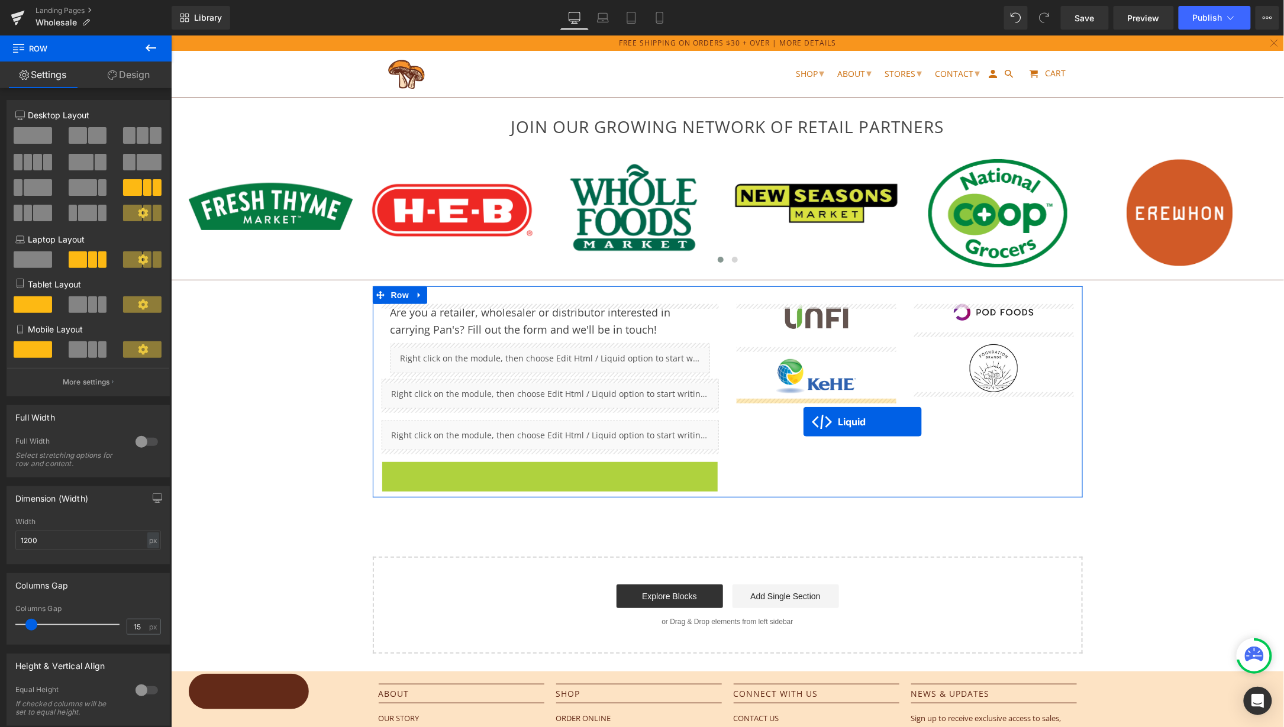
drag, startPoint x: 514, startPoint y: 467, endPoint x: 803, endPoint y: 421, distance: 291.8
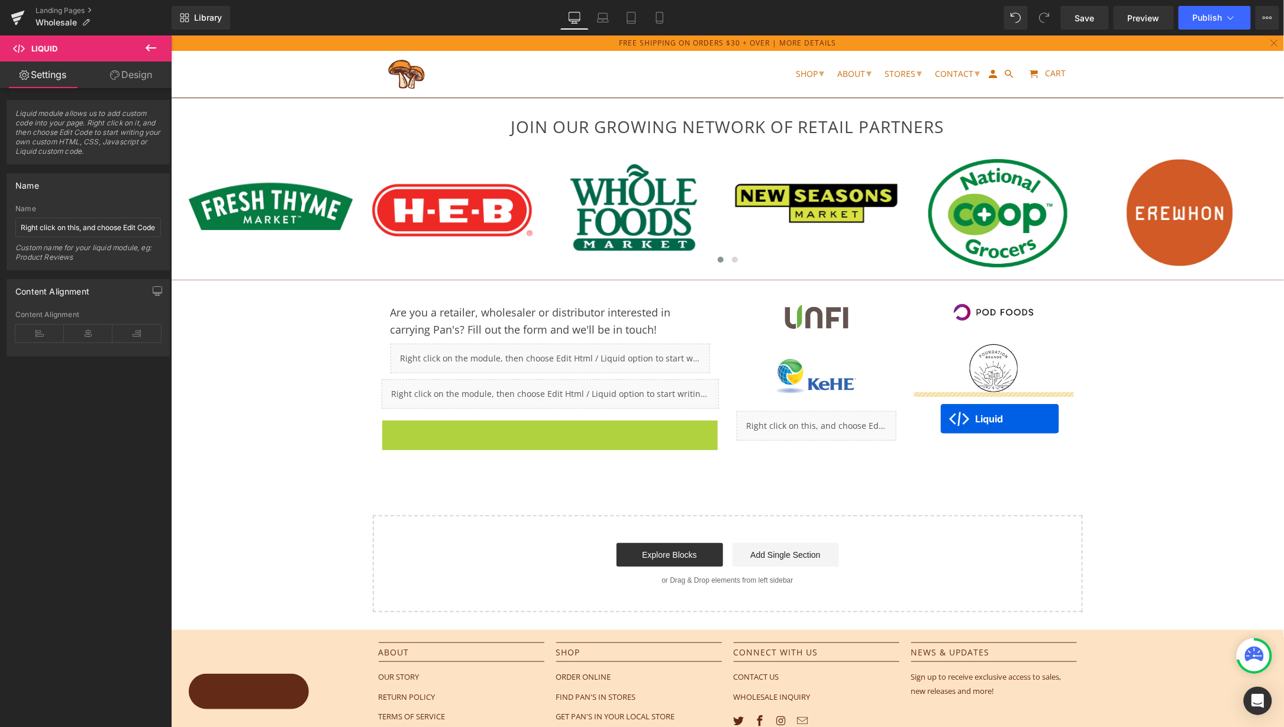
drag, startPoint x: 520, startPoint y: 428, endPoint x: 940, endPoint y: 417, distance: 420.4
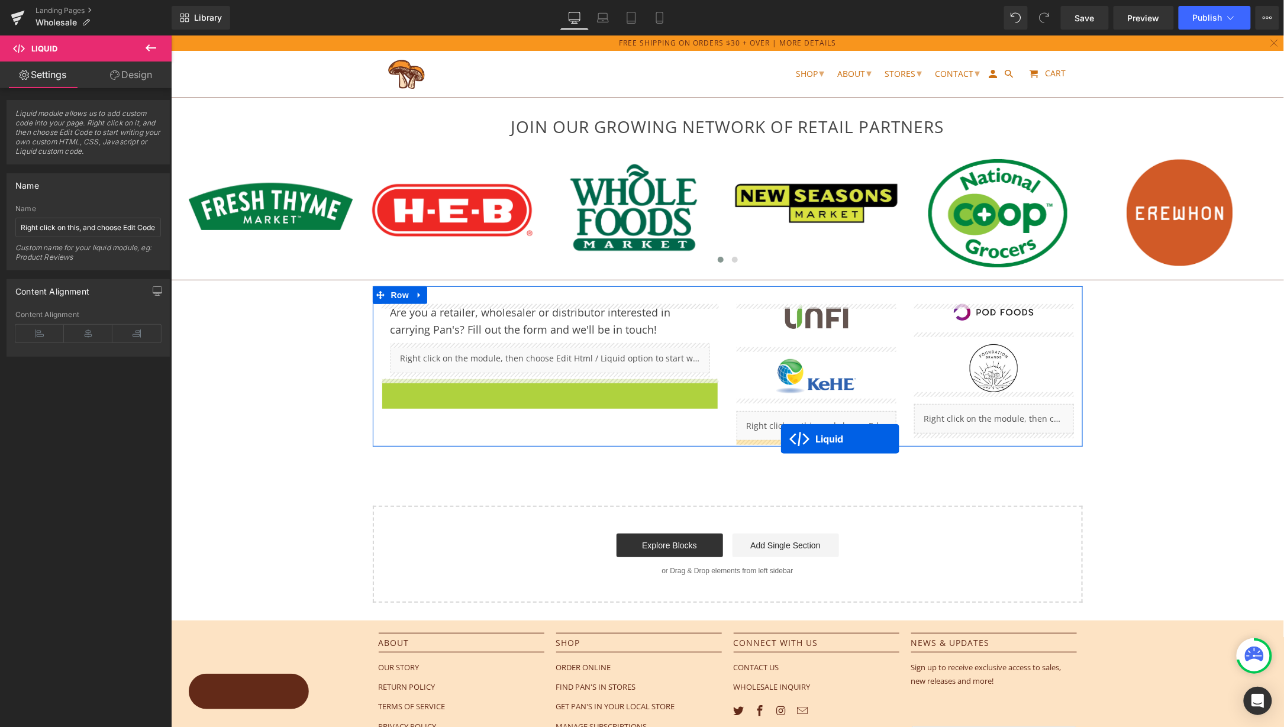
drag, startPoint x: 520, startPoint y: 386, endPoint x: 780, endPoint y: 438, distance: 265.5
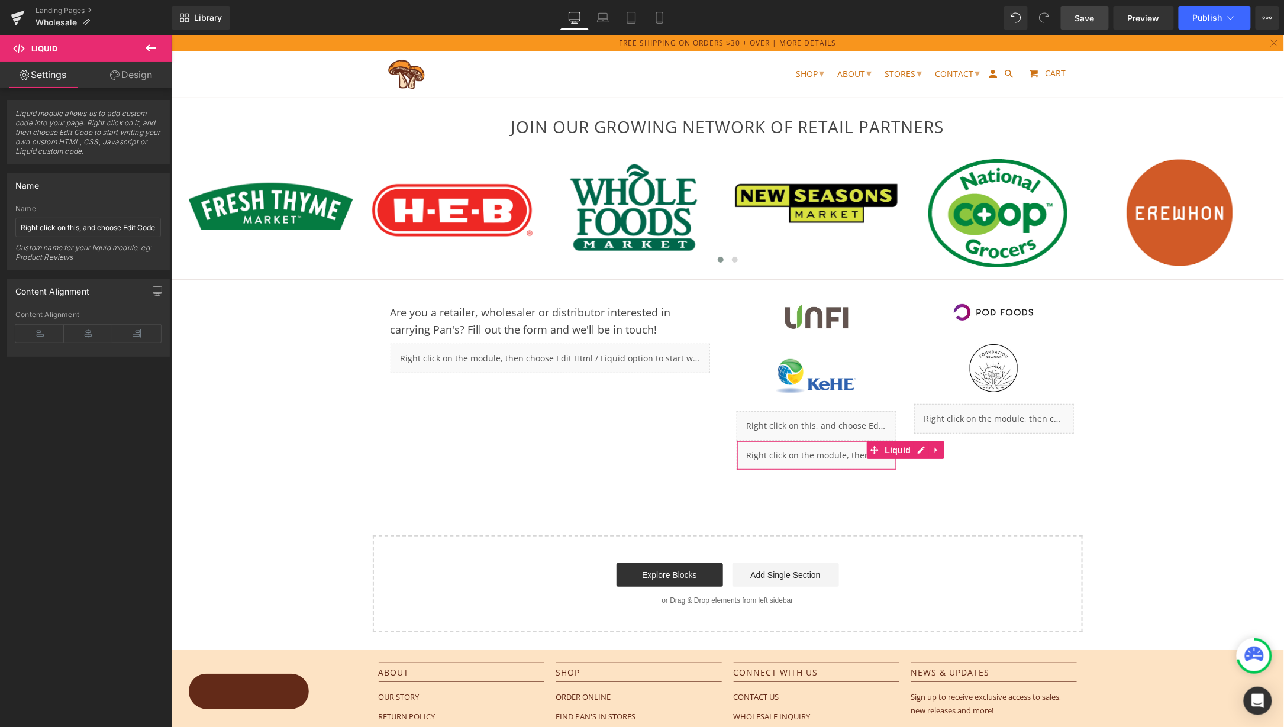
click at [1094, 24] on link "Save" at bounding box center [1085, 18] width 48 height 24
click at [1143, 18] on span "Preview" at bounding box center [1144, 18] width 32 height 12
